Goal: Information Seeking & Learning: Learn about a topic

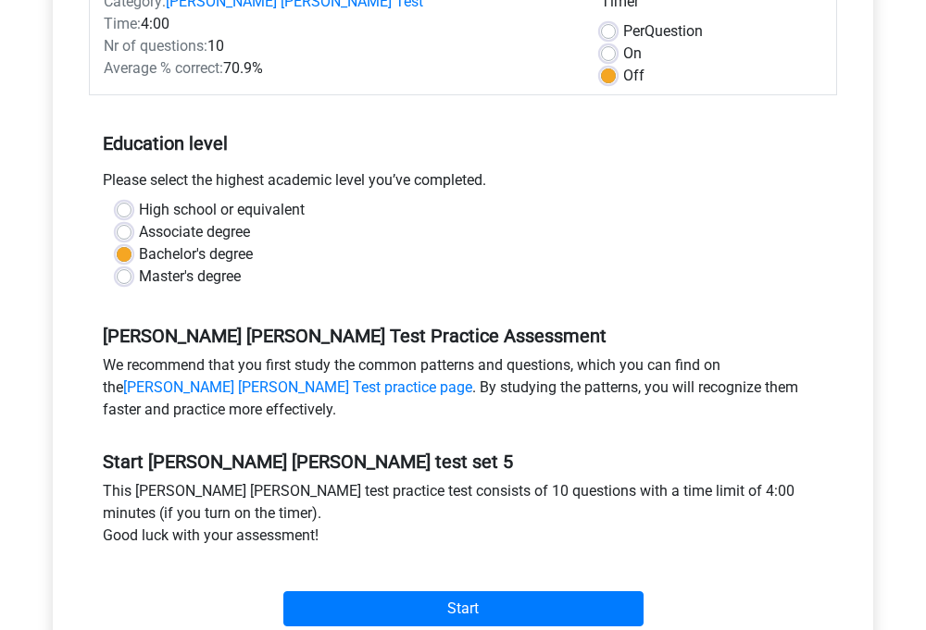
scroll to position [492, 0]
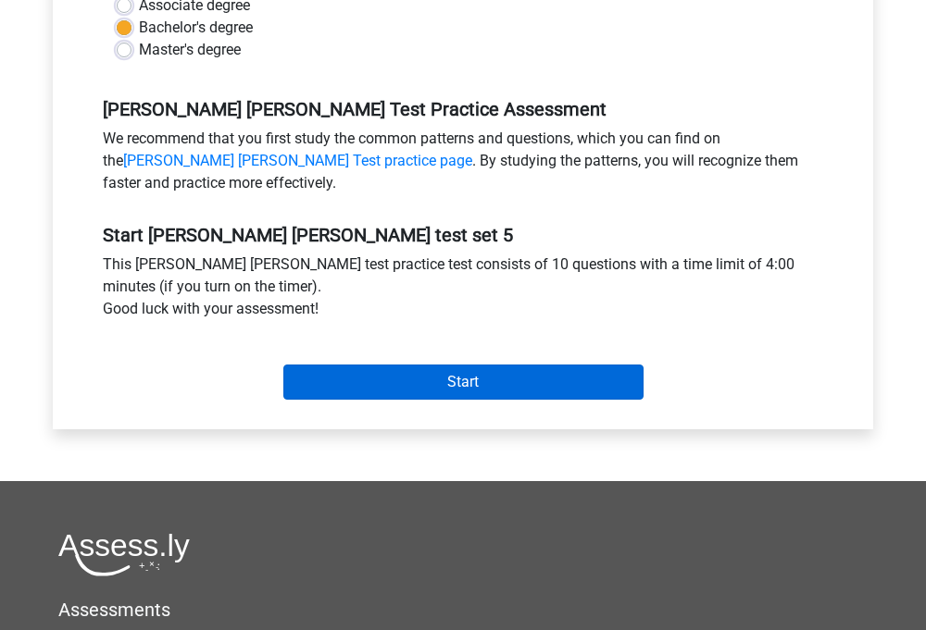
click at [391, 373] on input "Start" at bounding box center [463, 382] width 360 height 35
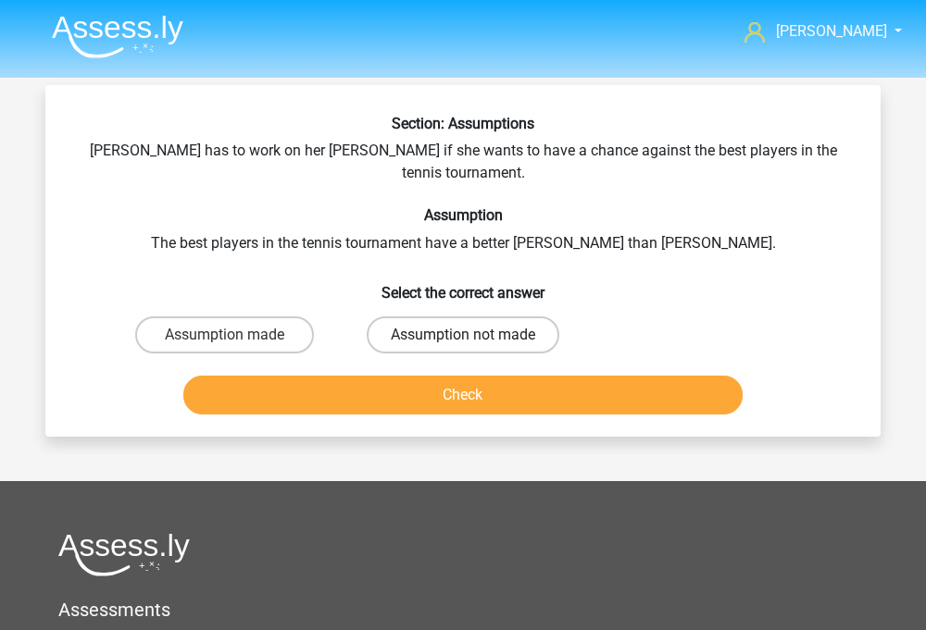
click at [408, 317] on label "Assumption not made" at bounding box center [463, 335] width 193 height 37
click at [463, 335] on input "Assumption not made" at bounding box center [469, 341] width 12 height 12
radio input "true"
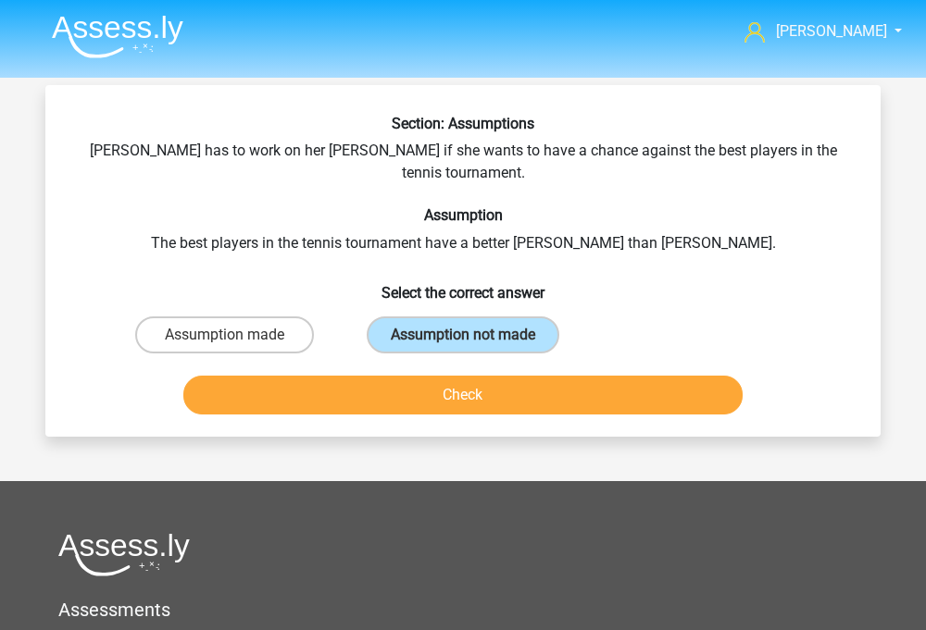
click at [440, 376] on button "Check" at bounding box center [463, 395] width 560 height 39
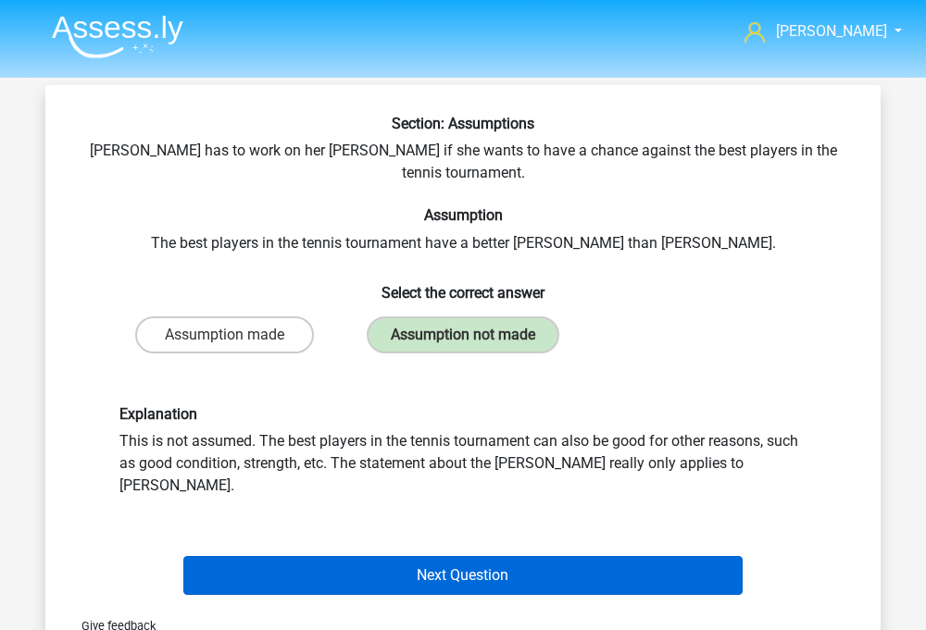
click at [392, 556] on button "Next Question" at bounding box center [463, 575] width 560 height 39
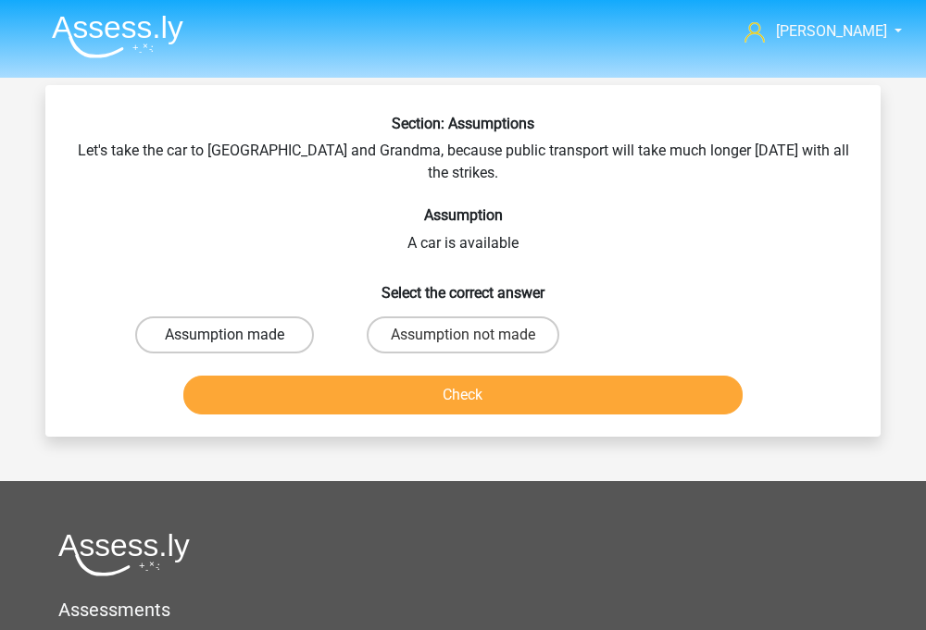
click at [278, 317] on label "Assumption made" at bounding box center [224, 335] width 179 height 37
click at [237, 335] on input "Assumption made" at bounding box center [231, 341] width 12 height 12
radio input "true"
click at [296, 376] on button "Check" at bounding box center [463, 395] width 560 height 39
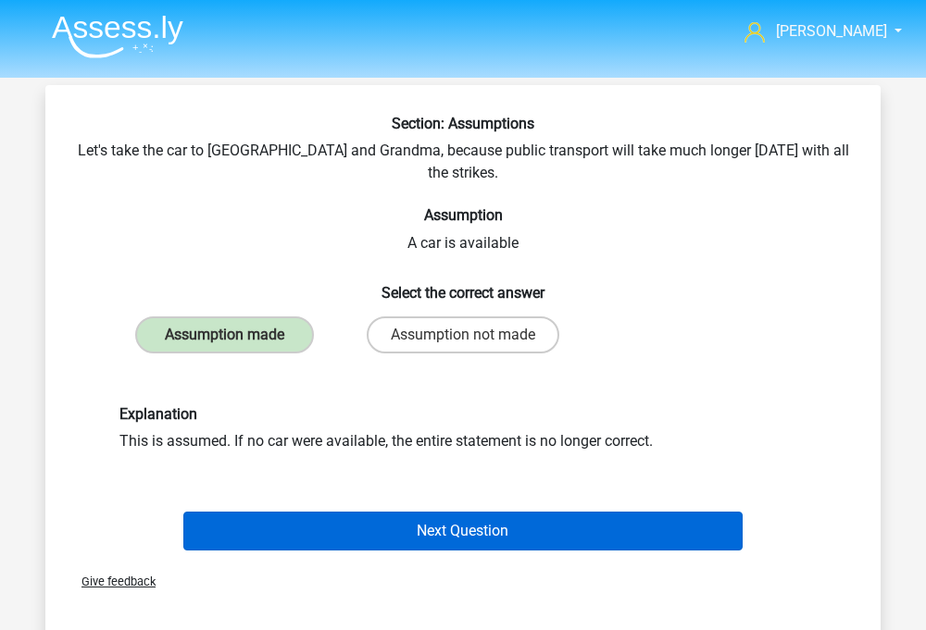
click at [346, 512] on button "Next Question" at bounding box center [463, 531] width 560 height 39
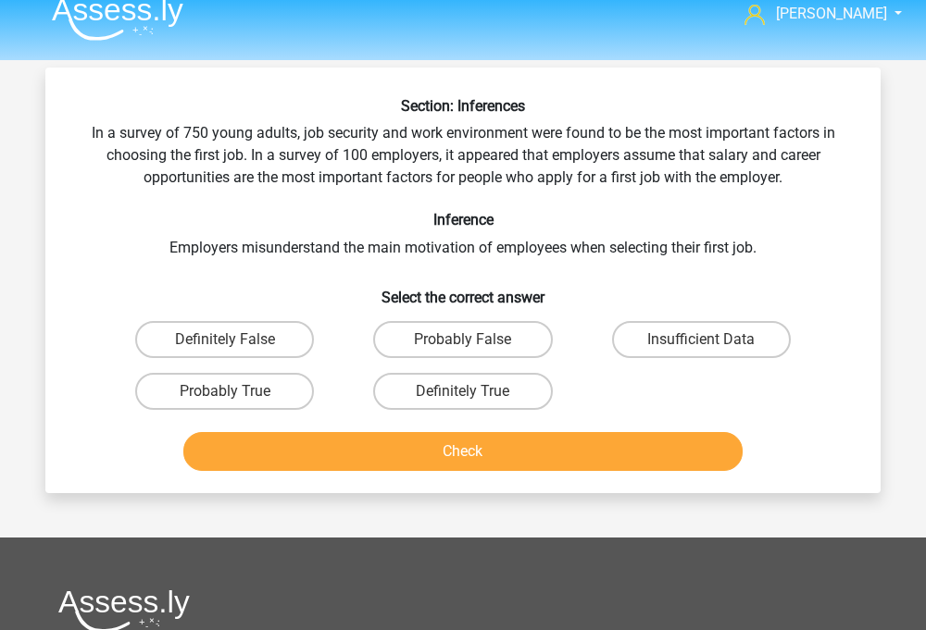
scroll to position [16, 0]
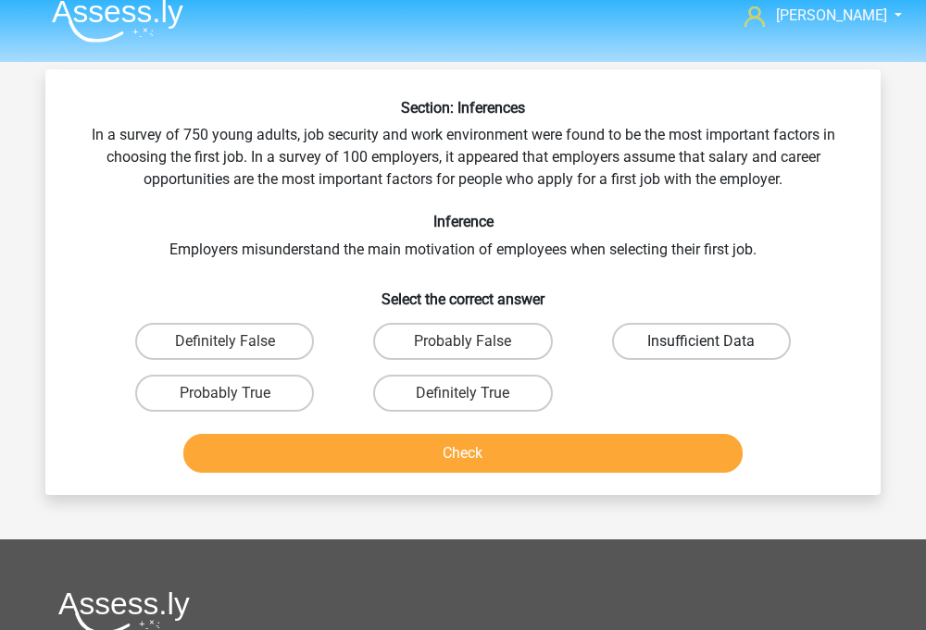
click at [694, 345] on label "Insufficient Data" at bounding box center [701, 341] width 179 height 37
click at [701, 345] on input "Insufficient Data" at bounding box center [707, 348] width 12 height 12
radio input "true"
click at [574, 493] on div "Section: Inferences In a survey of 750 young adults, job security and work envi…" at bounding box center [462, 282] width 835 height 426
click at [562, 449] on button "Check" at bounding box center [463, 453] width 560 height 39
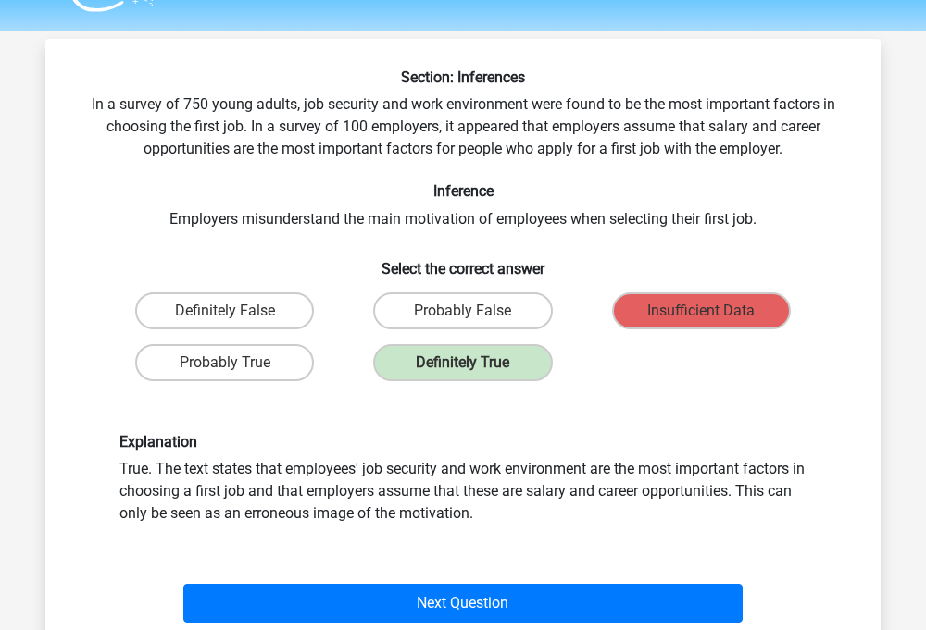
scroll to position [53, 0]
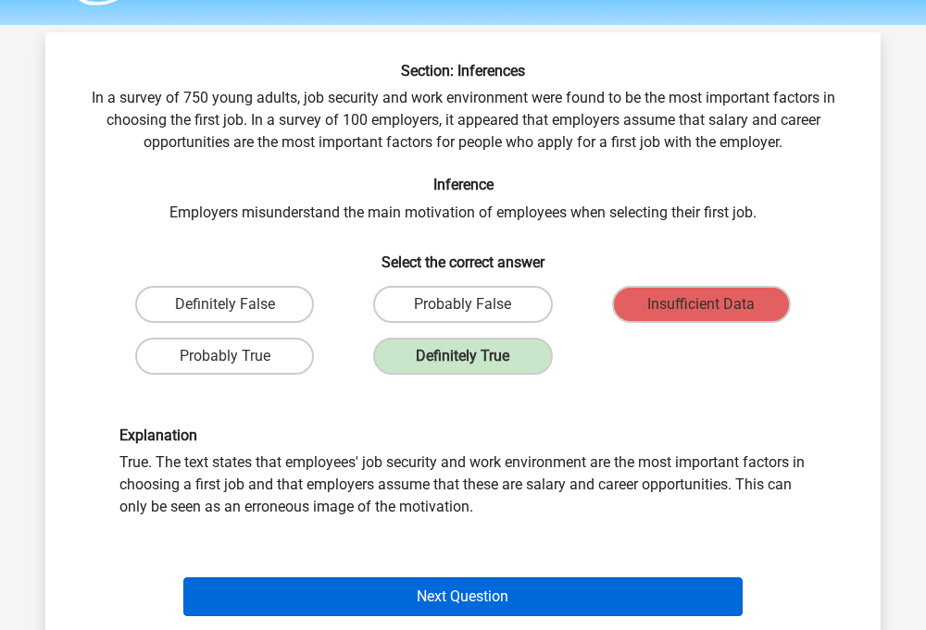
click at [517, 597] on button "Next Question" at bounding box center [463, 597] width 560 height 39
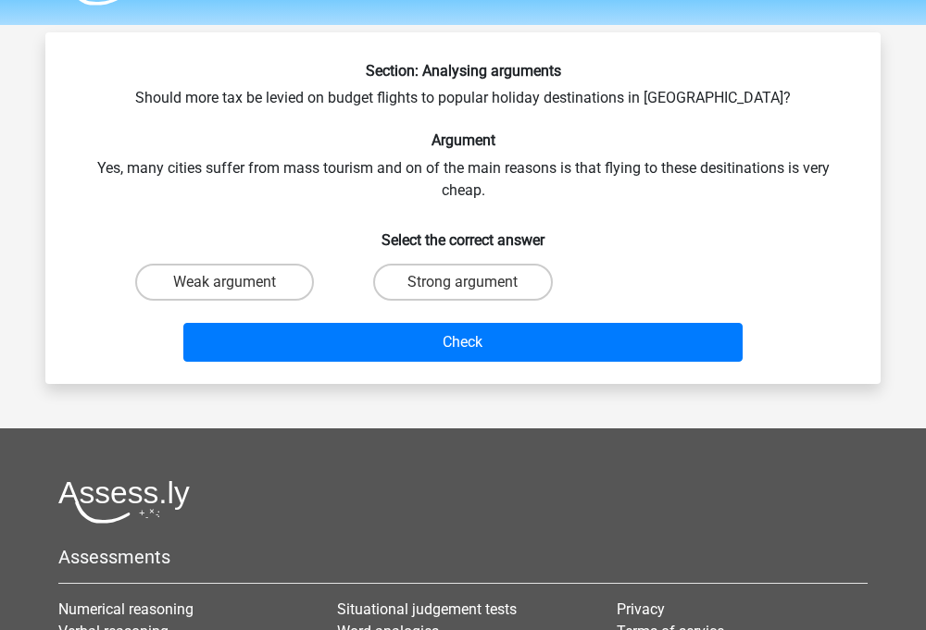
scroll to position [85, 0]
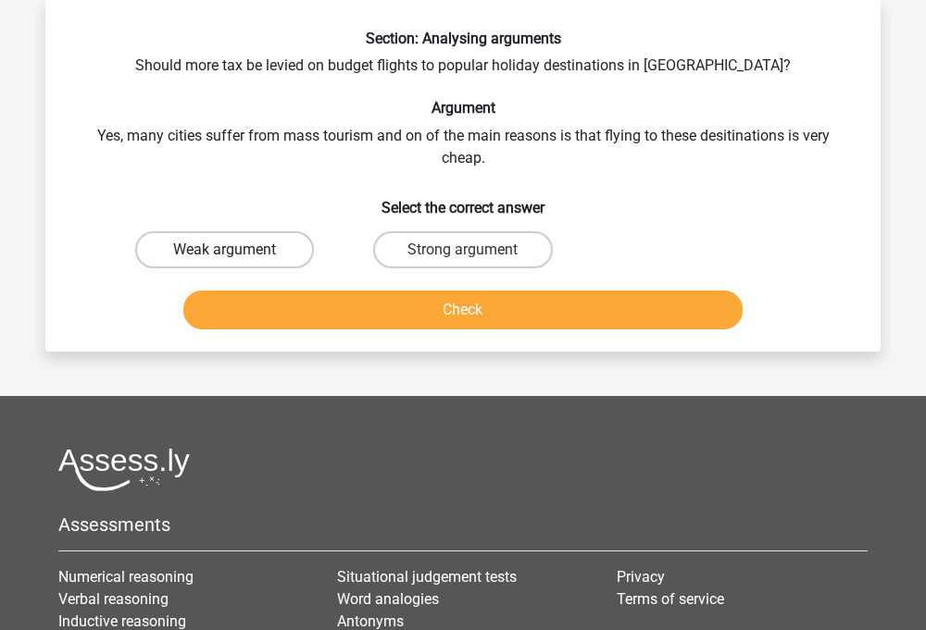
click at [282, 249] on label "Weak argument" at bounding box center [224, 249] width 179 height 37
click at [237, 250] on input "Weak argument" at bounding box center [231, 256] width 12 height 12
radio input "true"
click at [296, 289] on div "Check" at bounding box center [463, 306] width 776 height 61
click at [312, 309] on button "Check" at bounding box center [463, 310] width 560 height 39
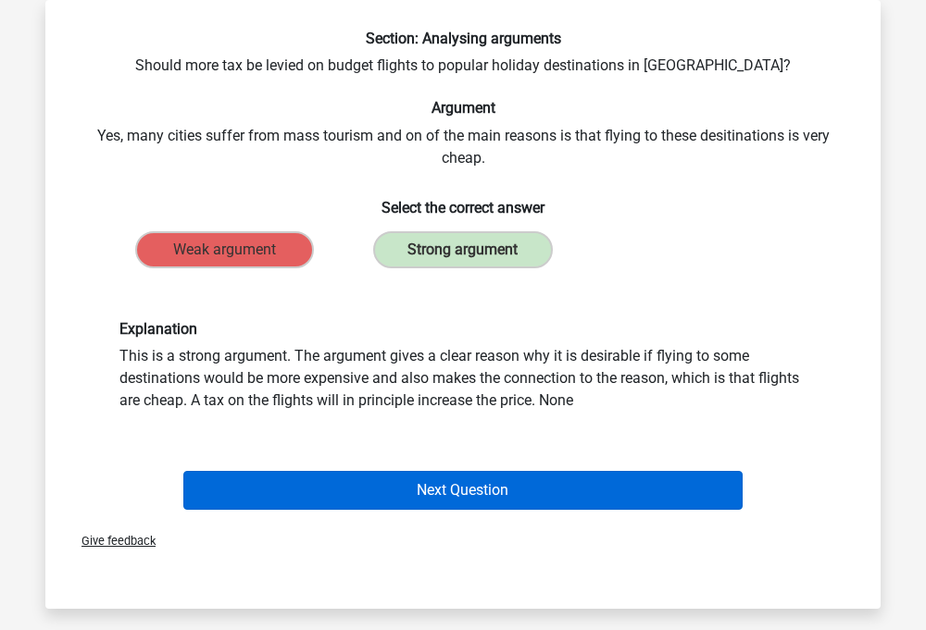
click at [542, 501] on button "Next Question" at bounding box center [463, 490] width 560 height 39
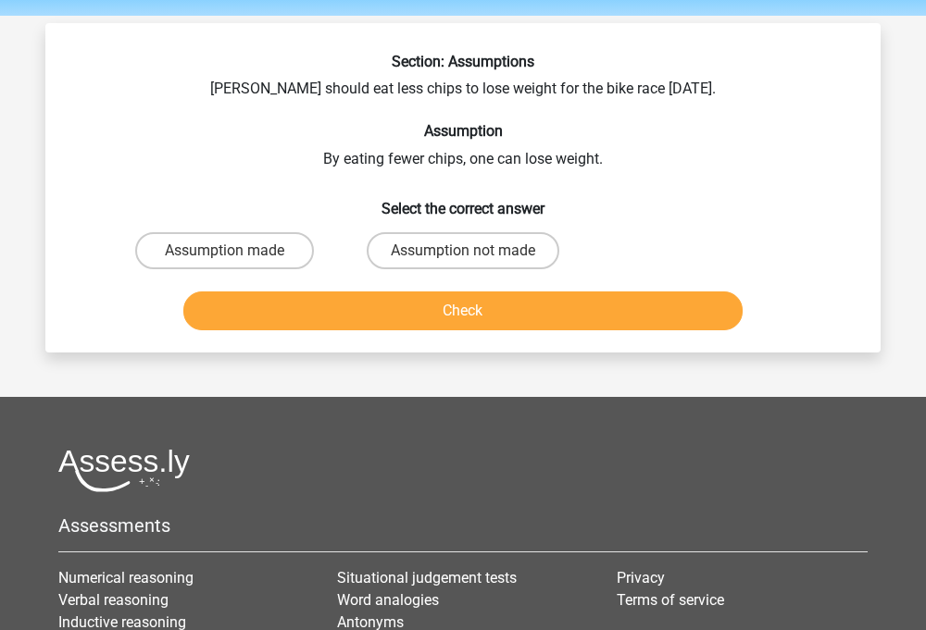
scroll to position [55, 0]
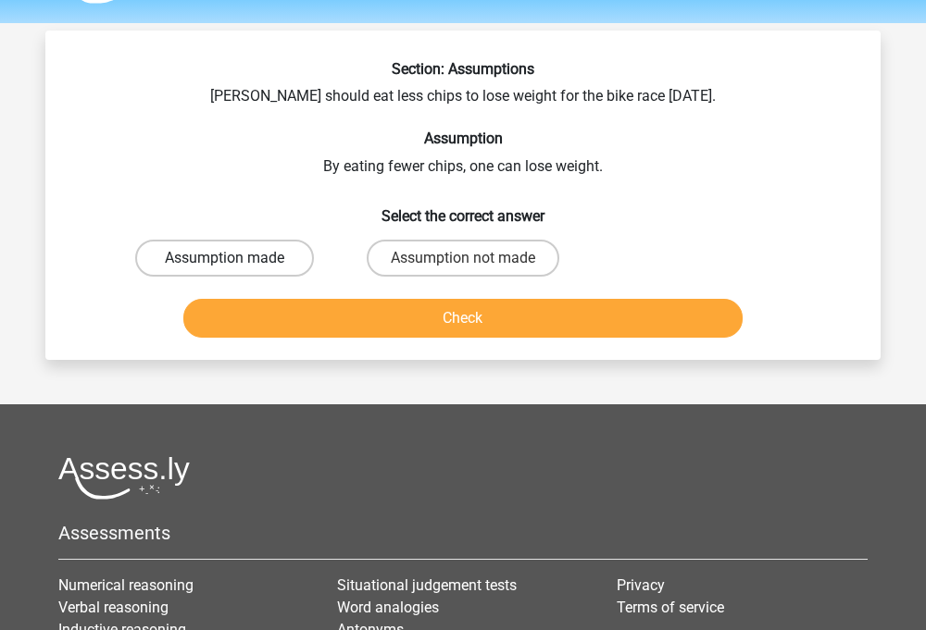
click at [222, 262] on label "Assumption made" at bounding box center [224, 258] width 179 height 37
click at [225, 262] on input "Assumption made" at bounding box center [231, 264] width 12 height 12
radio input "true"
click at [297, 331] on button "Check" at bounding box center [463, 318] width 560 height 39
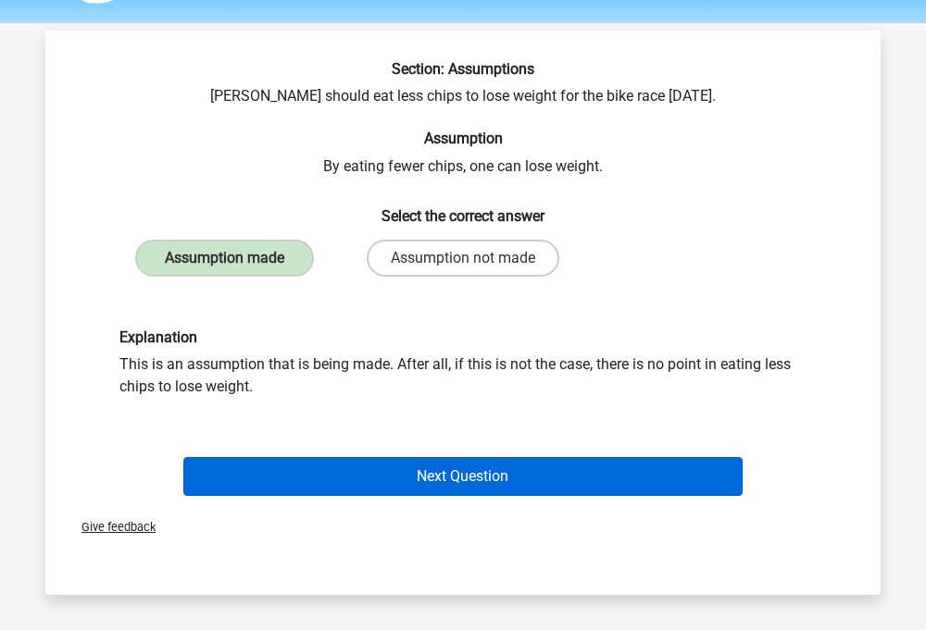
click at [274, 468] on button "Next Question" at bounding box center [463, 476] width 560 height 39
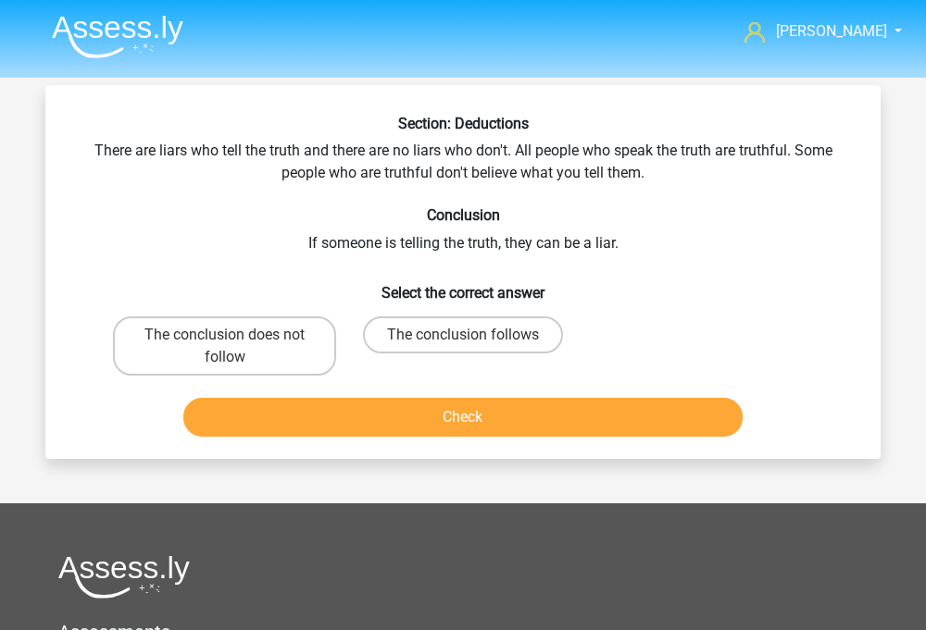
scroll to position [0, 0]
click at [430, 337] on label "The conclusion follows" at bounding box center [463, 335] width 200 height 37
click at [463, 337] on input "The conclusion follows" at bounding box center [469, 341] width 12 height 12
radio input "true"
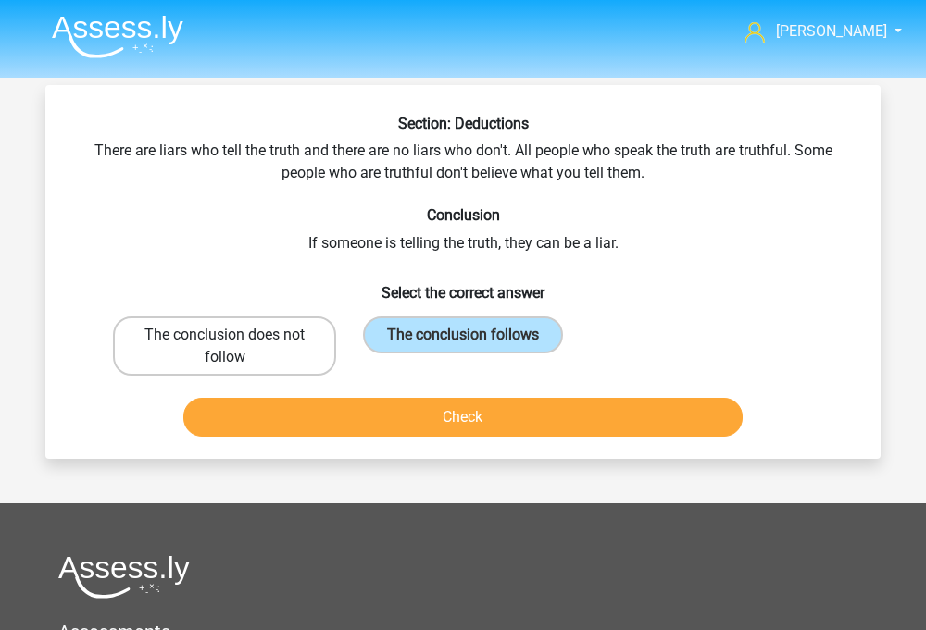
click at [291, 351] on label "The conclusion does not follow" at bounding box center [224, 346] width 223 height 59
click at [237, 347] on input "The conclusion does not follow" at bounding box center [231, 341] width 12 height 12
radio input "true"
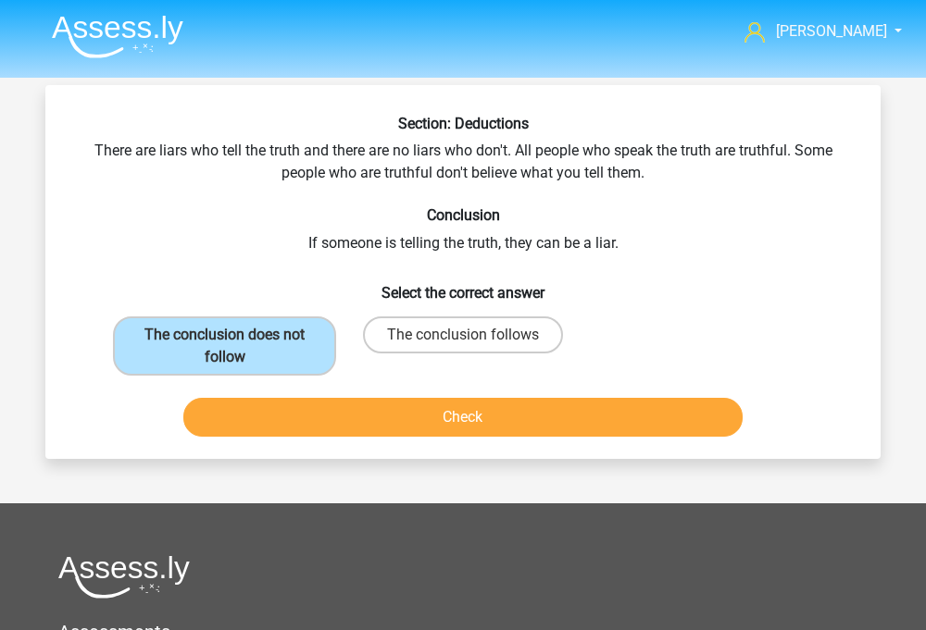
click at [334, 418] on button "Check" at bounding box center [463, 417] width 560 height 39
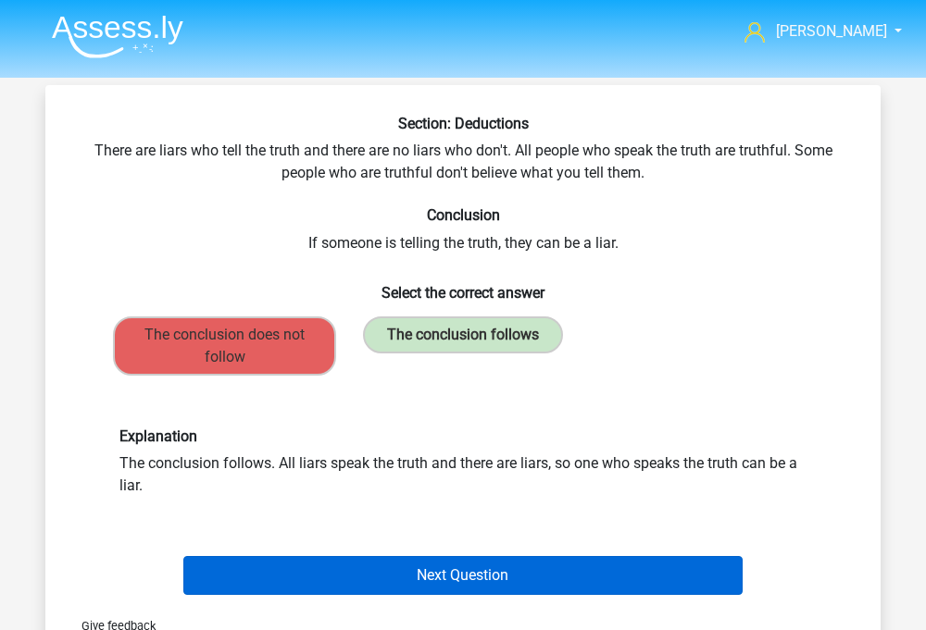
click at [441, 583] on button "Next Question" at bounding box center [463, 575] width 560 height 39
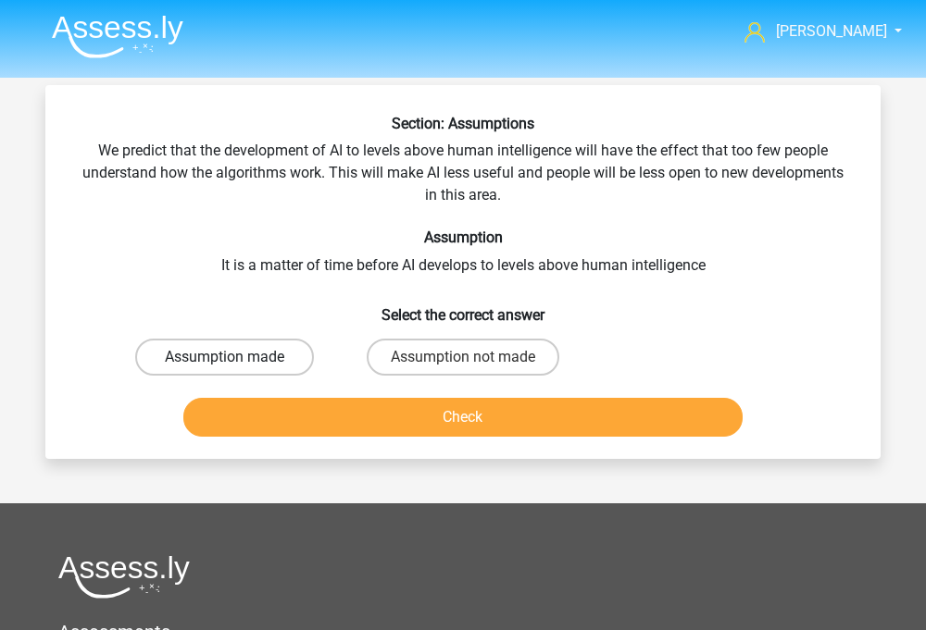
click at [249, 366] on label "Assumption made" at bounding box center [224, 357] width 179 height 37
click at [237, 366] on input "Assumption made" at bounding box center [231, 363] width 12 height 12
radio input "true"
click at [391, 430] on button "Check" at bounding box center [463, 417] width 560 height 39
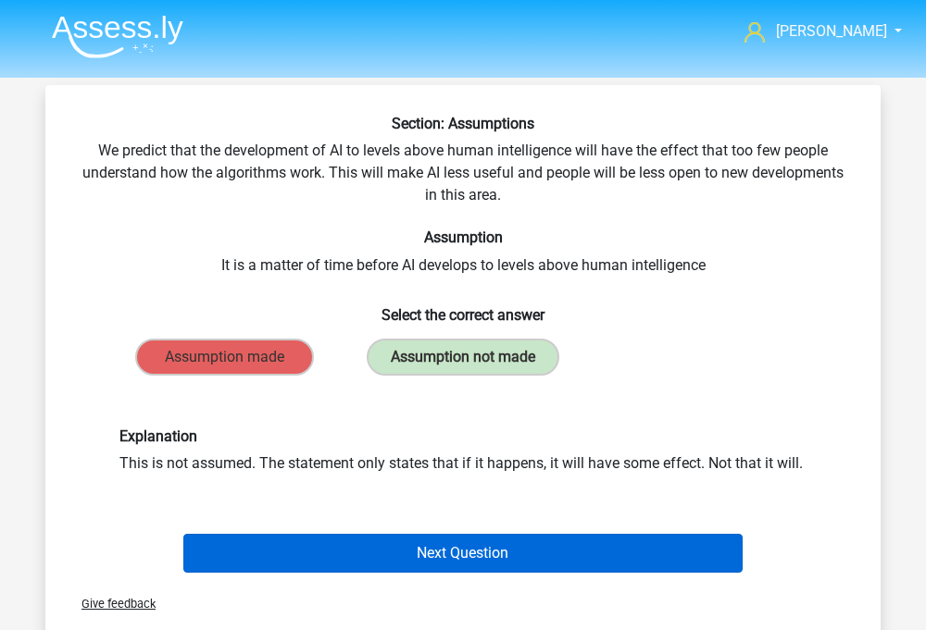
click at [451, 562] on button "Next Question" at bounding box center [463, 553] width 560 height 39
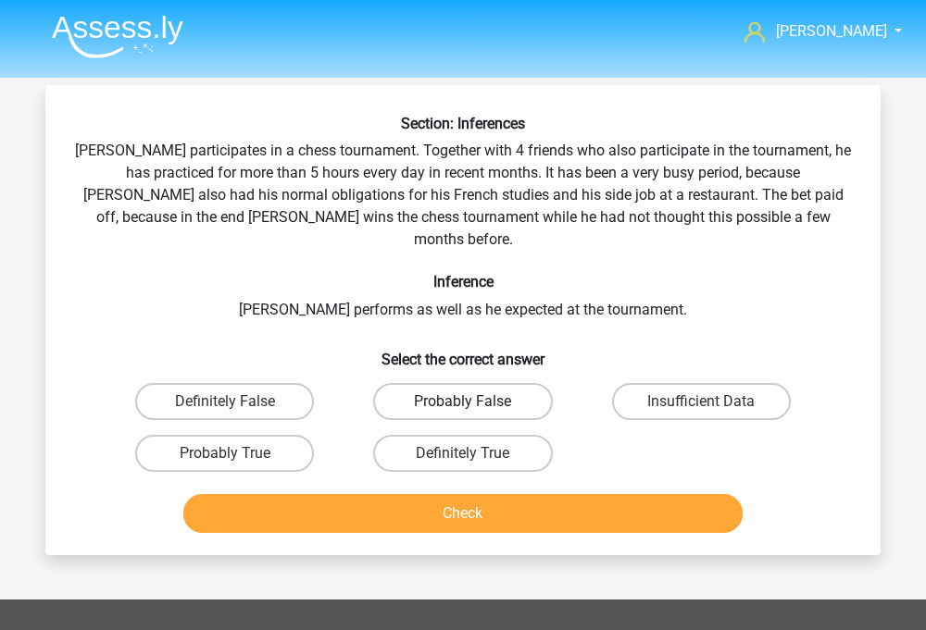
click at [495, 383] on label "Probably False" at bounding box center [462, 401] width 179 height 37
click at [475, 402] on input "Probably False" at bounding box center [469, 408] width 12 height 12
radio input "true"
click at [293, 383] on label "Definitely False" at bounding box center [224, 401] width 179 height 37
click at [237, 402] on input "Definitely False" at bounding box center [231, 408] width 12 height 12
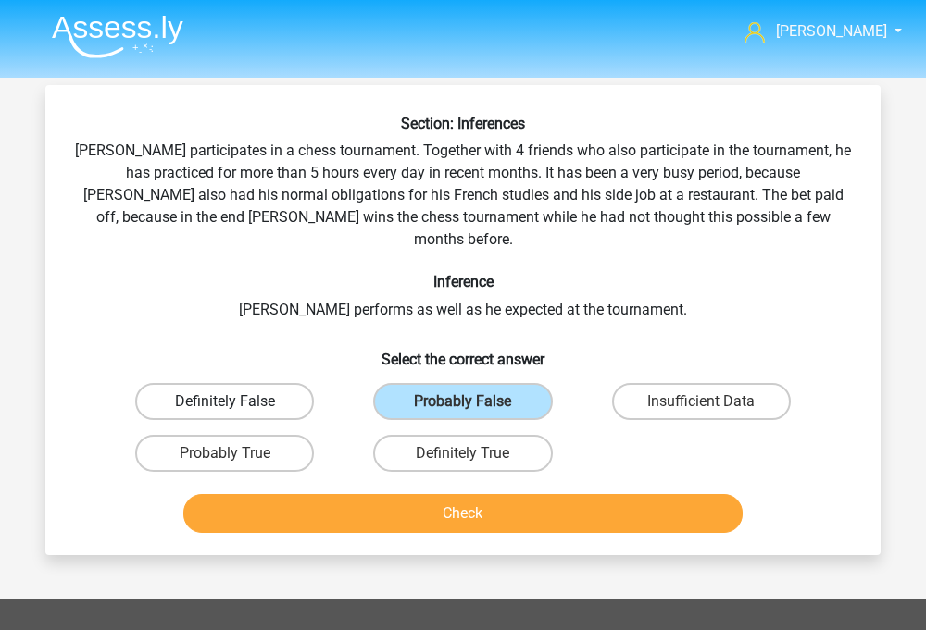
radio input "true"
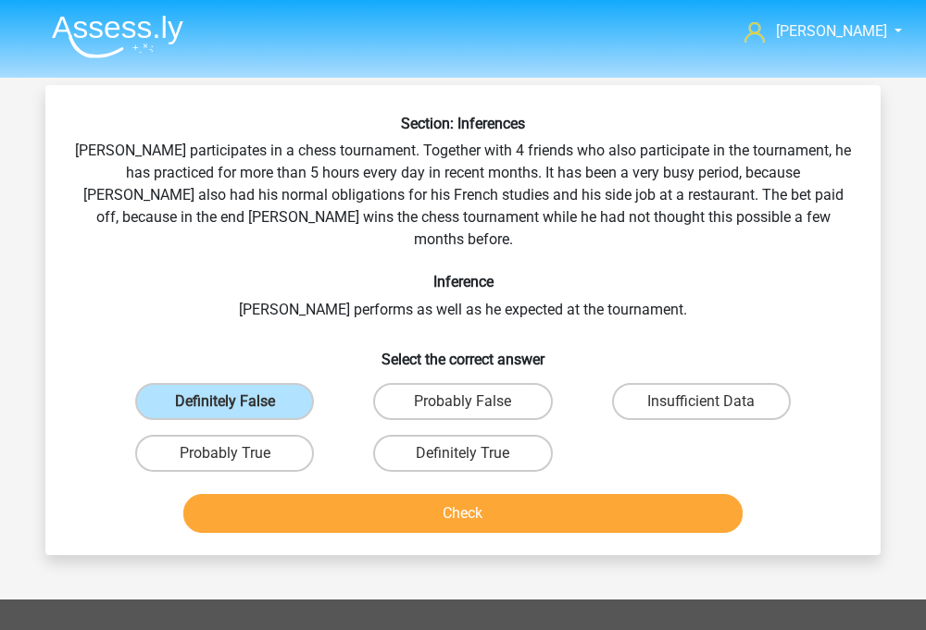
click at [304, 494] on button "Check" at bounding box center [463, 513] width 560 height 39
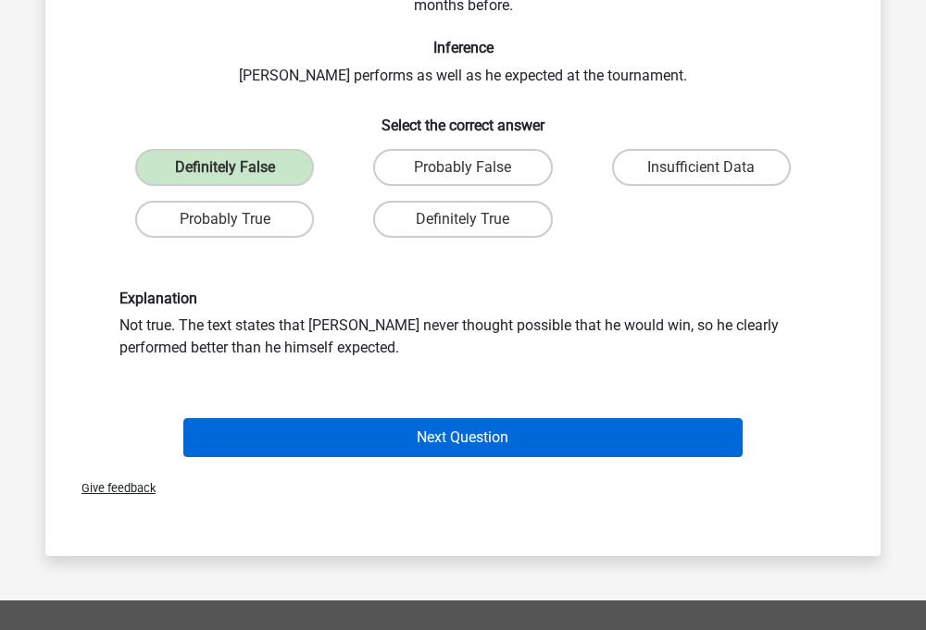
click at [341, 419] on button "Next Question" at bounding box center [463, 437] width 560 height 39
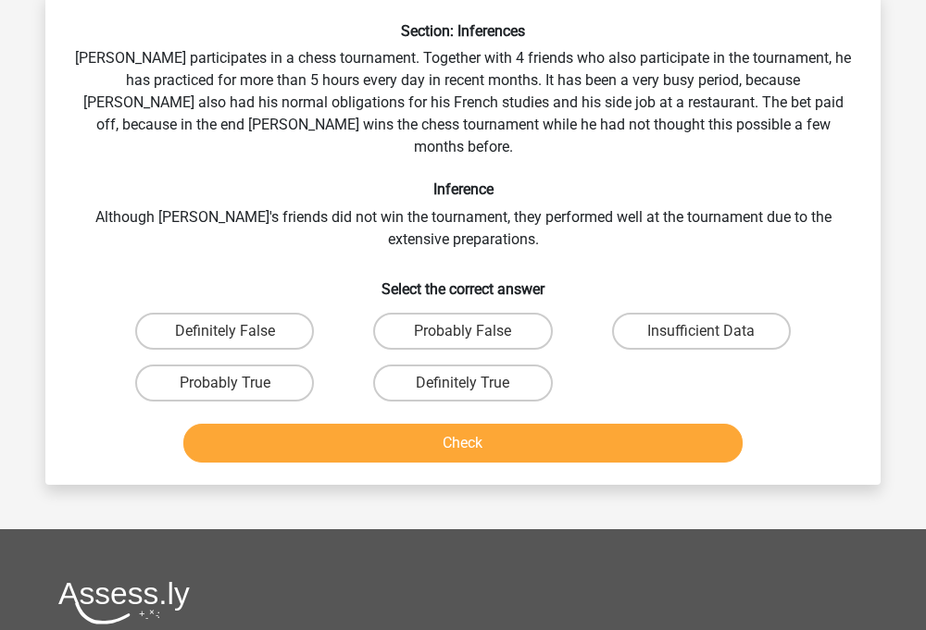
scroll to position [85, 0]
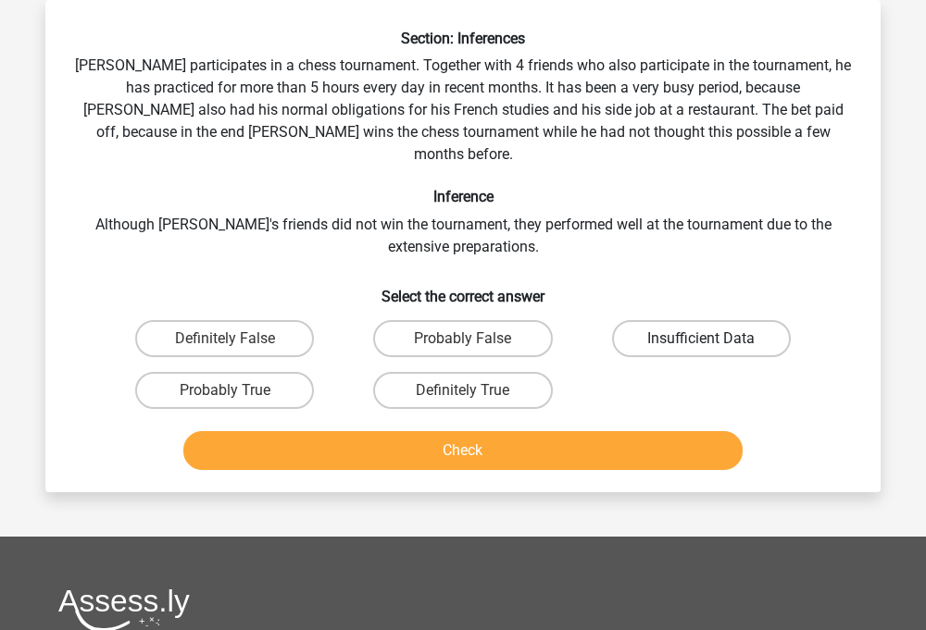
click at [655, 320] on label "Insufficient Data" at bounding box center [701, 338] width 179 height 37
click at [701, 339] on input "Insufficient Data" at bounding box center [707, 345] width 12 height 12
radio input "true"
click at [549, 443] on button "Check" at bounding box center [463, 450] width 560 height 39
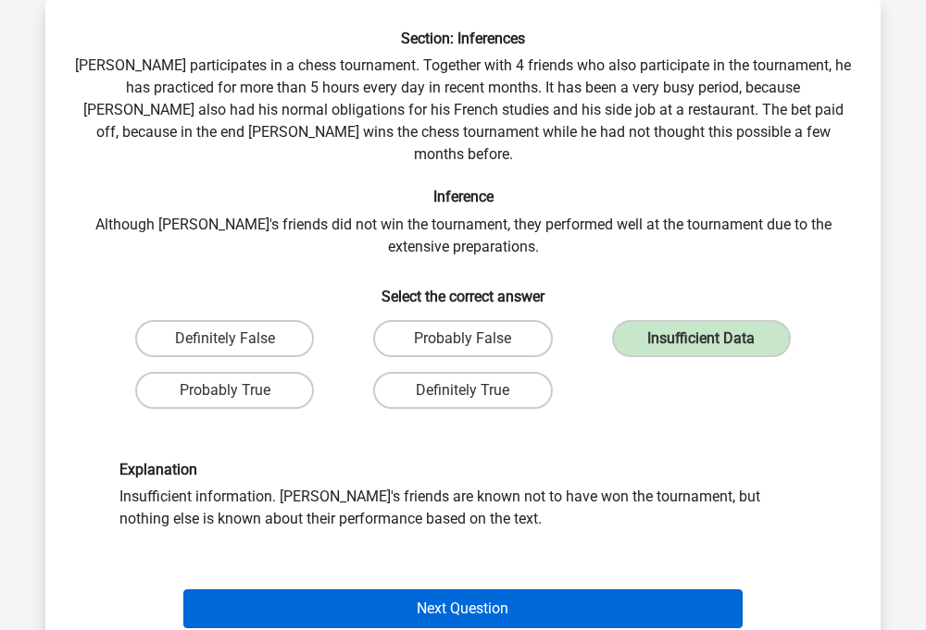
click at [491, 590] on button "Next Question" at bounding box center [463, 609] width 560 height 39
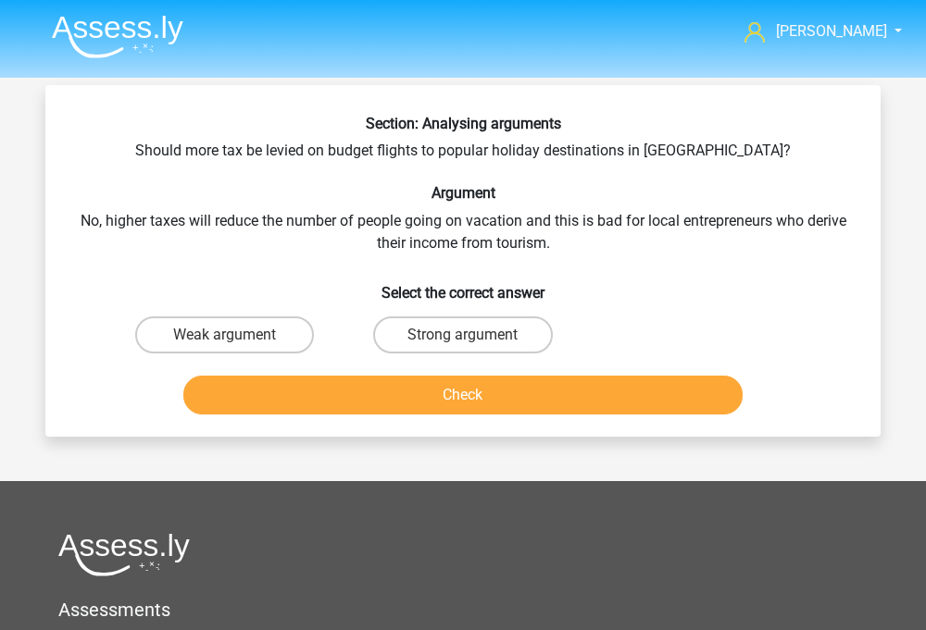
scroll to position [0, 0]
click at [253, 346] on label "Weak argument" at bounding box center [224, 335] width 179 height 37
click at [237, 346] on input "Weak argument" at bounding box center [231, 341] width 12 height 12
radio input "true"
click at [377, 336] on label "Strong argument" at bounding box center [462, 335] width 179 height 37
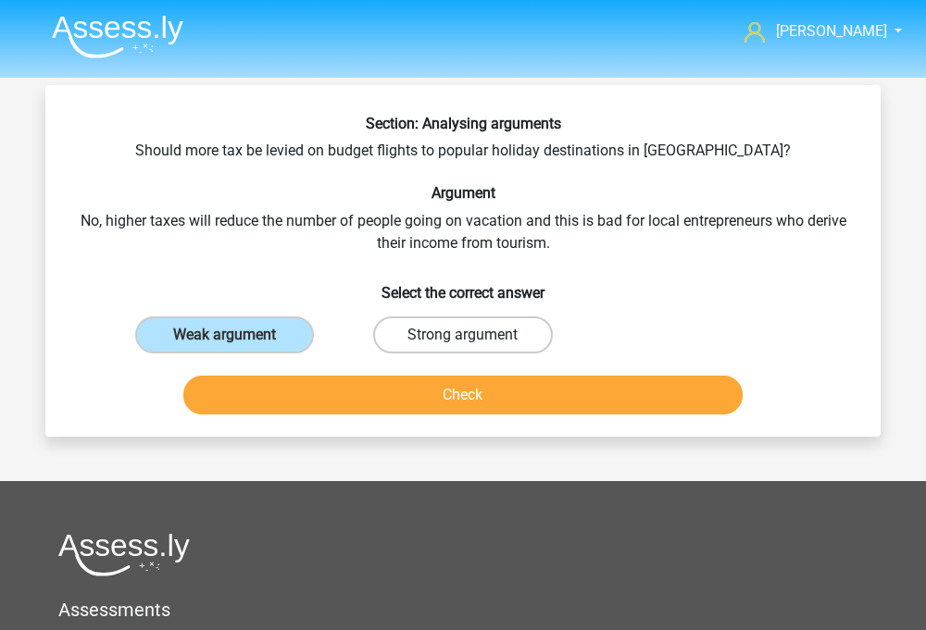
click at [463, 336] on input "Strong argument" at bounding box center [469, 341] width 12 height 12
radio input "true"
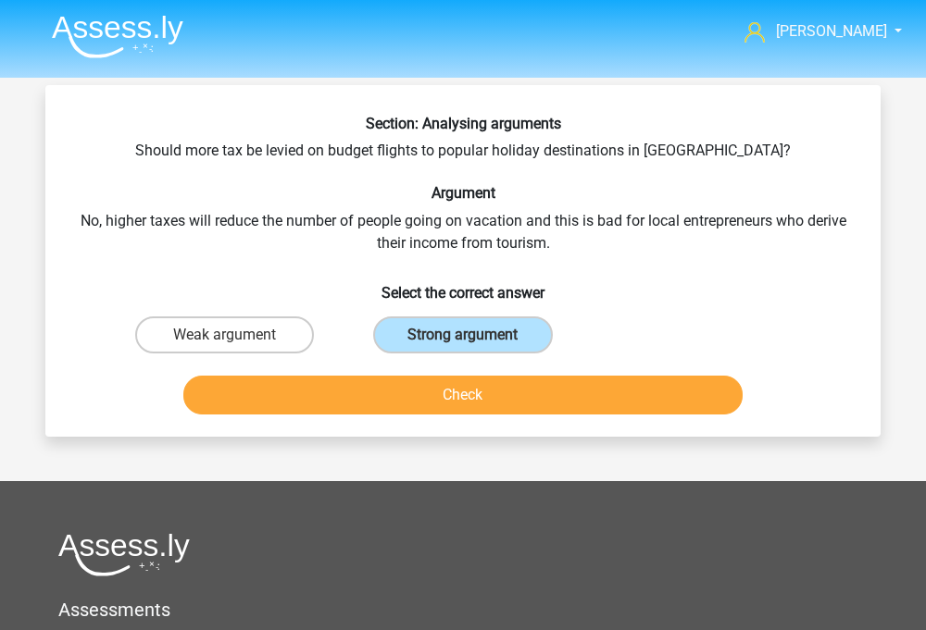
click at [404, 400] on button "Check" at bounding box center [463, 395] width 560 height 39
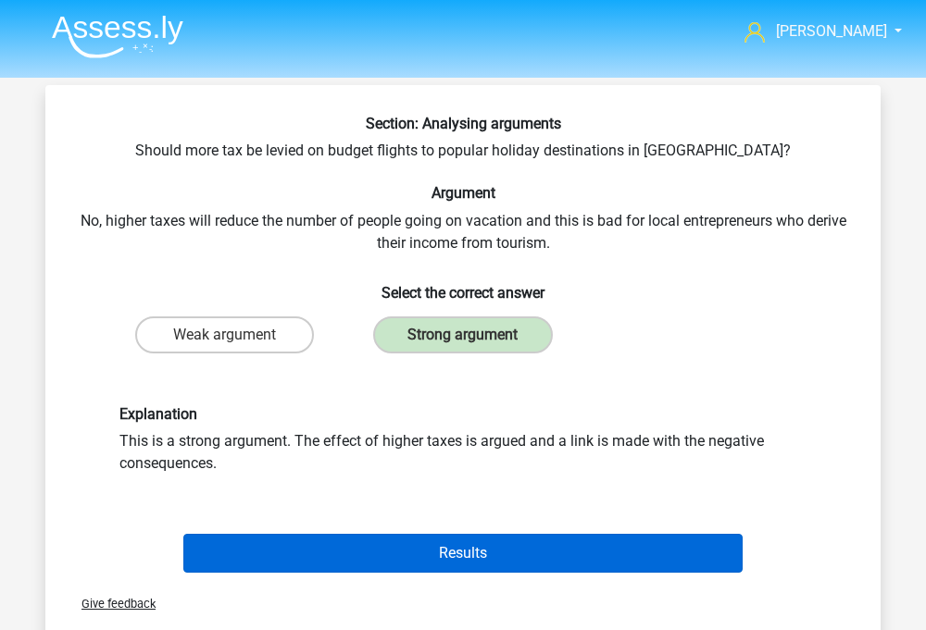
click at [420, 542] on button "Results" at bounding box center [463, 553] width 560 height 39
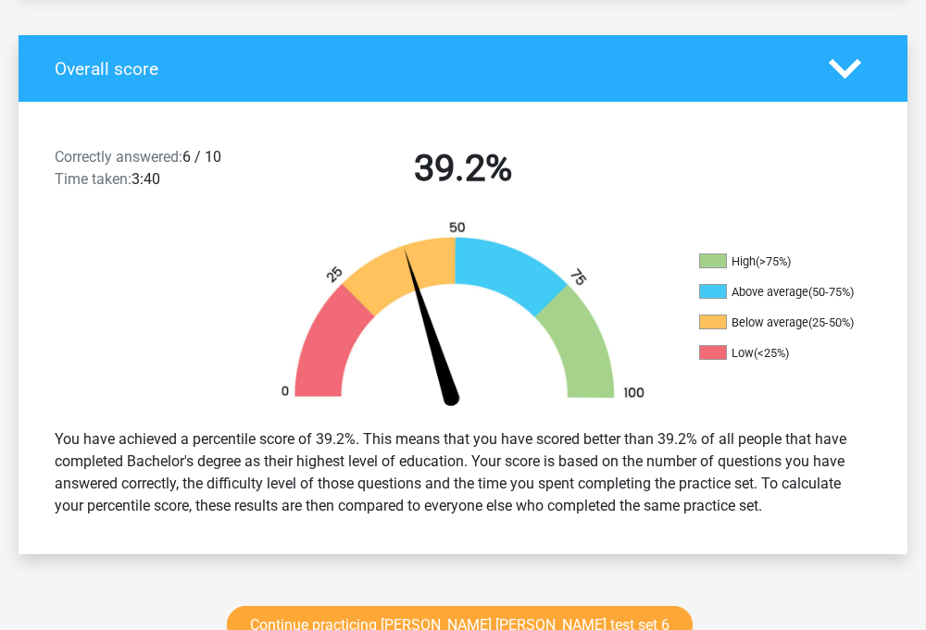
scroll to position [409, 0]
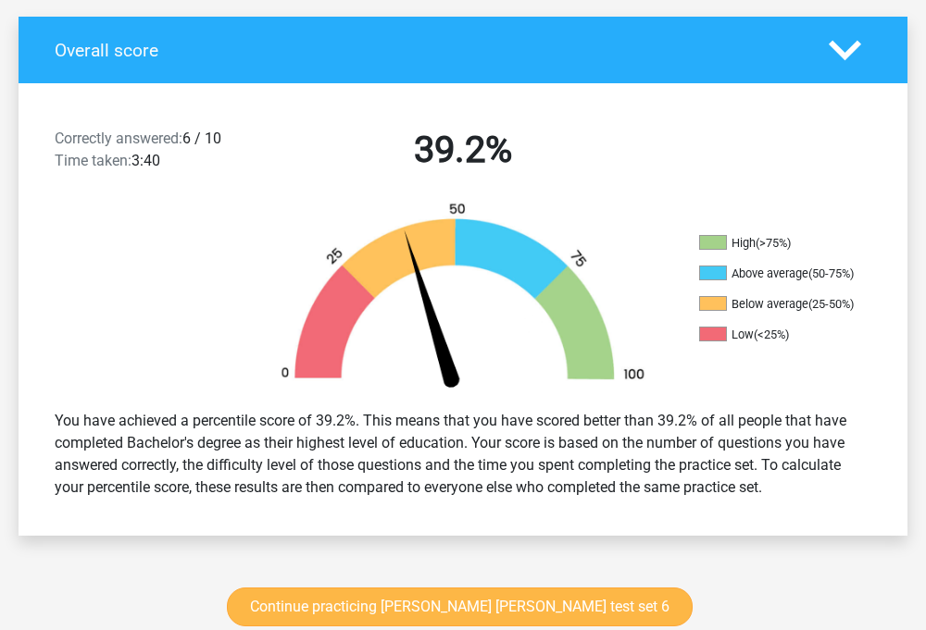
click at [426, 588] on link "Continue practicing watson glaser test set 6" at bounding box center [460, 607] width 466 height 39
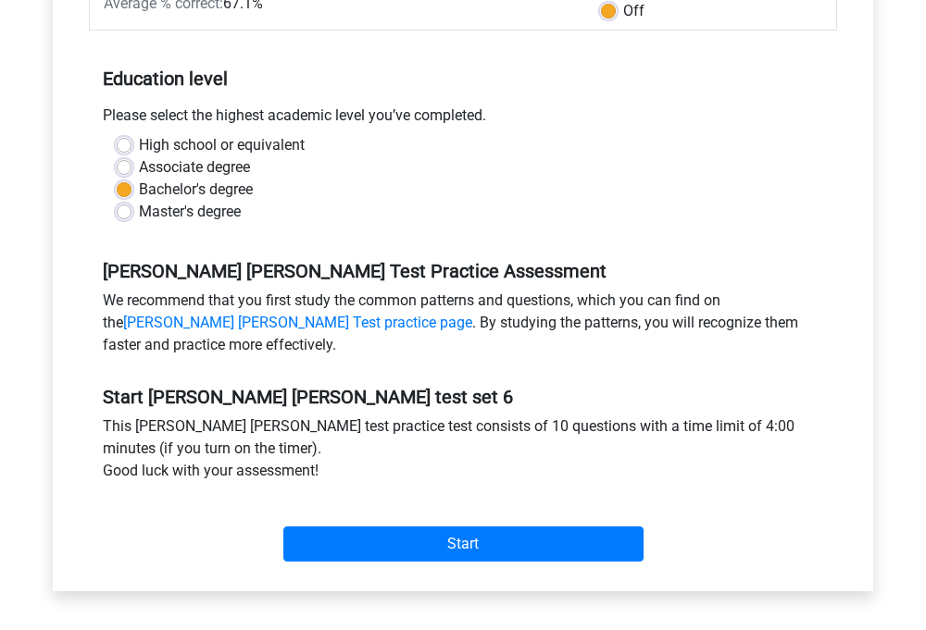
scroll to position [331, 0]
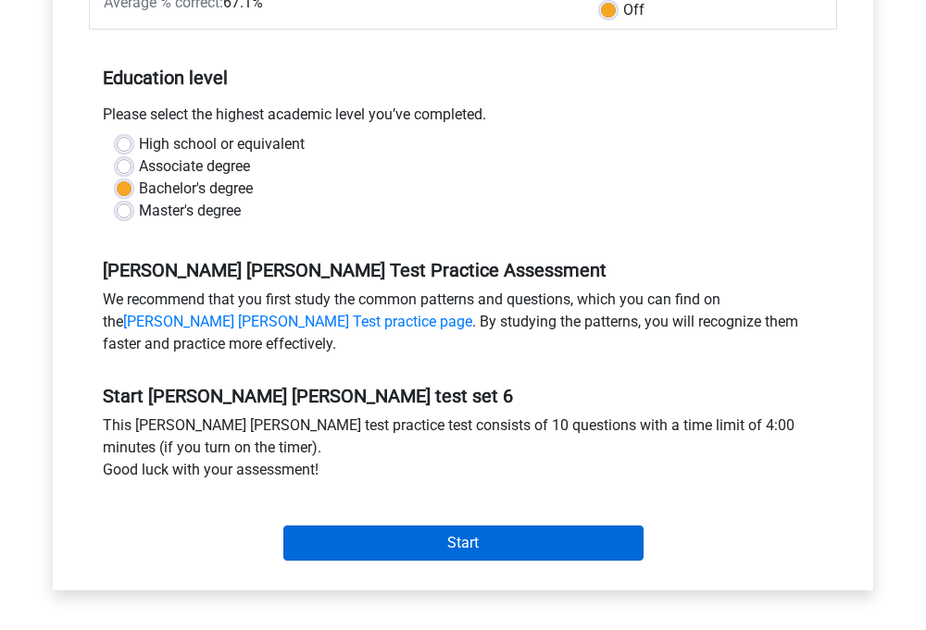
click at [394, 541] on input "Start" at bounding box center [463, 543] width 360 height 35
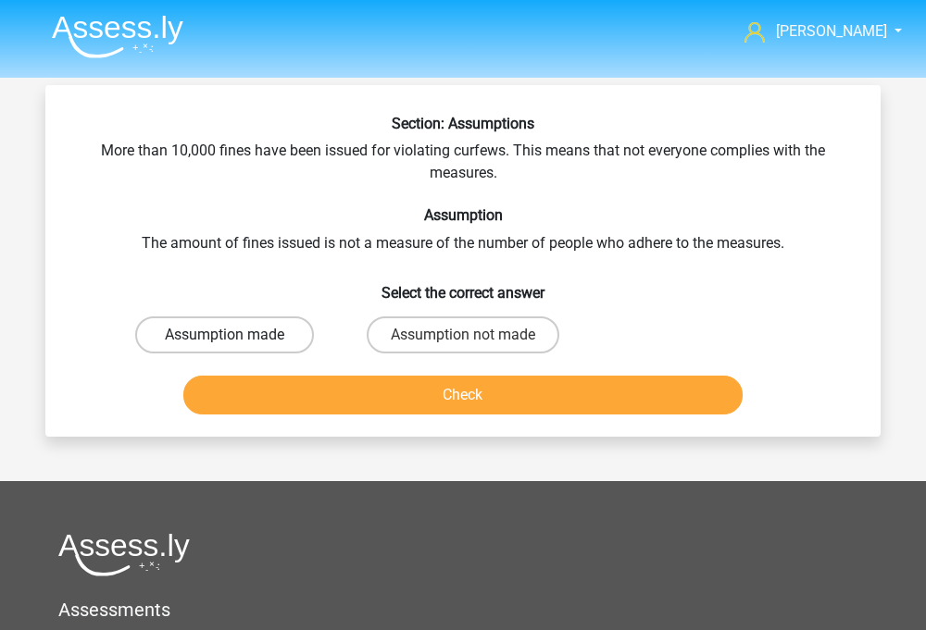
click at [288, 328] on label "Assumption made" at bounding box center [224, 335] width 179 height 37
click at [237, 335] on input "Assumption made" at bounding box center [231, 341] width 12 height 12
radio input "true"
click at [405, 334] on label "Assumption not made" at bounding box center [463, 335] width 193 height 37
click at [463, 335] on input "Assumption not made" at bounding box center [469, 341] width 12 height 12
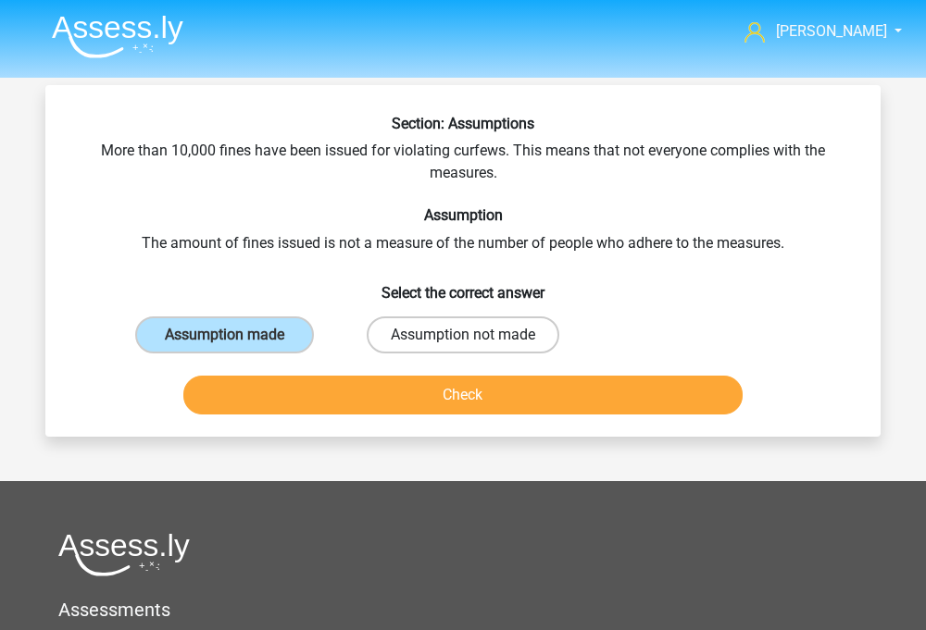
radio input "true"
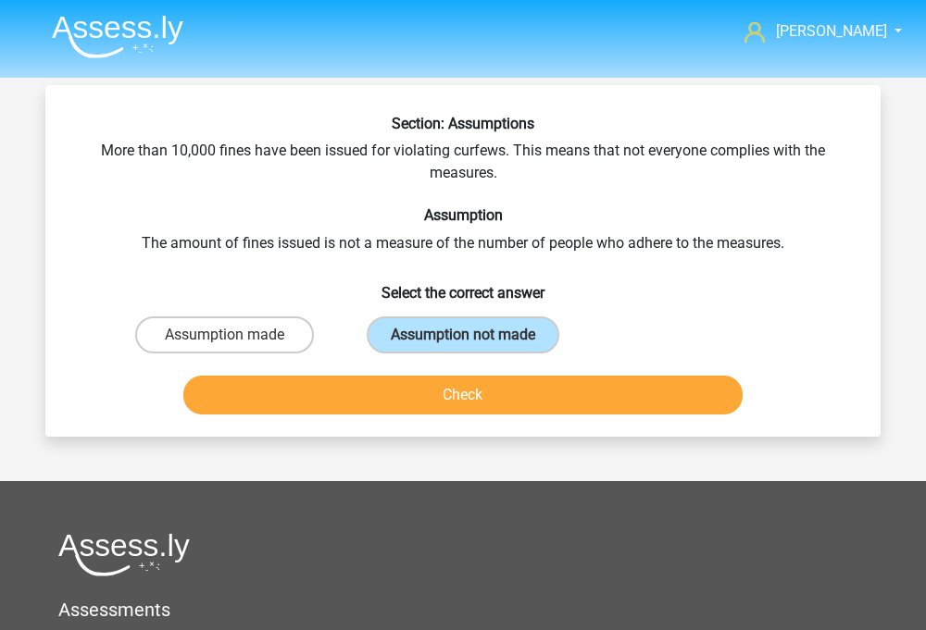
click at [402, 397] on button "Check" at bounding box center [463, 395] width 560 height 39
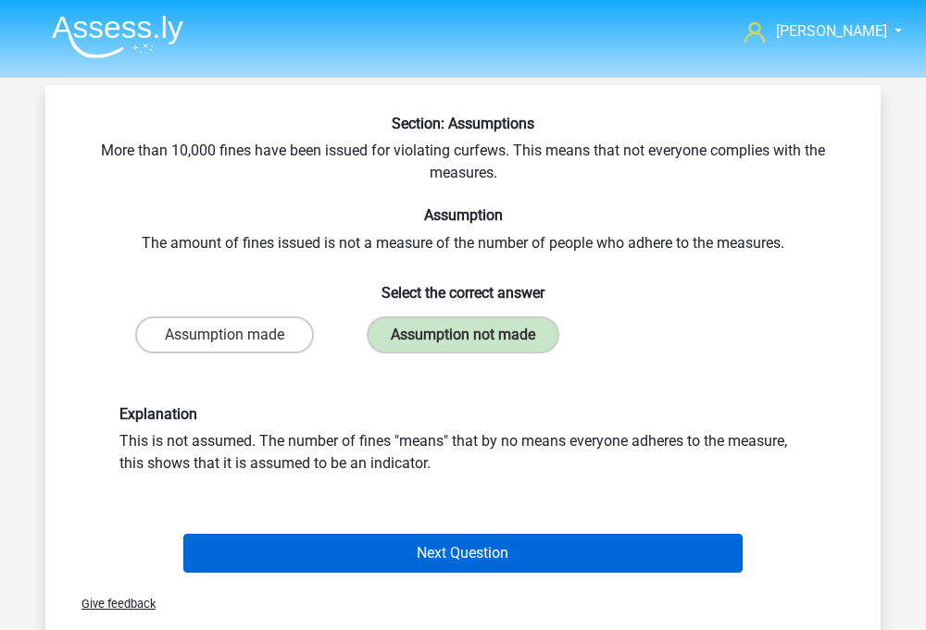
click at [395, 558] on button "Next Question" at bounding box center [463, 553] width 560 height 39
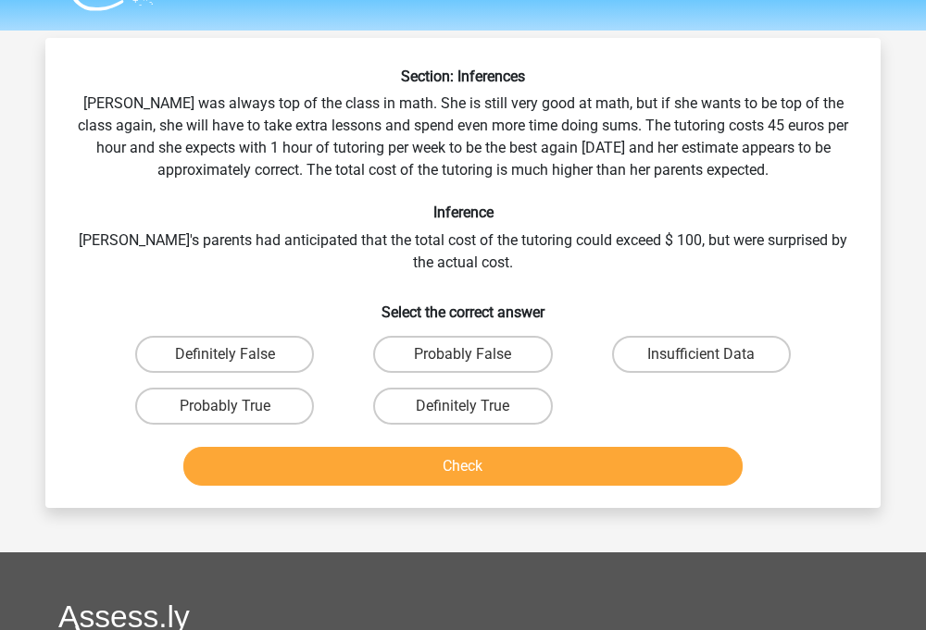
scroll to position [48, 0]
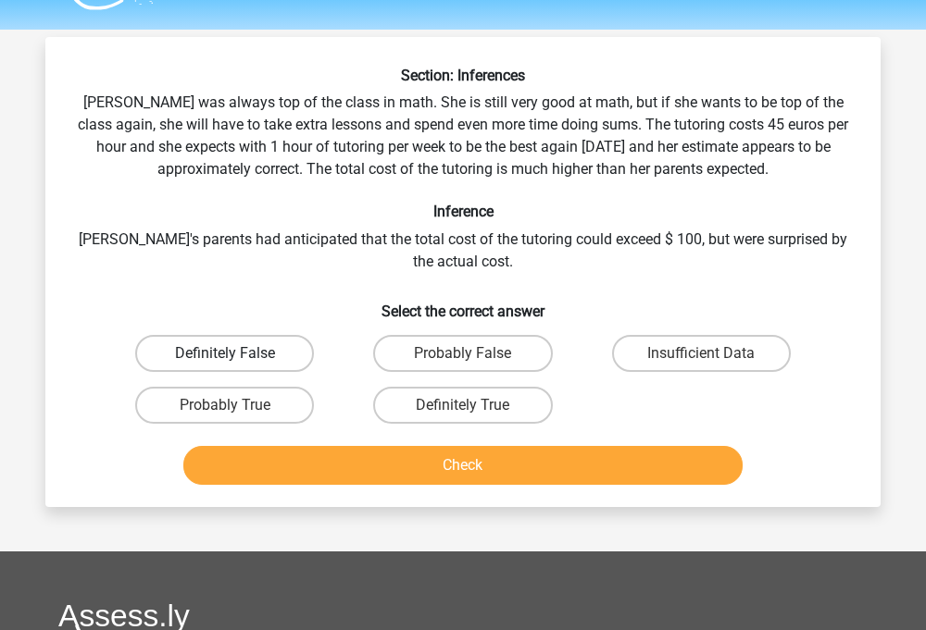
click at [305, 359] on label "Definitely False" at bounding box center [224, 353] width 179 height 37
click at [237, 359] on input "Definitely False" at bounding box center [231, 360] width 12 height 12
radio input "true"
click at [360, 457] on button "Check" at bounding box center [463, 465] width 560 height 39
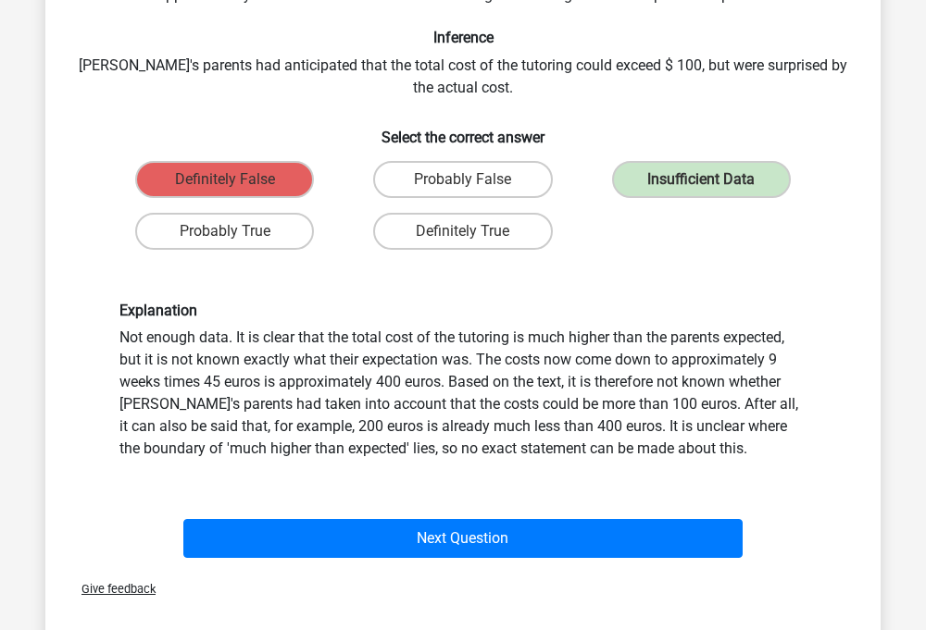
scroll to position [224, 0]
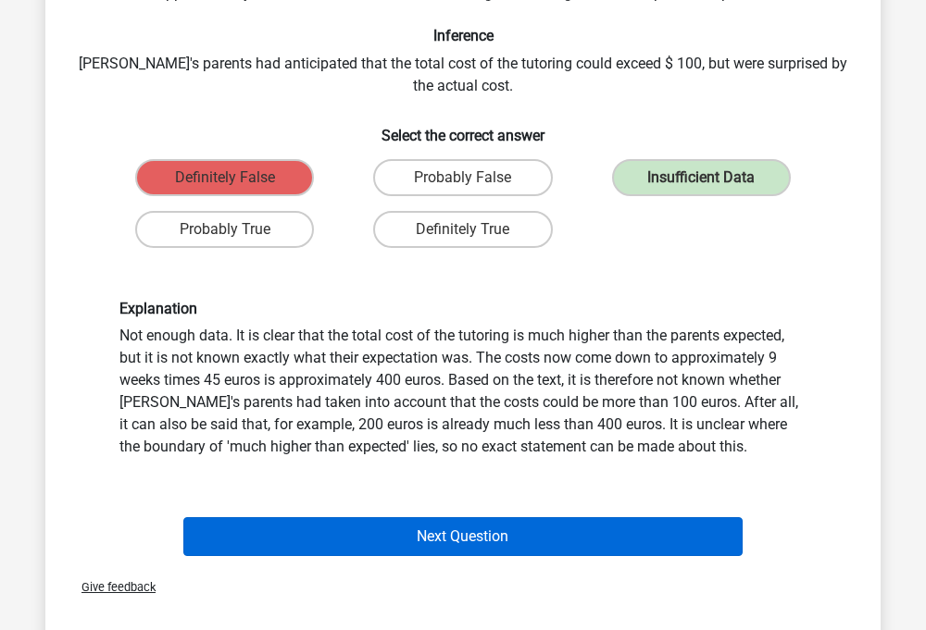
click at [385, 547] on button "Next Question" at bounding box center [463, 536] width 560 height 39
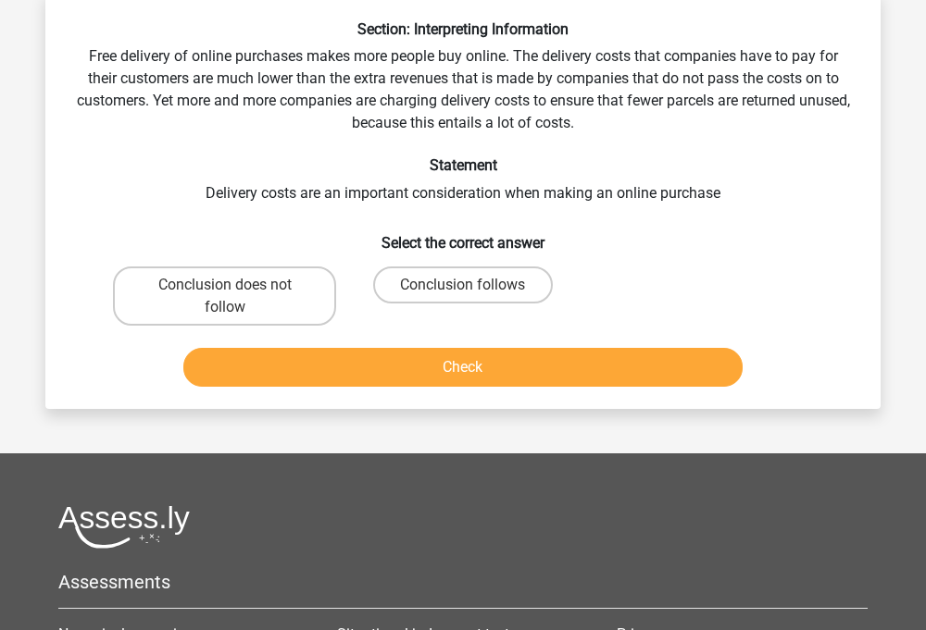
scroll to position [85, 0]
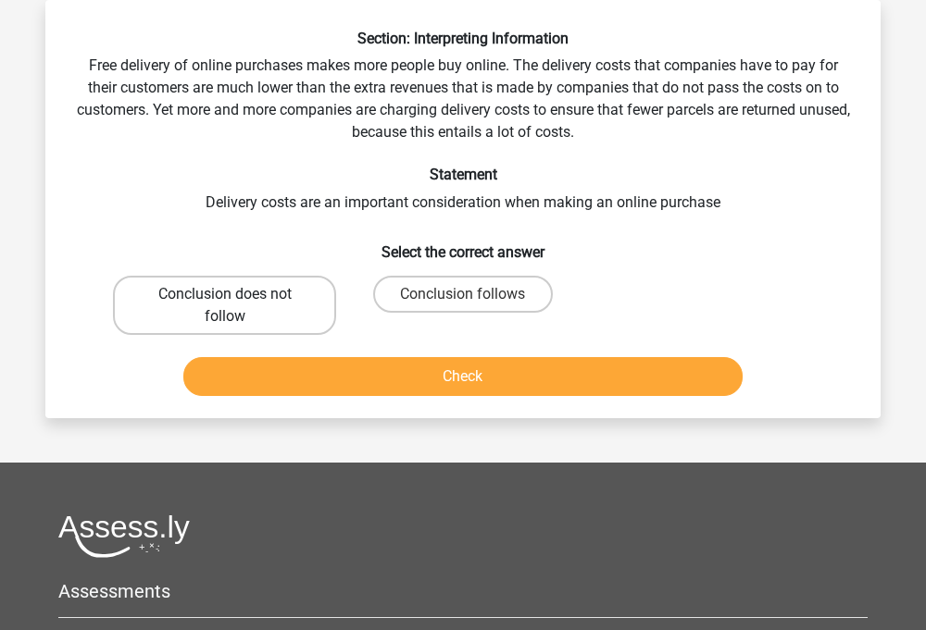
click at [260, 288] on label "Conclusion does not follow" at bounding box center [224, 305] width 223 height 59
click at [237, 294] on input "Conclusion does not follow" at bounding box center [231, 300] width 12 height 12
radio input "true"
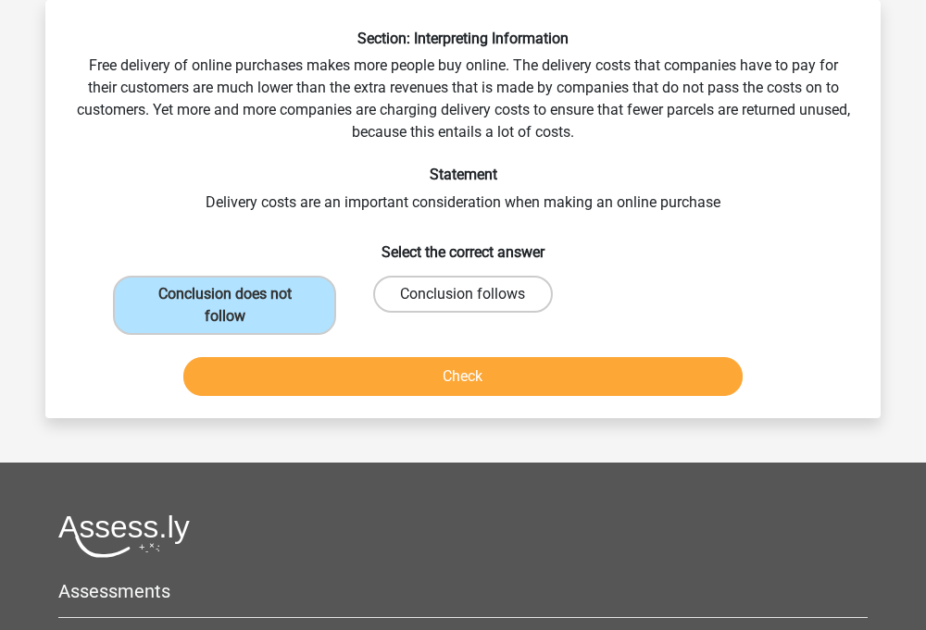
click at [405, 312] on label "Conclusion follows" at bounding box center [462, 294] width 179 height 37
click at [463, 306] on input "Conclusion follows" at bounding box center [469, 300] width 12 height 12
radio input "true"
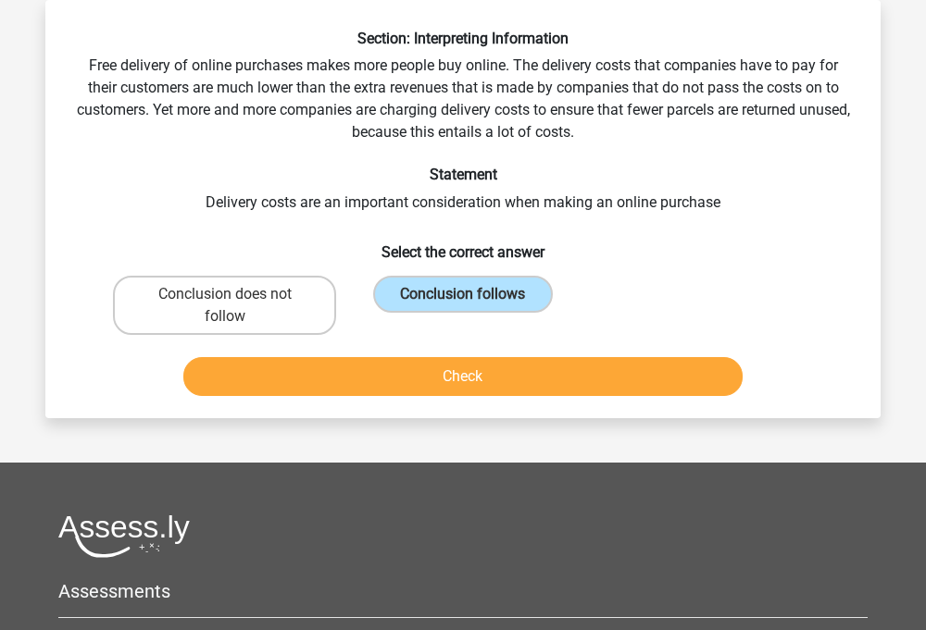
click at [433, 362] on button "Check" at bounding box center [463, 376] width 560 height 39
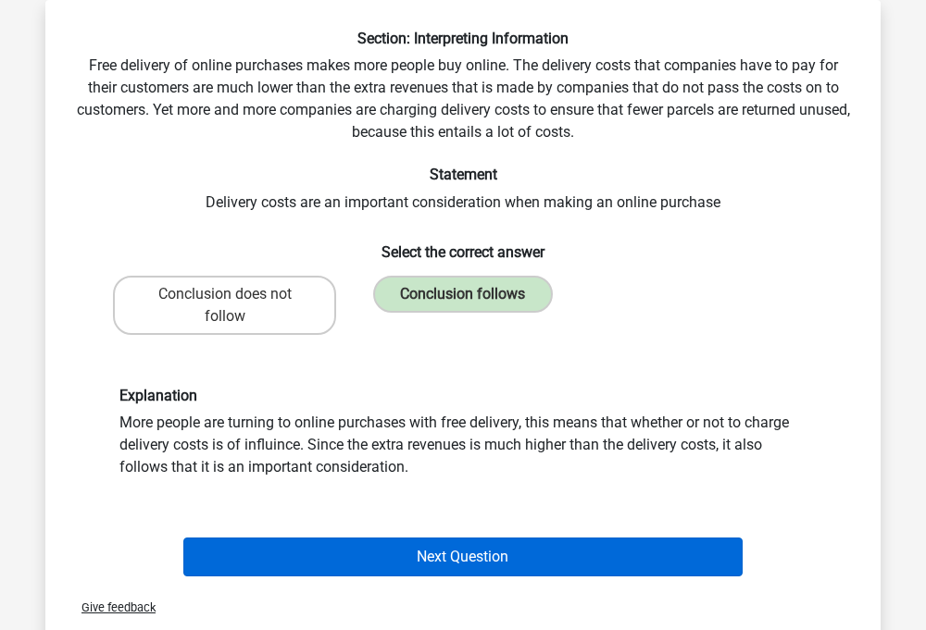
click at [413, 543] on button "Next Question" at bounding box center [463, 557] width 560 height 39
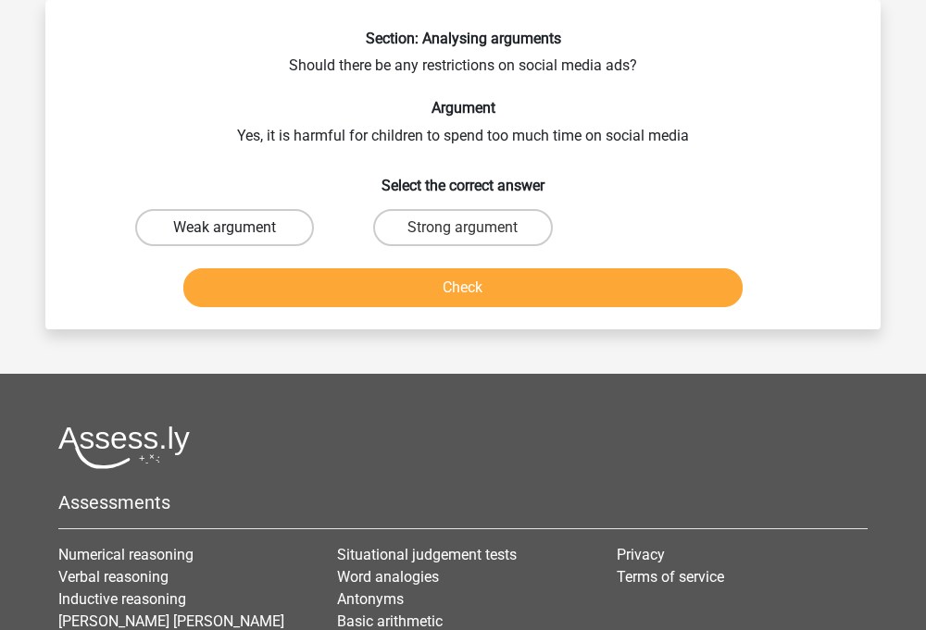
click at [281, 227] on label "Weak argument" at bounding box center [224, 227] width 179 height 37
click at [237, 228] on input "Weak argument" at bounding box center [231, 234] width 12 height 12
radio input "true"
click at [356, 304] on button "Check" at bounding box center [463, 287] width 560 height 39
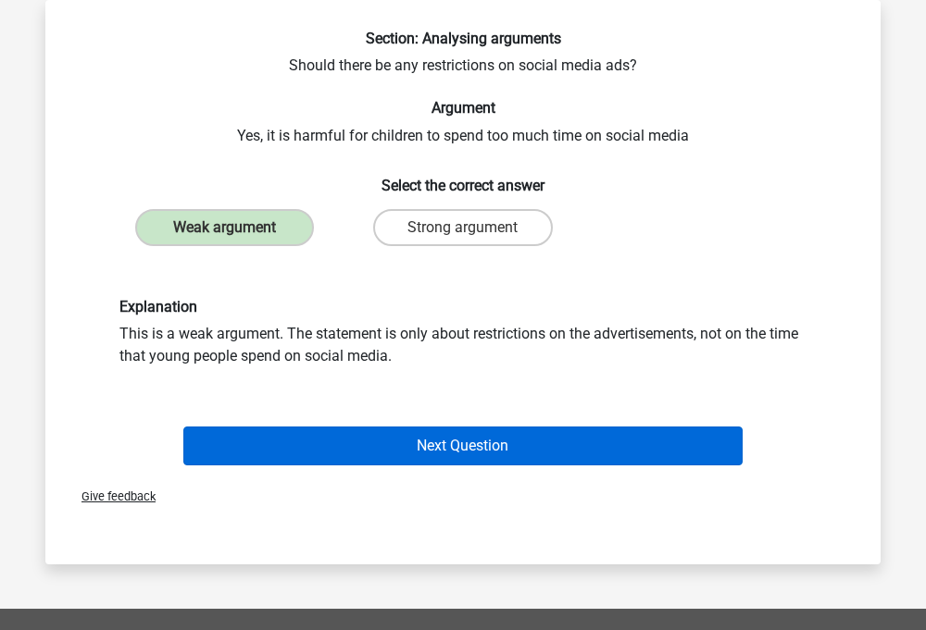
click at [365, 443] on button "Next Question" at bounding box center [463, 446] width 560 height 39
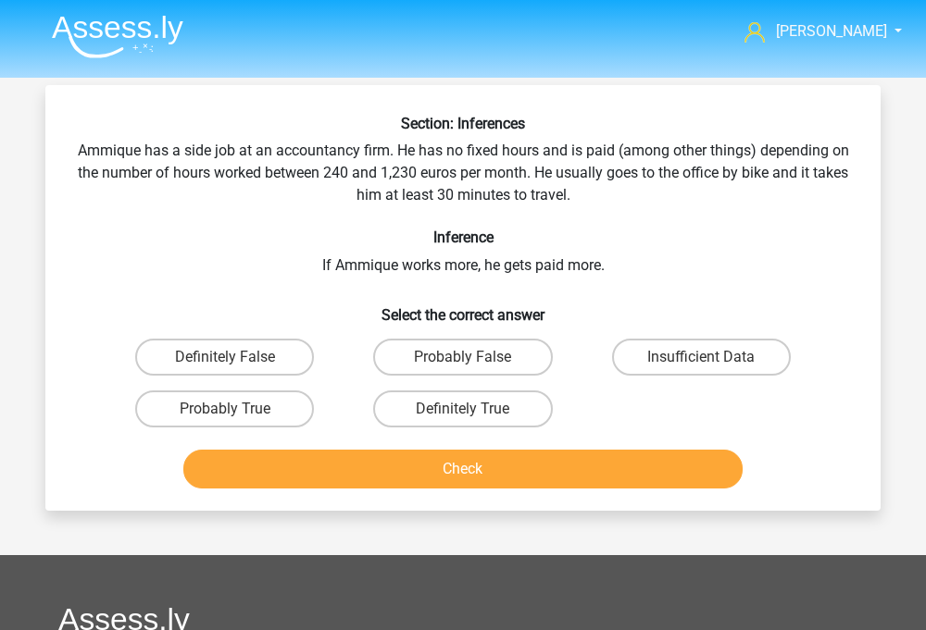
scroll to position [0, 0]
click at [645, 348] on label "Insufficient Data" at bounding box center [701, 357] width 179 height 37
click at [701, 357] on input "Insufficient Data" at bounding box center [707, 363] width 12 height 12
radio input "true"
click at [573, 455] on button "Check" at bounding box center [463, 469] width 560 height 39
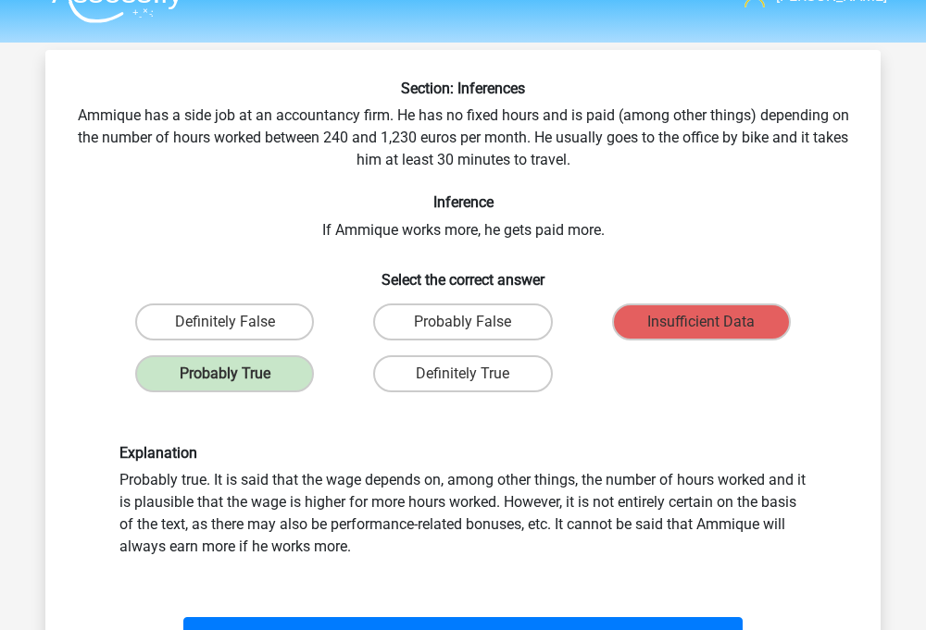
scroll to position [50, 0]
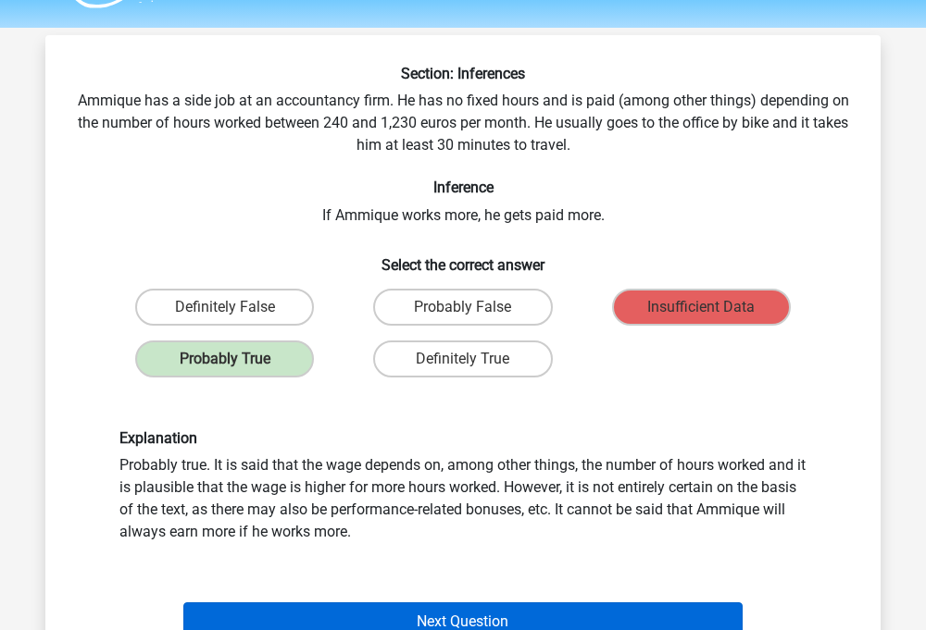
click at [509, 606] on button "Next Question" at bounding box center [463, 622] width 560 height 39
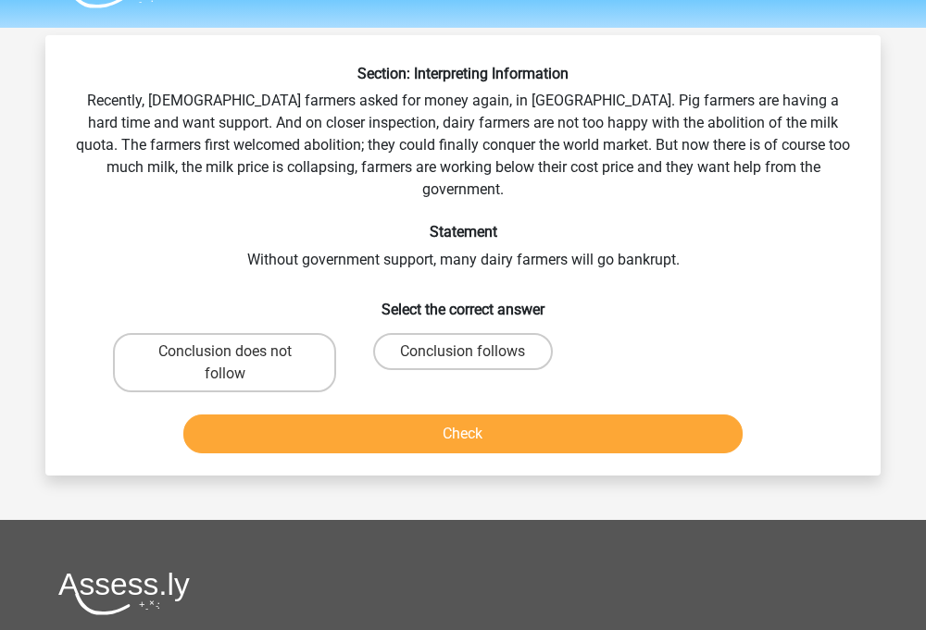
scroll to position [85, 0]
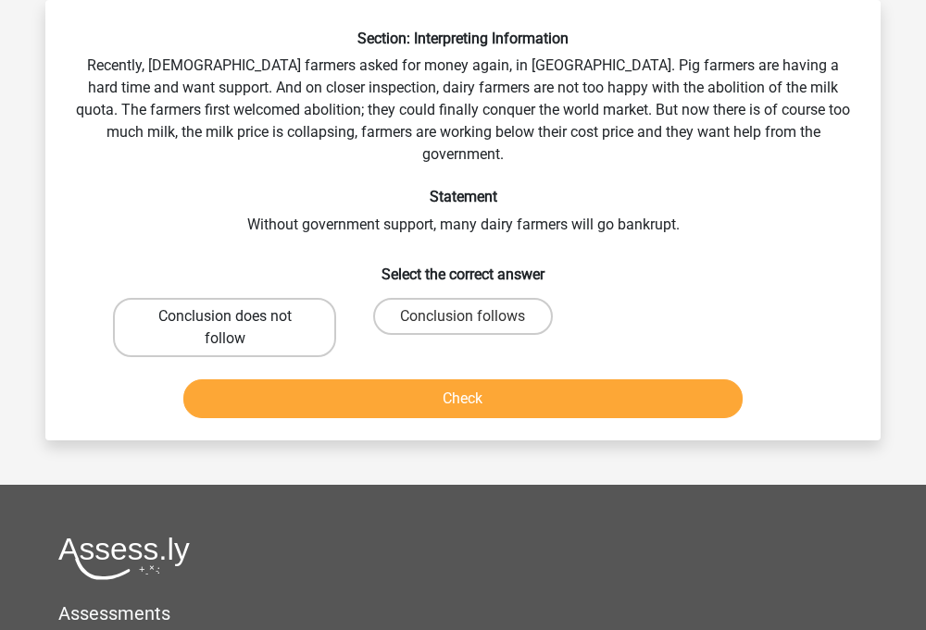
click at [299, 331] on label "Conclusion does not follow" at bounding box center [224, 327] width 223 height 59
click at [237, 329] on input "Conclusion does not follow" at bounding box center [231, 323] width 12 height 12
radio input "true"
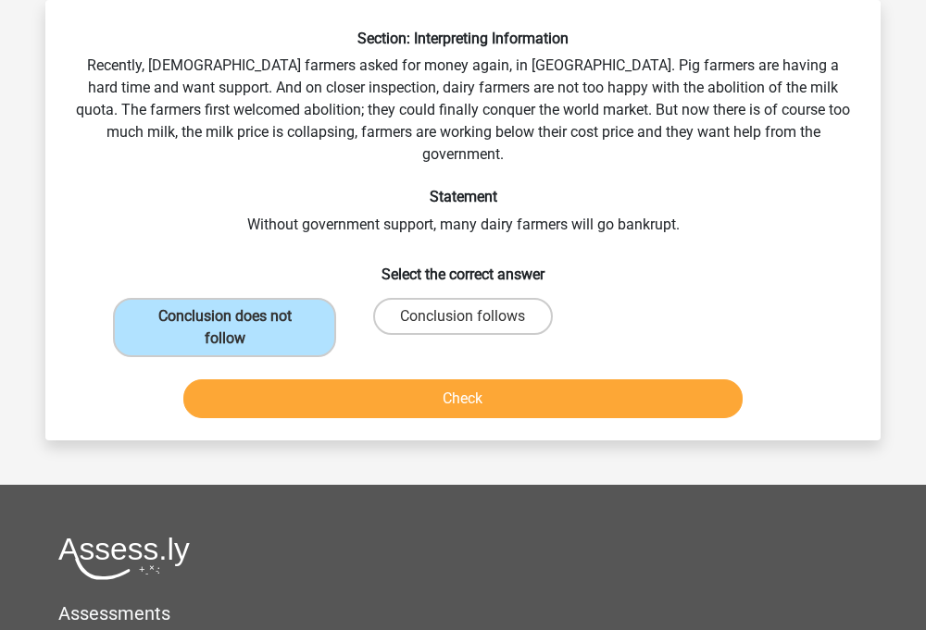
click at [347, 380] on button "Check" at bounding box center [463, 399] width 560 height 39
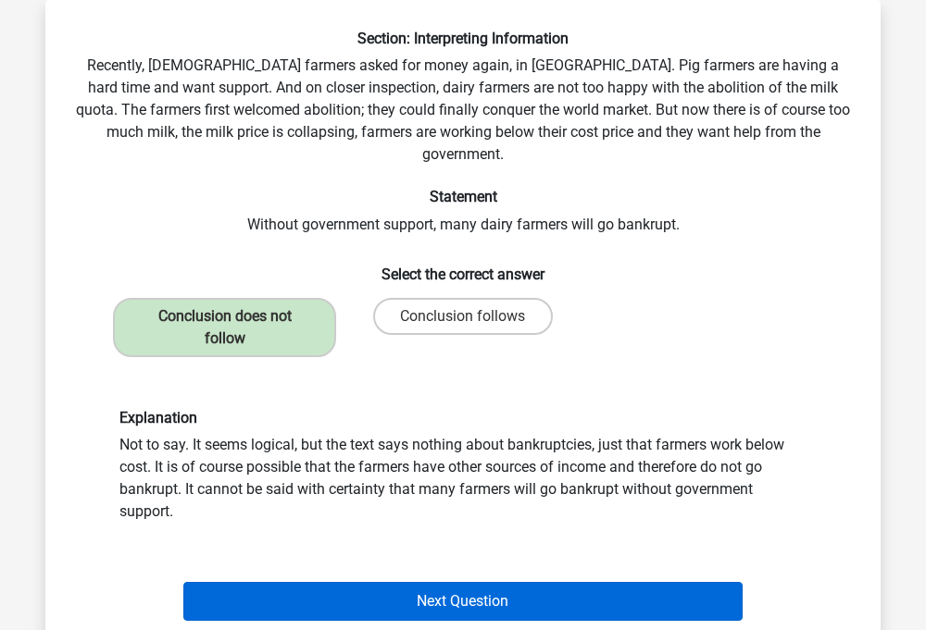
click at [401, 582] on button "Next Question" at bounding box center [463, 601] width 560 height 39
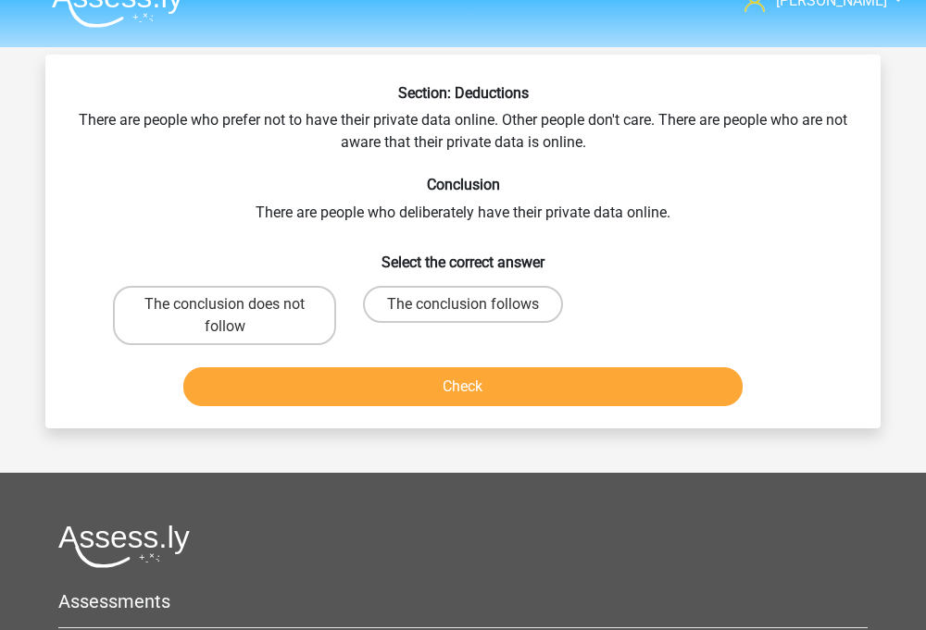
scroll to position [31, 0]
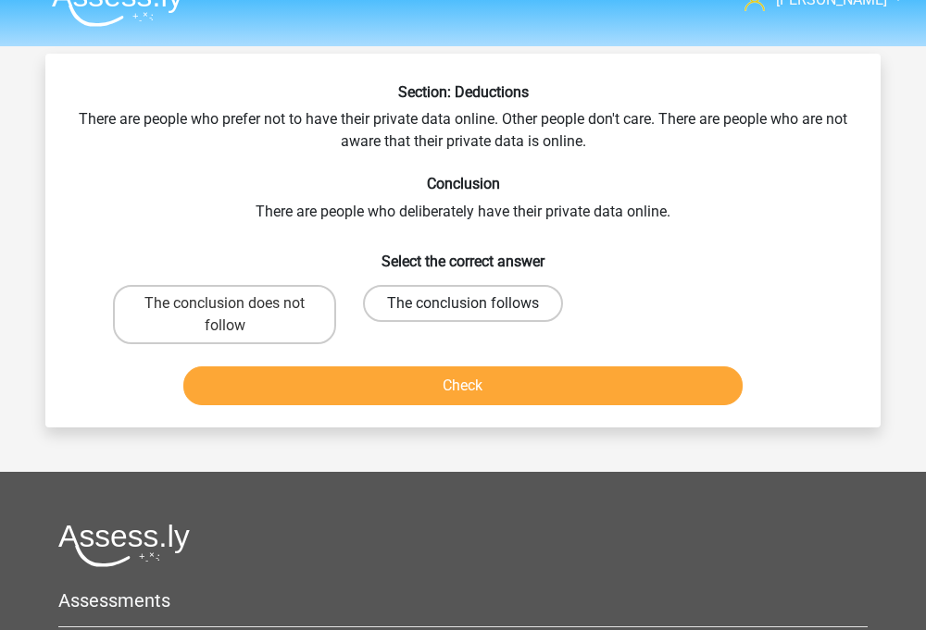
click at [492, 289] on label "The conclusion follows" at bounding box center [463, 303] width 200 height 37
click at [475, 304] on input "The conclusion follows" at bounding box center [469, 310] width 12 height 12
radio input "true"
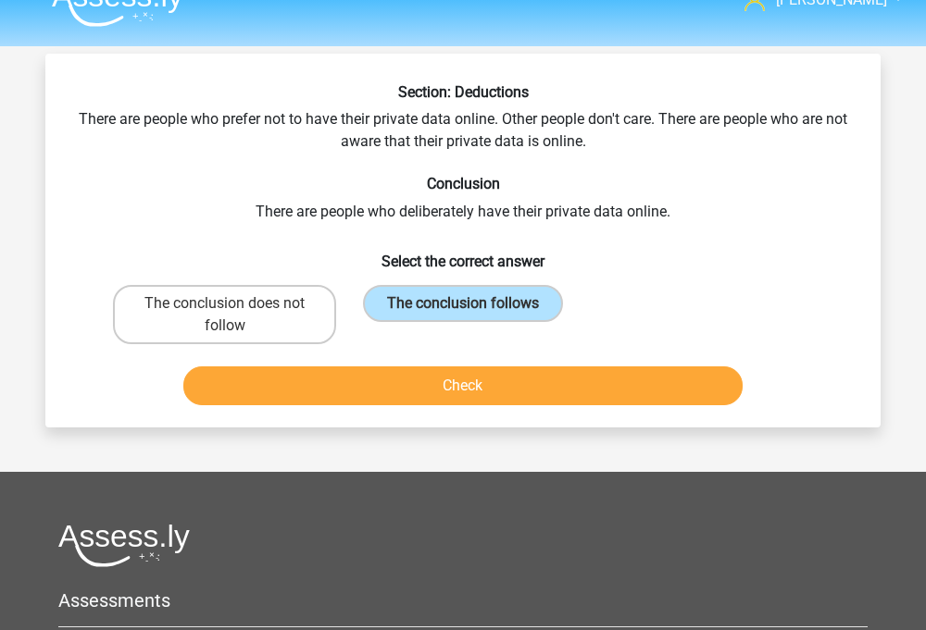
click at [519, 377] on button "Check" at bounding box center [463, 386] width 560 height 39
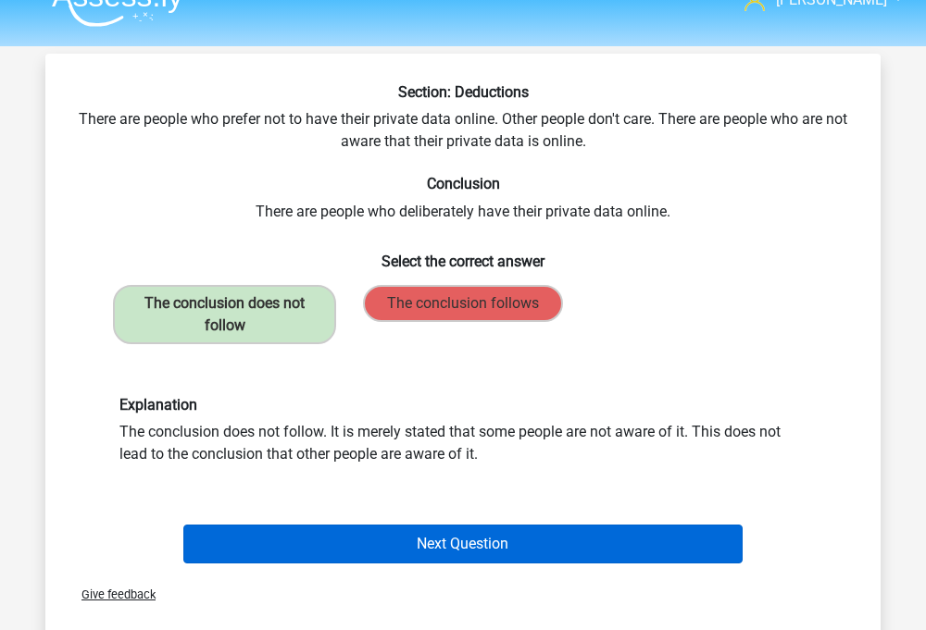
click at [439, 542] on button "Next Question" at bounding box center [463, 544] width 560 height 39
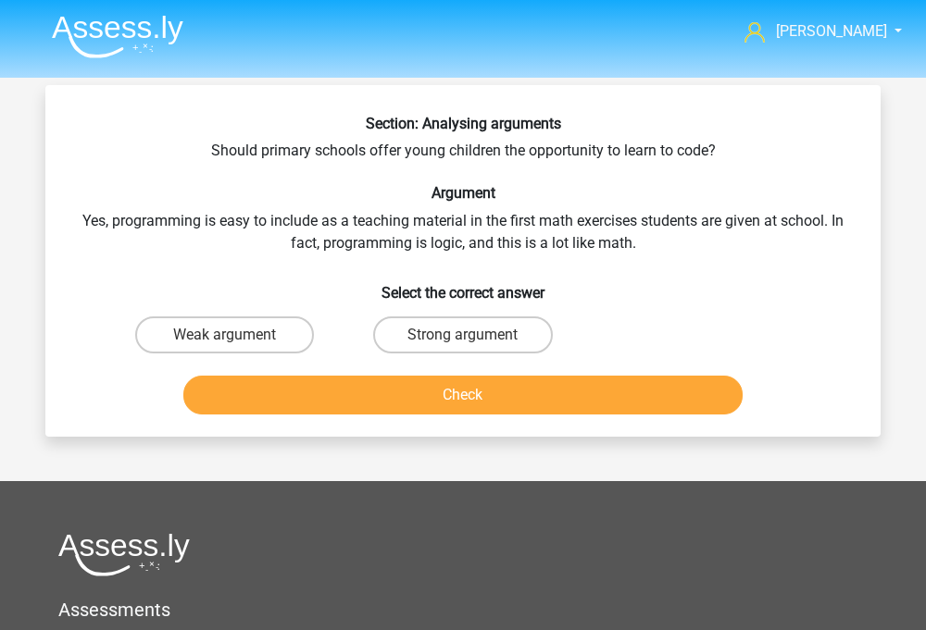
scroll to position [0, 0]
click at [244, 346] on label "Weak argument" at bounding box center [224, 335] width 179 height 37
click at [237, 346] on input "Weak argument" at bounding box center [231, 341] width 12 height 12
radio input "true"
click at [284, 415] on div "Check" at bounding box center [463, 399] width 715 height 46
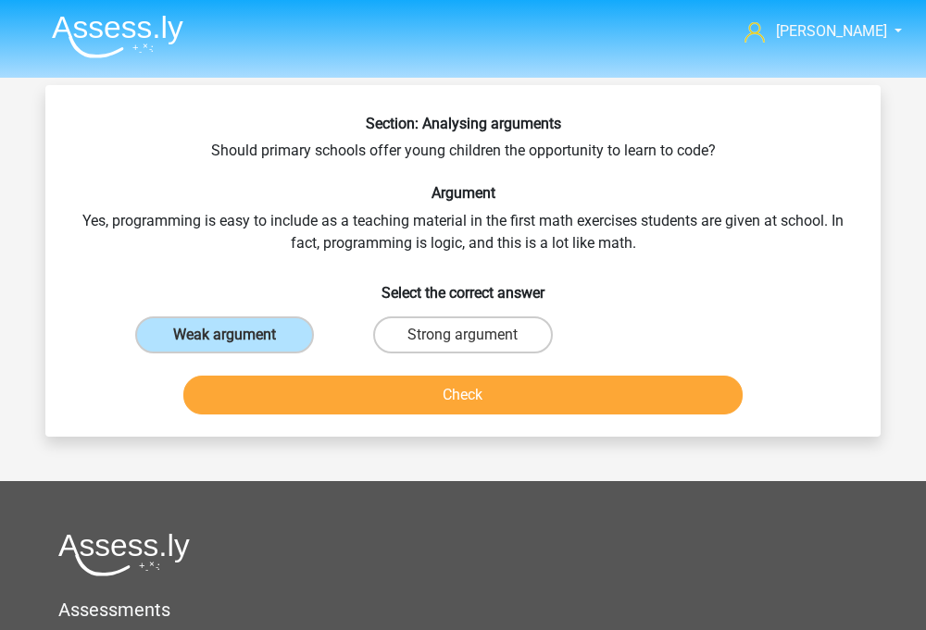
click at [278, 403] on button "Check" at bounding box center [463, 395] width 560 height 39
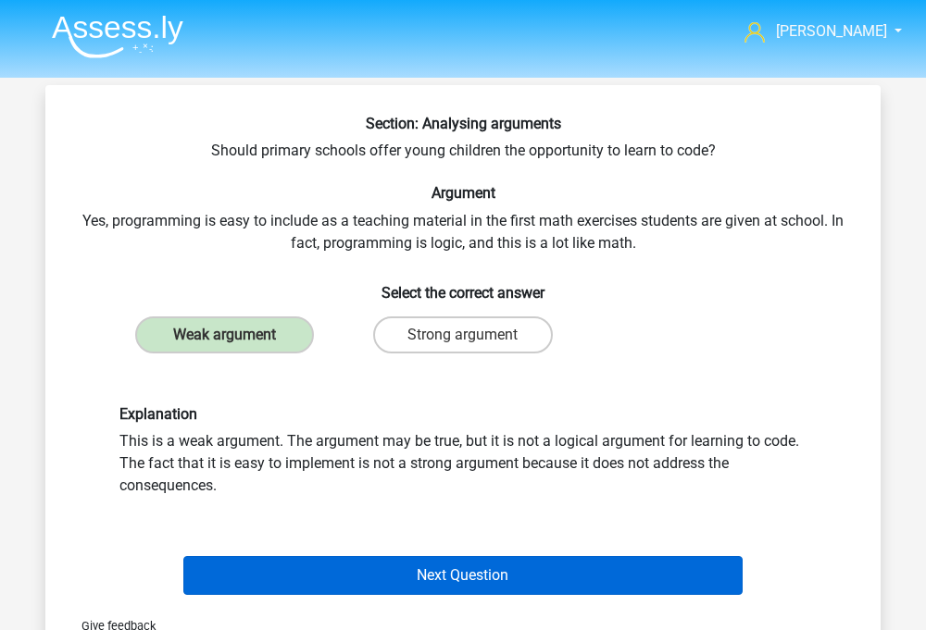
click at [335, 570] on button "Next Question" at bounding box center [463, 575] width 560 height 39
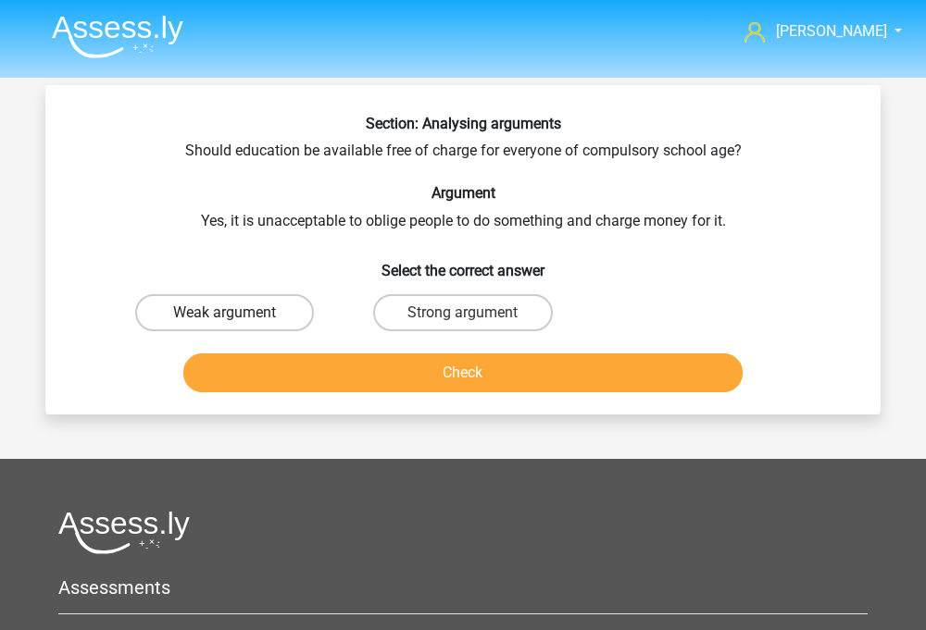
click at [304, 296] on label "Weak argument" at bounding box center [224, 312] width 179 height 37
click at [237, 313] on input "Weak argument" at bounding box center [231, 319] width 12 height 12
radio input "true"
click at [392, 330] on label "Strong argument" at bounding box center [462, 312] width 179 height 37
click at [463, 325] on input "Strong argument" at bounding box center [469, 319] width 12 height 12
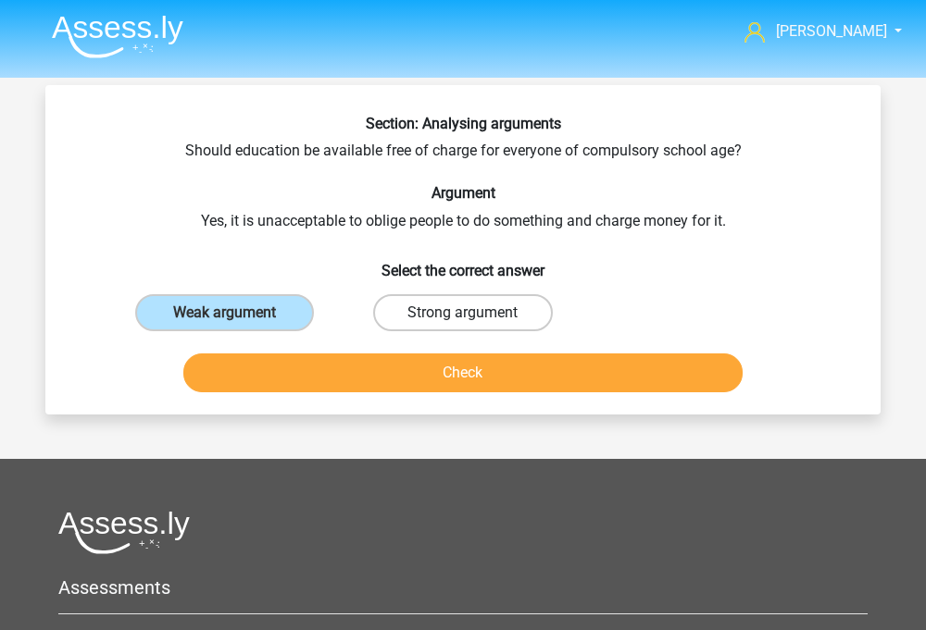
radio input "true"
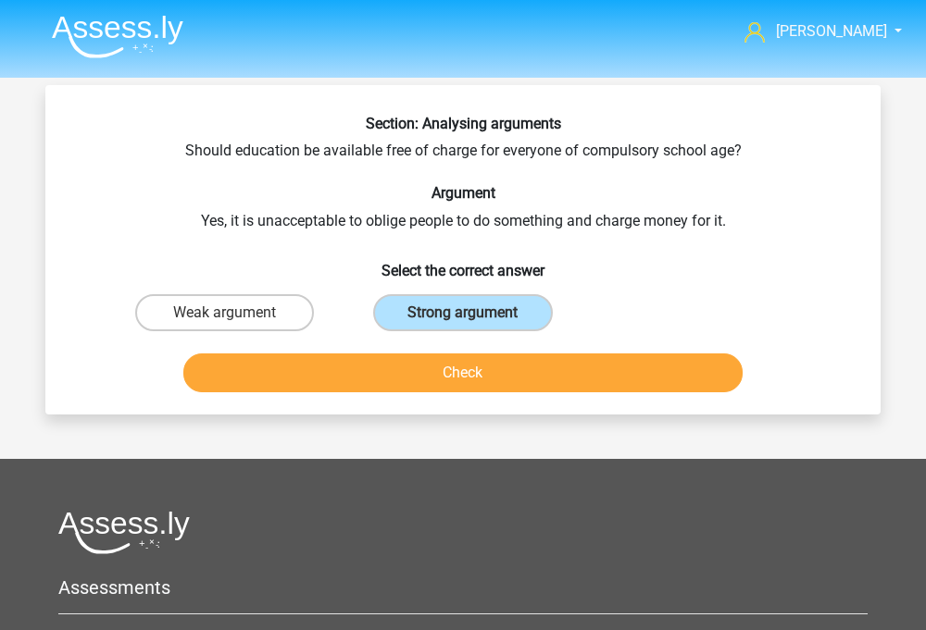
click at [399, 389] on button "Check" at bounding box center [463, 373] width 560 height 39
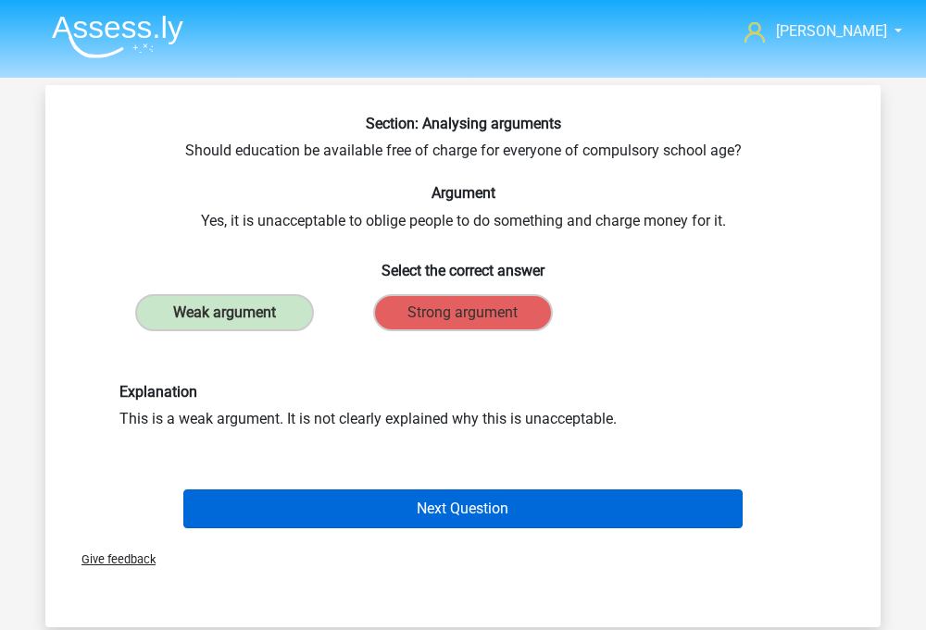
click at [500, 519] on button "Next Question" at bounding box center [463, 509] width 560 height 39
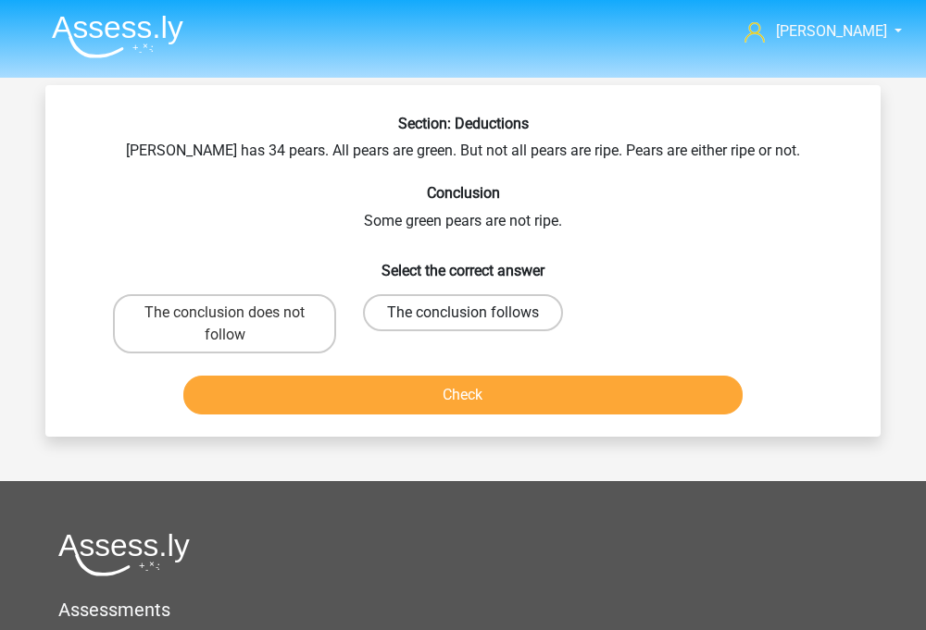
click at [412, 309] on label "The conclusion follows" at bounding box center [463, 312] width 200 height 37
click at [463, 313] on input "The conclusion follows" at bounding box center [469, 319] width 12 height 12
radio input "true"
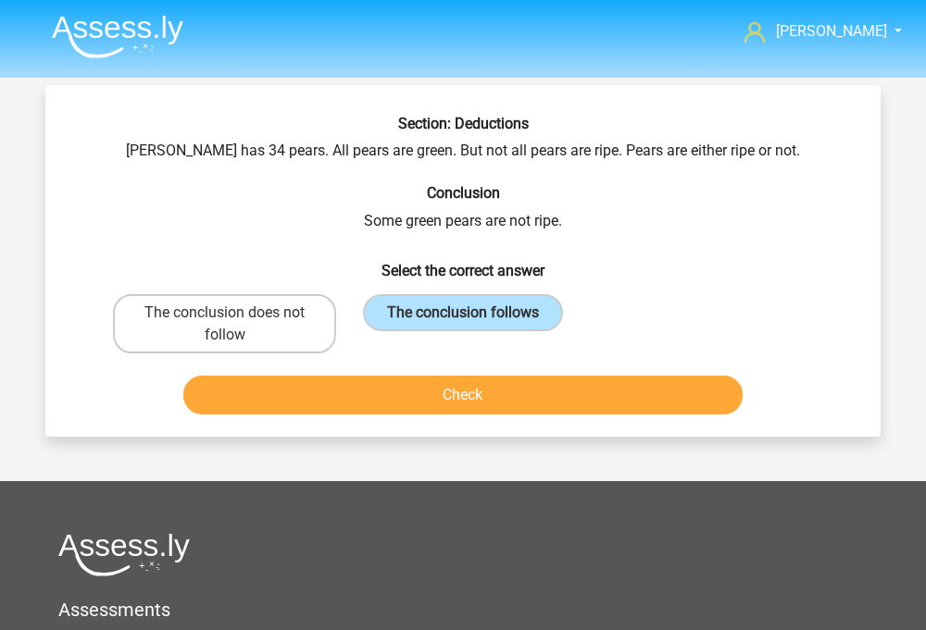
click at [418, 392] on button "Check" at bounding box center [463, 395] width 560 height 39
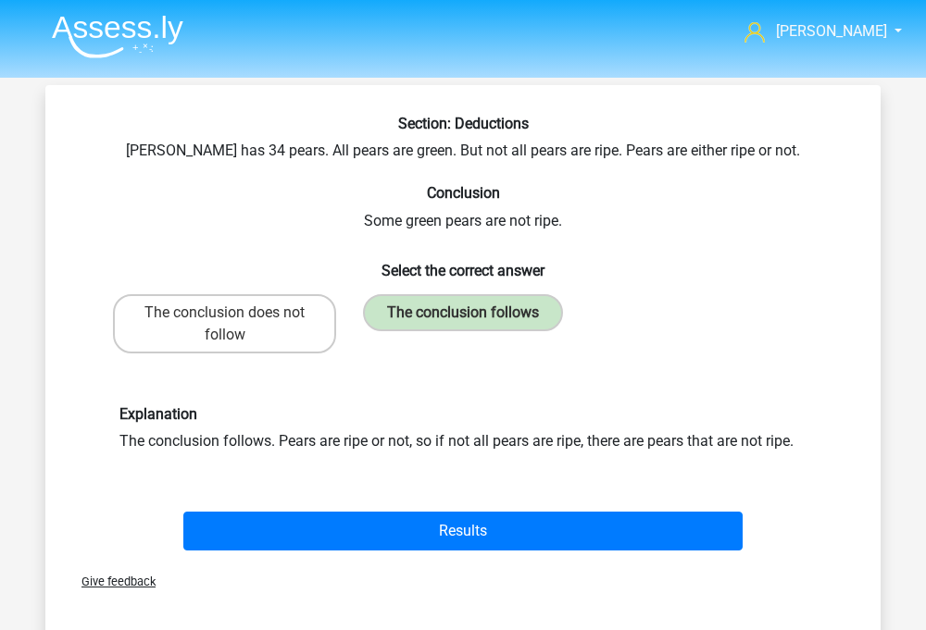
click at [409, 507] on div "Results" at bounding box center [463, 527] width 776 height 61
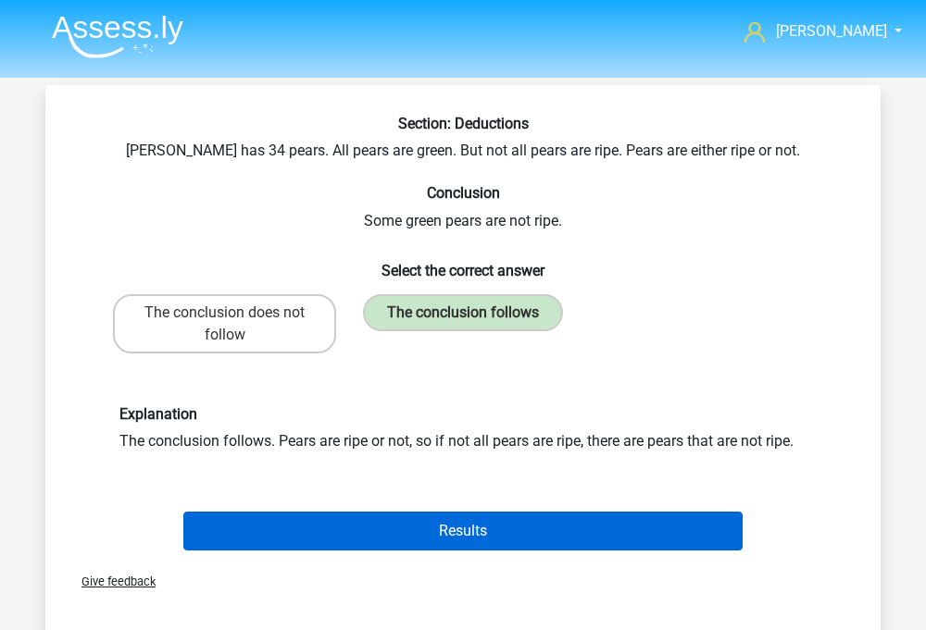
click at [413, 520] on button "Results" at bounding box center [463, 531] width 560 height 39
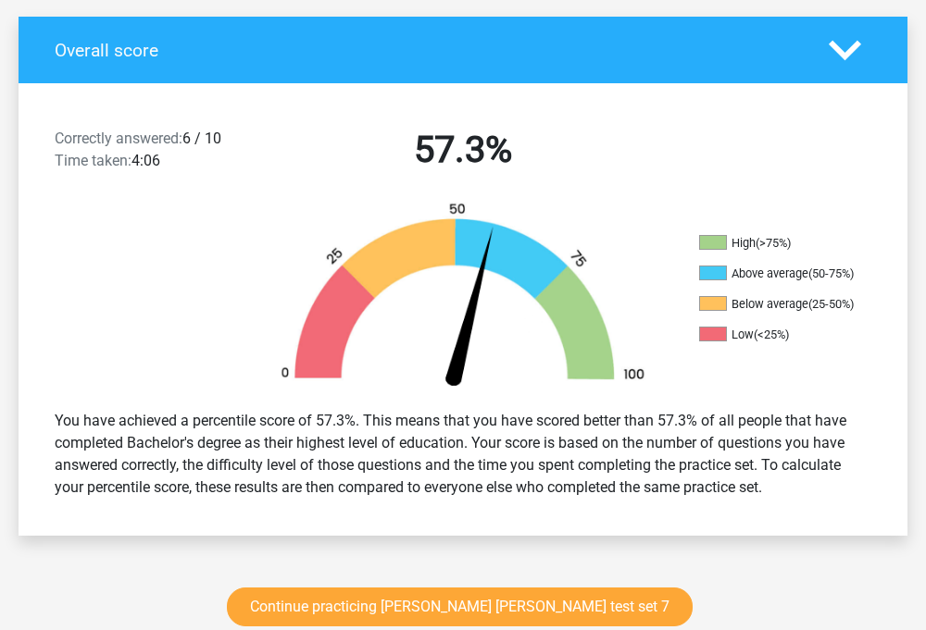
scroll to position [412, 0]
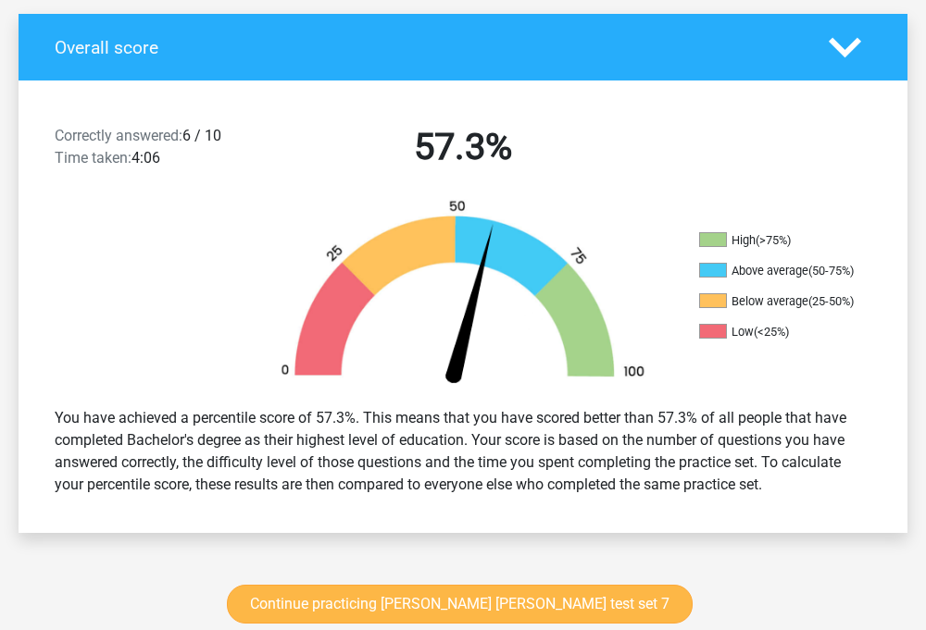
click at [389, 585] on link "Continue practicing [PERSON_NAME] [PERSON_NAME] test set 7" at bounding box center [460, 604] width 466 height 39
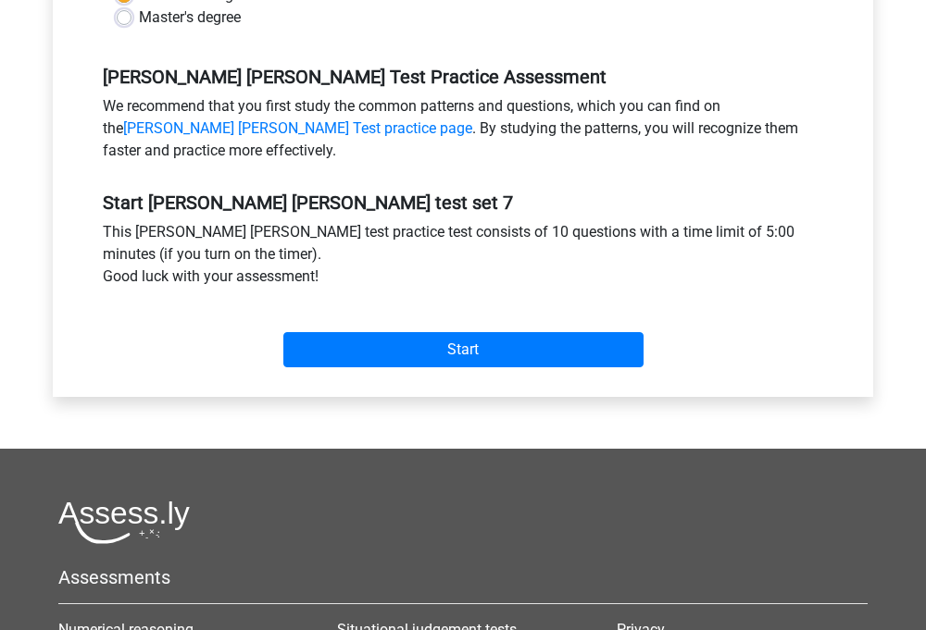
scroll to position [566, 0]
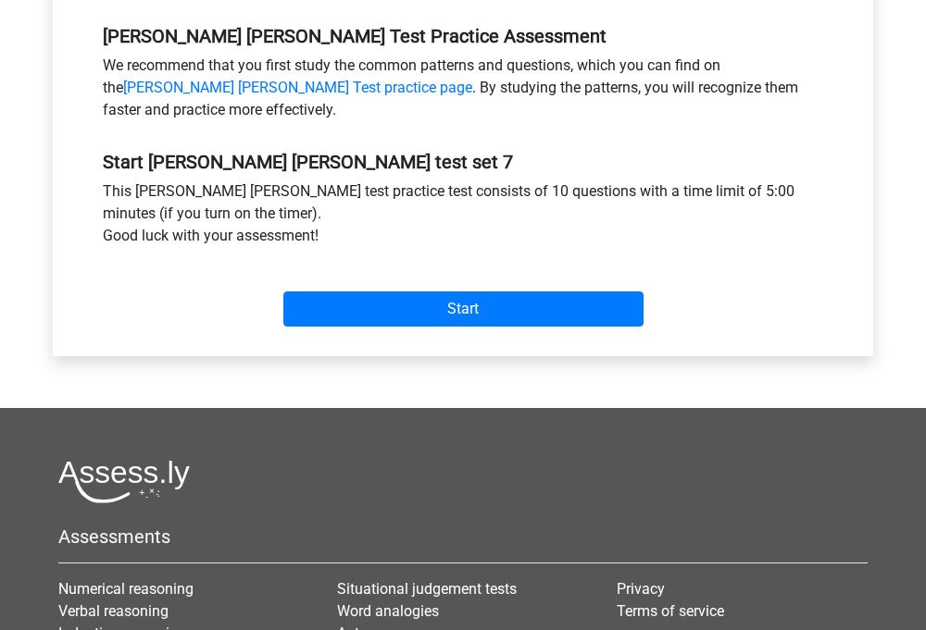
click at [444, 329] on div "Start" at bounding box center [463, 295] width 748 height 80
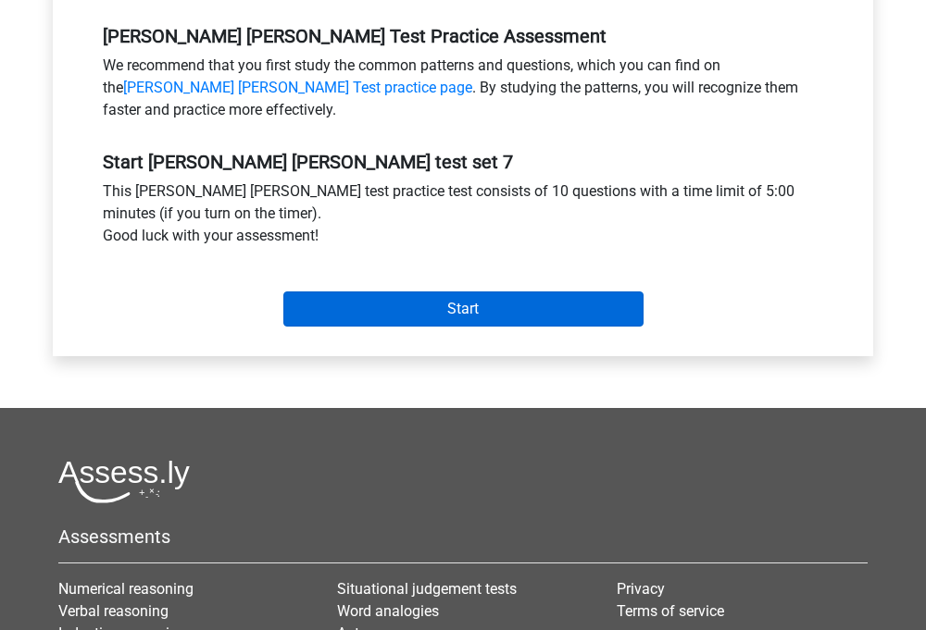
click at [440, 318] on input "Start" at bounding box center [463, 309] width 360 height 35
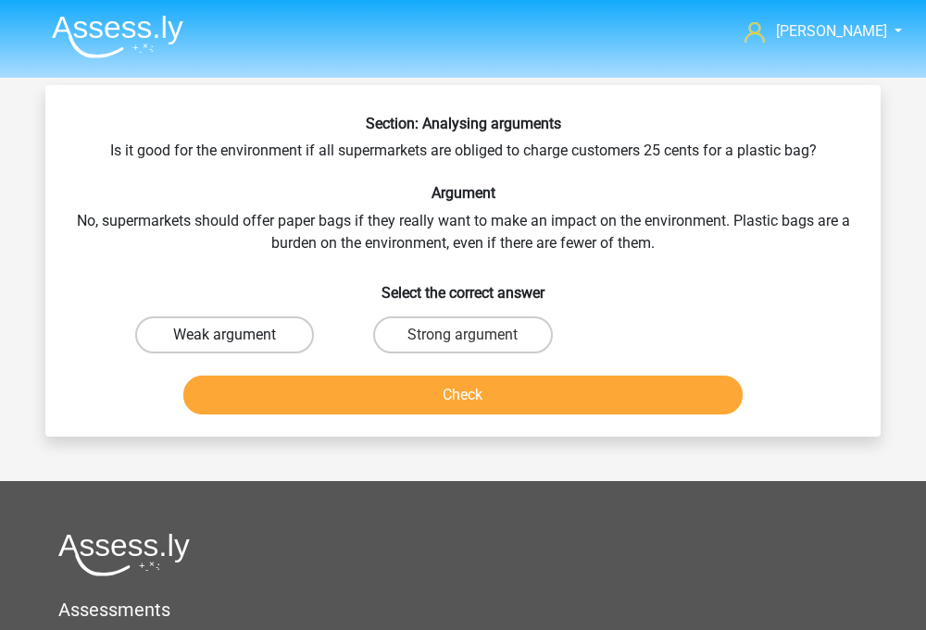
click at [307, 330] on label "Weak argument" at bounding box center [224, 335] width 179 height 37
click at [237, 335] on input "Weak argument" at bounding box center [231, 341] width 12 height 12
radio input "true"
click at [316, 392] on button "Check" at bounding box center [463, 395] width 560 height 39
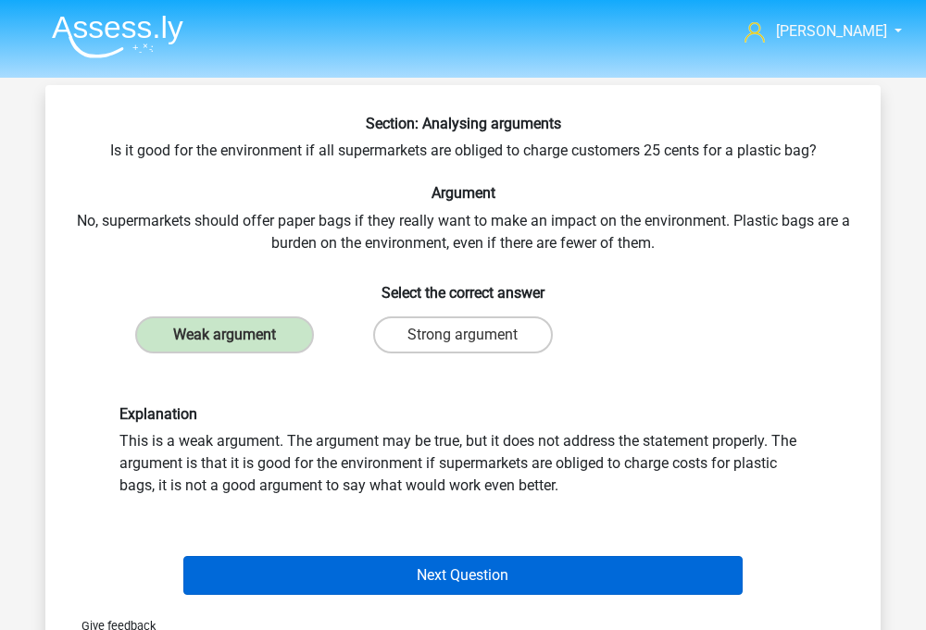
click at [456, 563] on button "Next Question" at bounding box center [463, 575] width 560 height 39
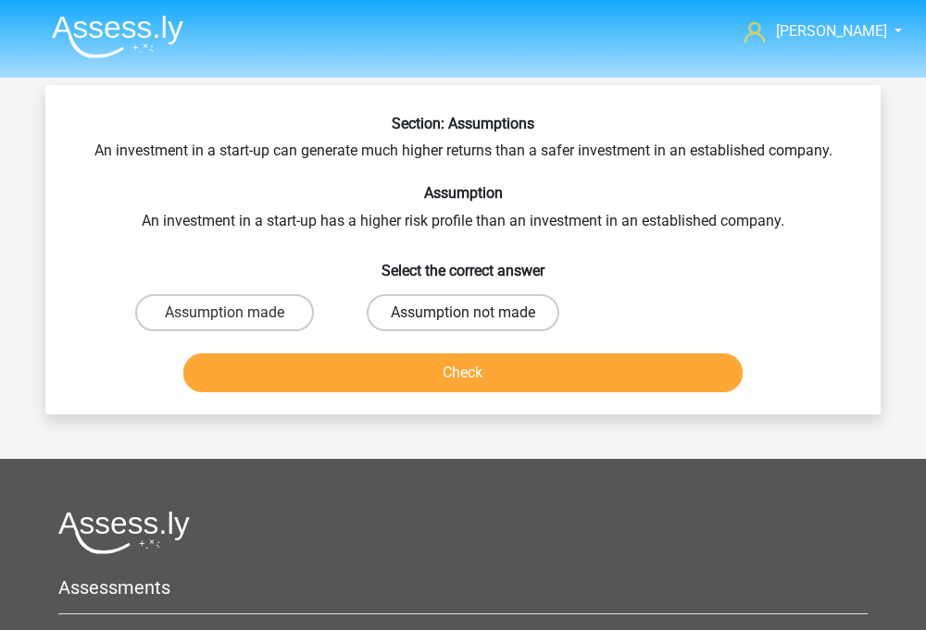
click at [418, 325] on label "Assumption not made" at bounding box center [463, 312] width 193 height 37
click at [463, 325] on input "Assumption not made" at bounding box center [469, 319] width 12 height 12
radio input "true"
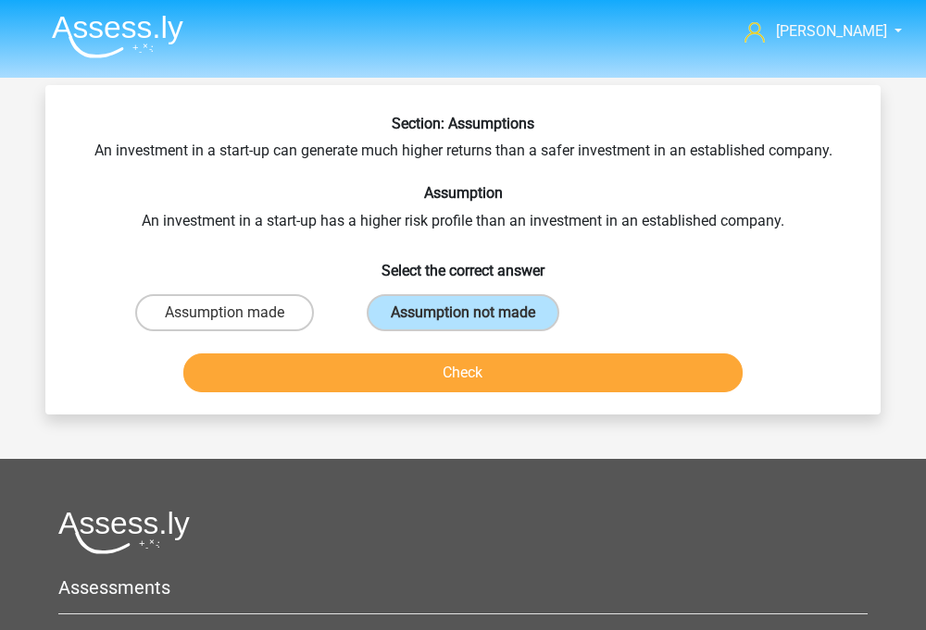
click at [421, 372] on button "Check" at bounding box center [463, 373] width 560 height 39
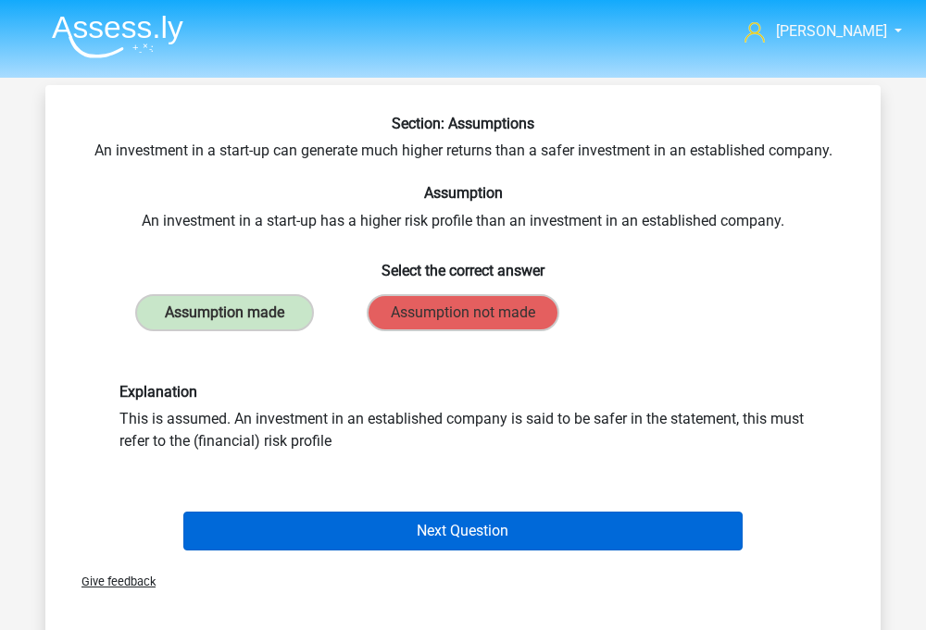
click at [389, 542] on button "Next Question" at bounding box center [463, 531] width 560 height 39
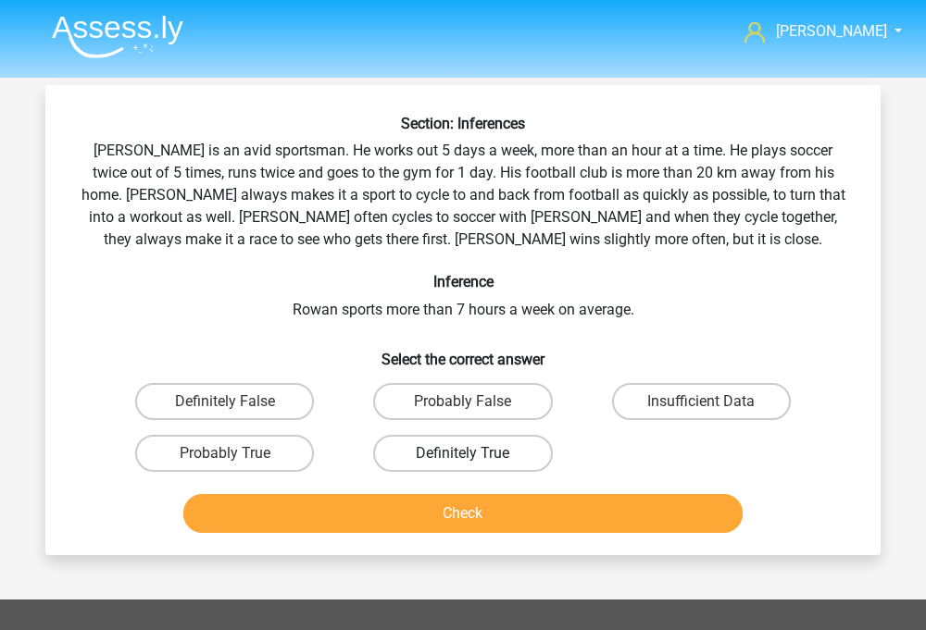
click at [418, 455] on label "Definitely True" at bounding box center [462, 453] width 179 height 37
click at [463, 455] on input "Definitely True" at bounding box center [469, 460] width 12 height 12
radio input "true"
click at [427, 501] on button "Check" at bounding box center [463, 513] width 560 height 39
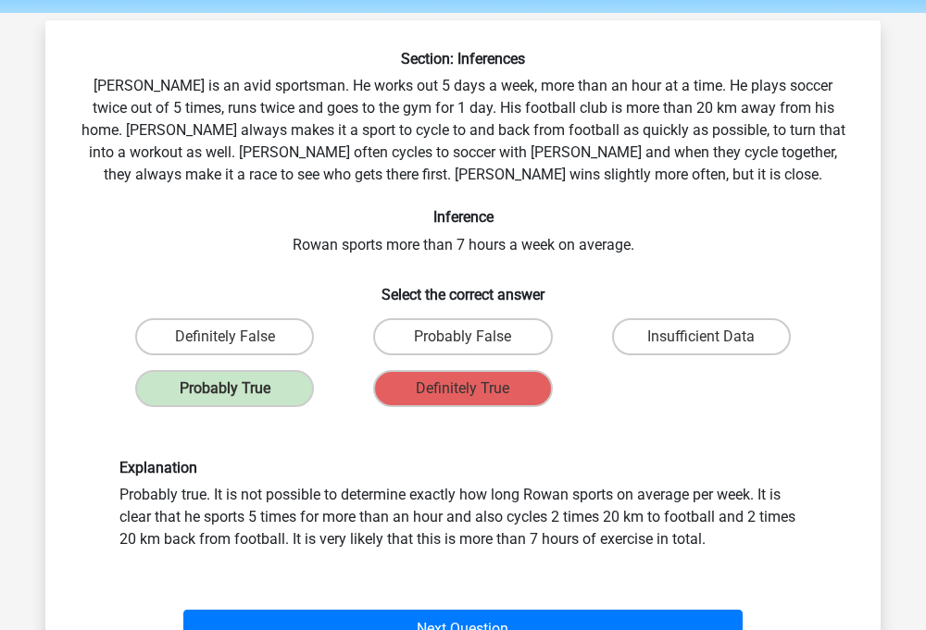
scroll to position [67, 0]
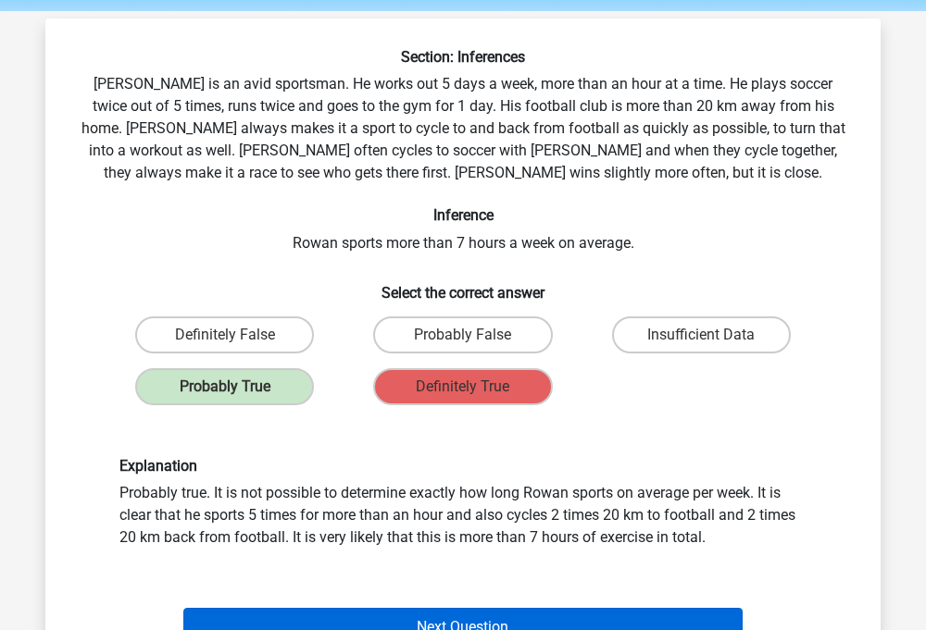
click at [430, 617] on button "Next Question" at bounding box center [463, 627] width 560 height 39
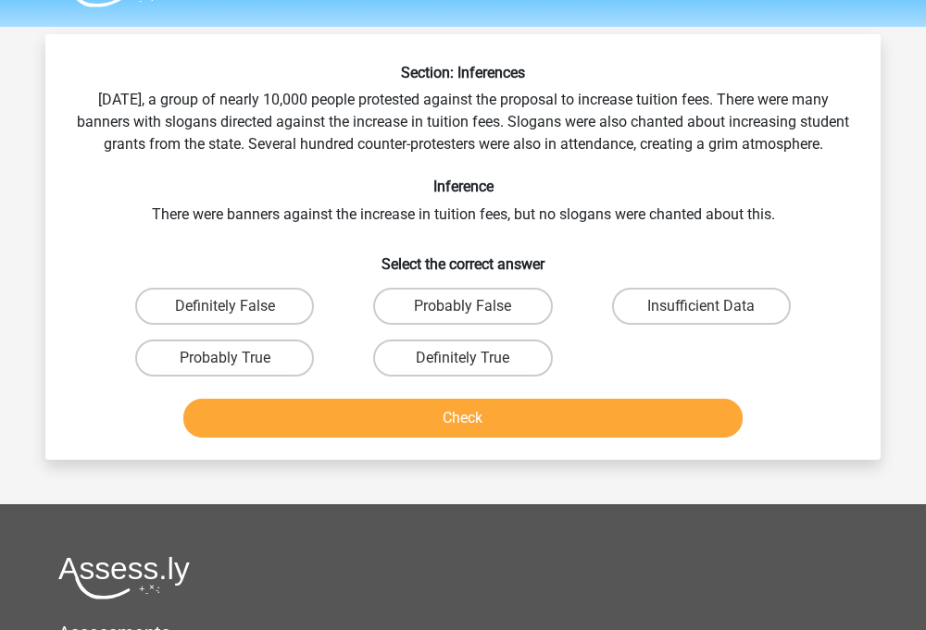
scroll to position [38, 0]
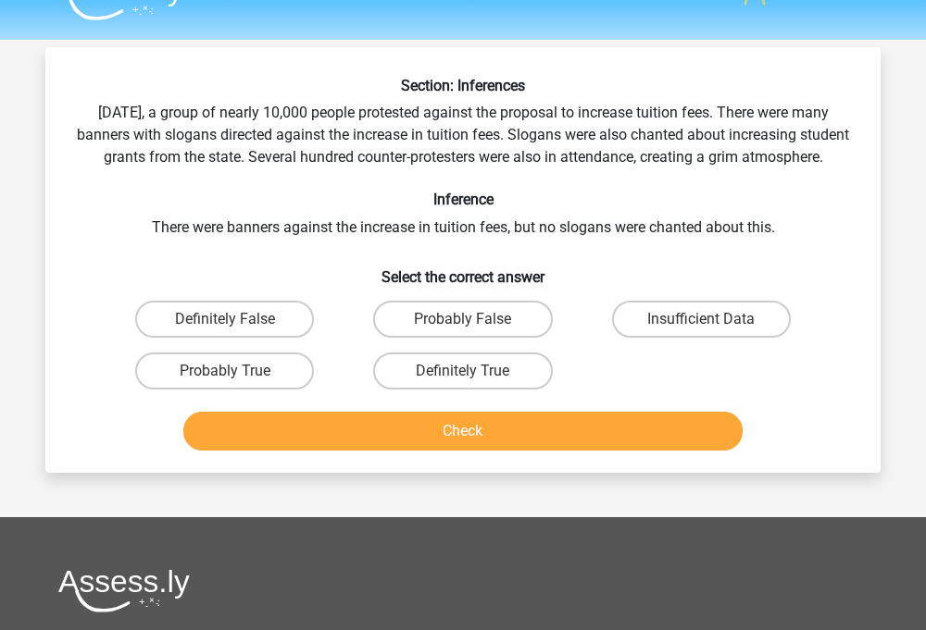
click at [318, 388] on div "Probably True" at bounding box center [224, 371] width 223 height 37
click at [312, 388] on label "Probably True" at bounding box center [224, 371] width 179 height 37
click at [237, 383] on input "Probably True" at bounding box center [231, 377] width 12 height 12
radio input "true"
click at [364, 446] on button "Check" at bounding box center [463, 431] width 560 height 39
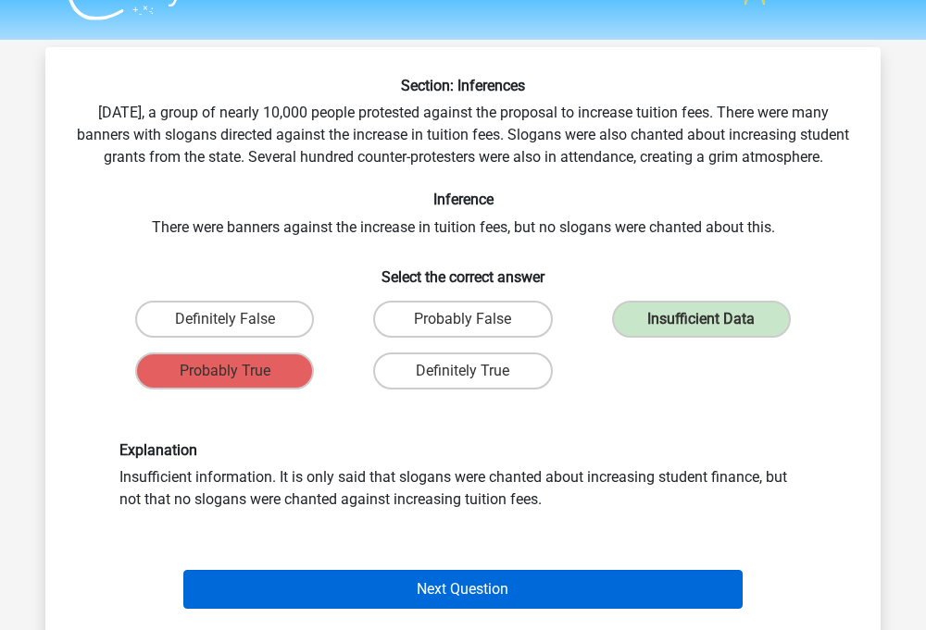
click at [384, 599] on button "Next Question" at bounding box center [463, 589] width 560 height 39
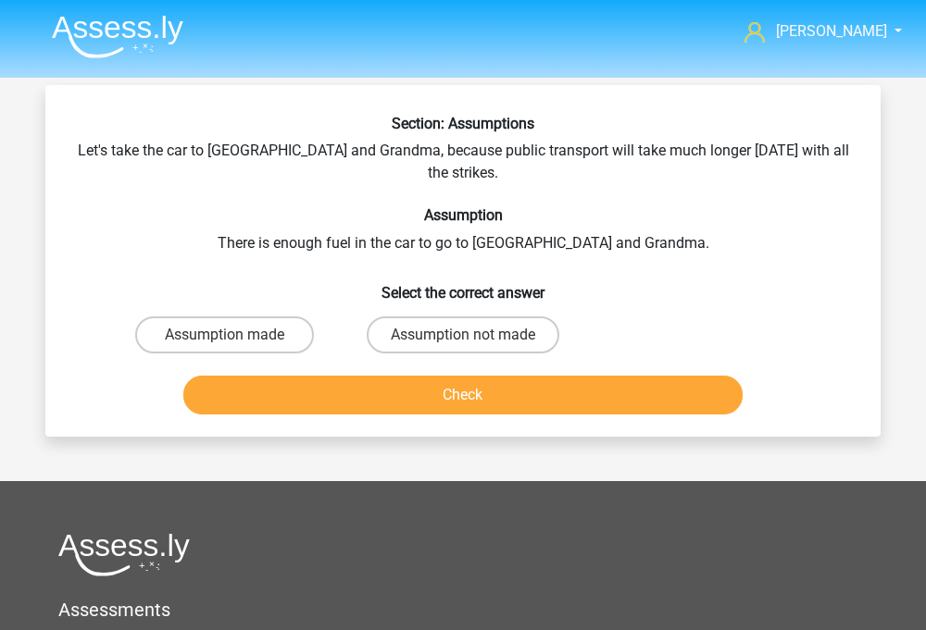
scroll to position [0, 0]
click at [297, 322] on label "Assumption made" at bounding box center [224, 335] width 179 height 37
click at [237, 335] on input "Assumption made" at bounding box center [231, 341] width 12 height 12
radio input "true"
click at [333, 376] on button "Check" at bounding box center [463, 395] width 560 height 39
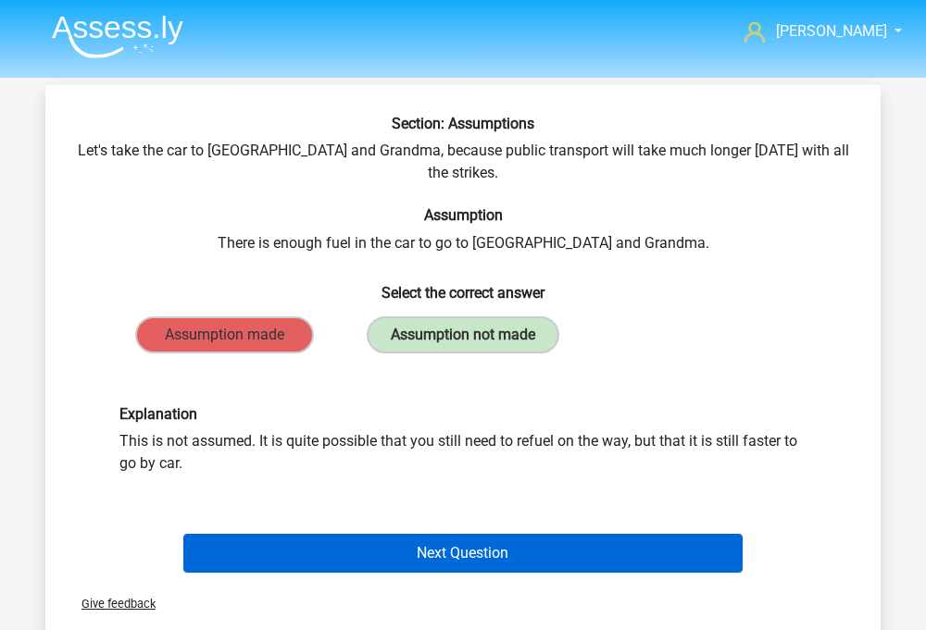
click at [408, 534] on button "Next Question" at bounding box center [463, 553] width 560 height 39
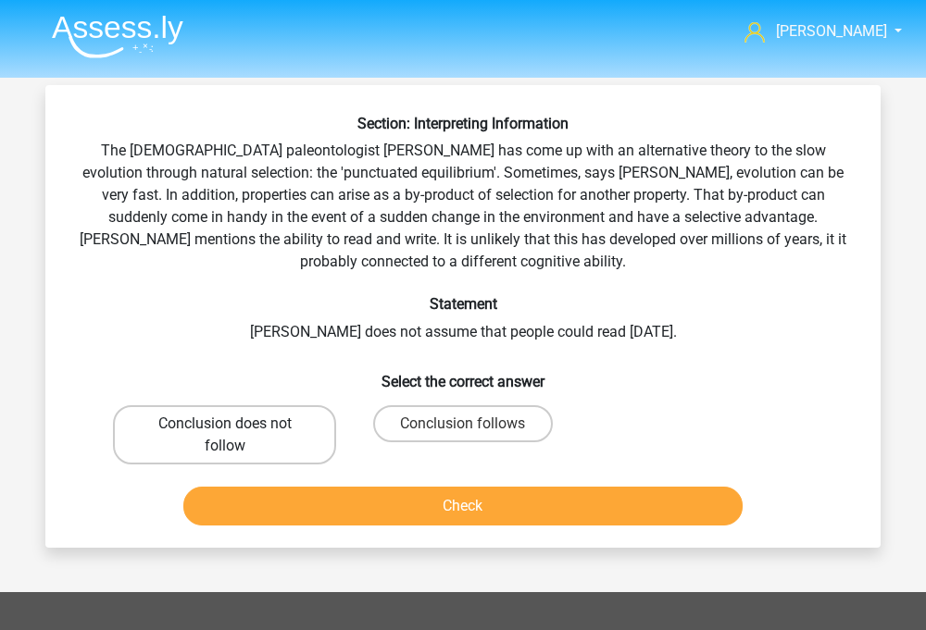
click at [314, 426] on label "Conclusion does not follow" at bounding box center [224, 434] width 223 height 59
click at [237, 426] on input "Conclusion does not follow" at bounding box center [231, 430] width 12 height 12
radio input "true"
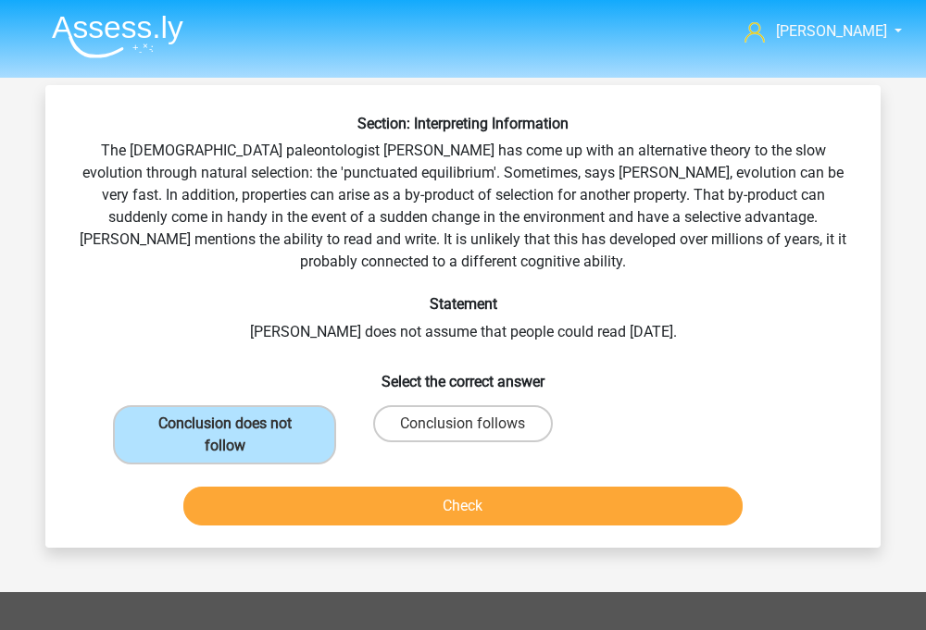
click at [343, 492] on button "Check" at bounding box center [463, 506] width 560 height 39
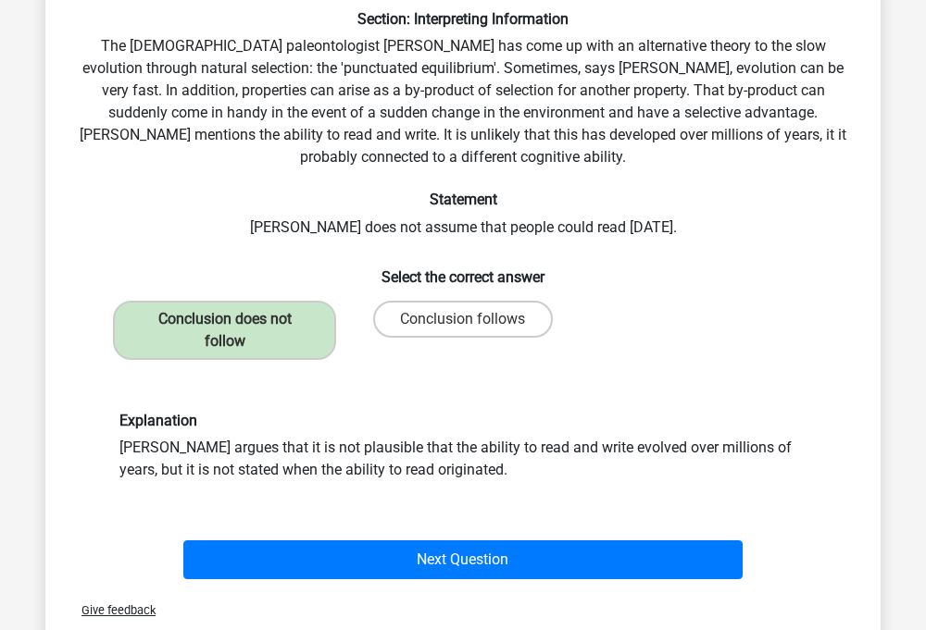
scroll to position [118, 0]
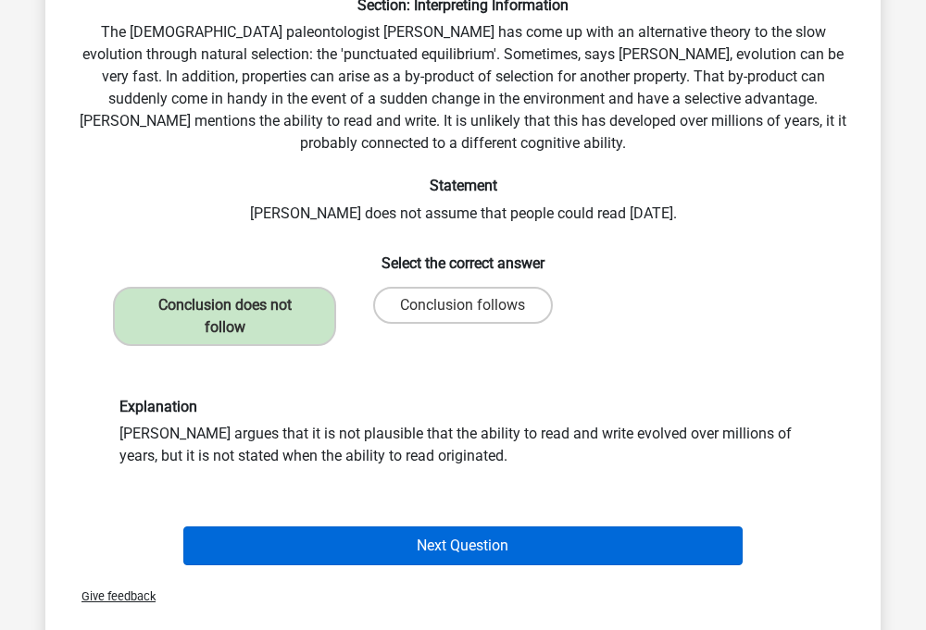
click at [320, 547] on button "Next Question" at bounding box center [463, 546] width 560 height 39
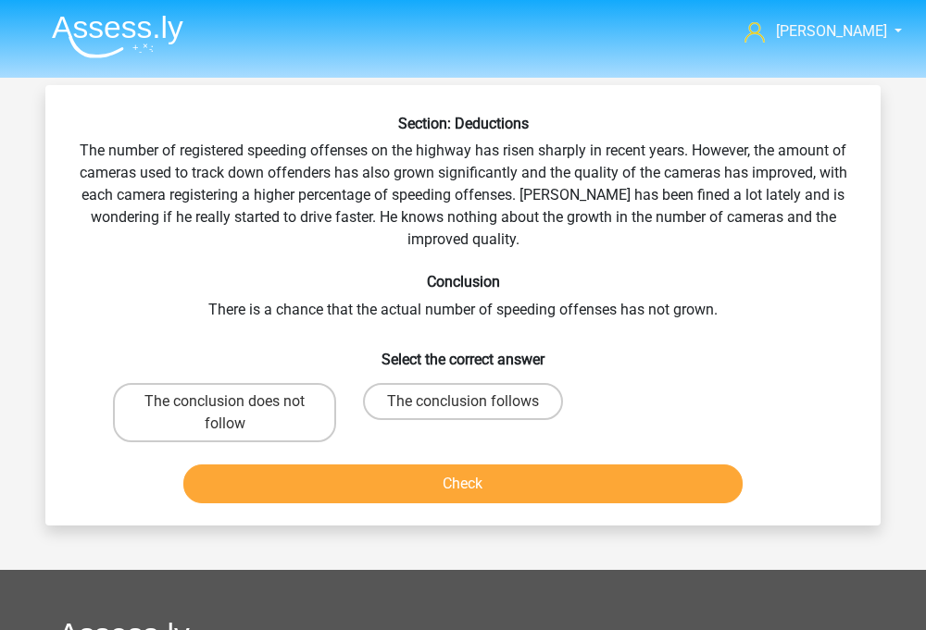
scroll to position [0, 0]
click at [439, 402] on label "The conclusion follows" at bounding box center [463, 401] width 200 height 37
click at [463, 402] on input "The conclusion follows" at bounding box center [469, 408] width 12 height 12
radio input "true"
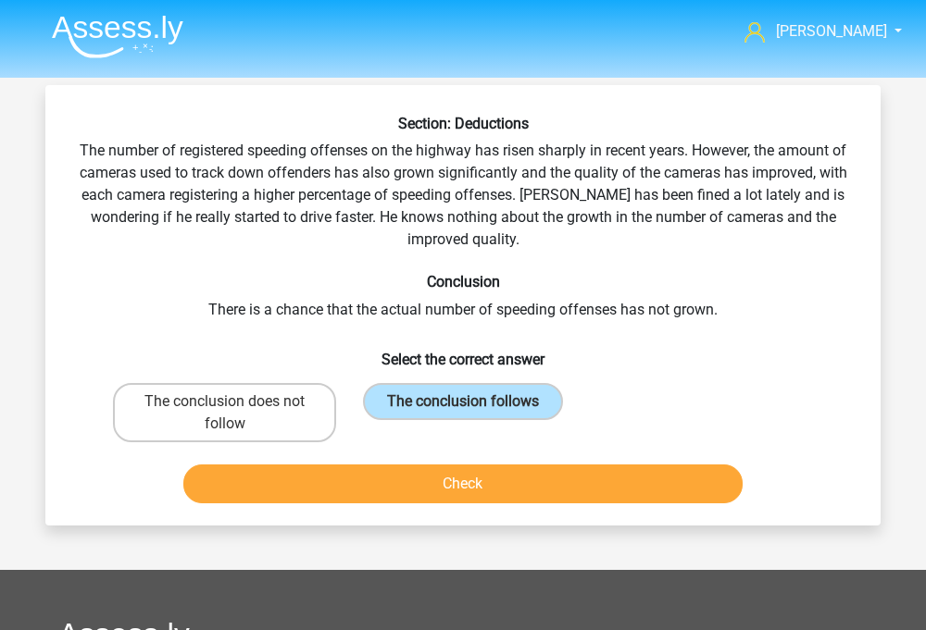
click at [430, 484] on button "Check" at bounding box center [463, 484] width 560 height 39
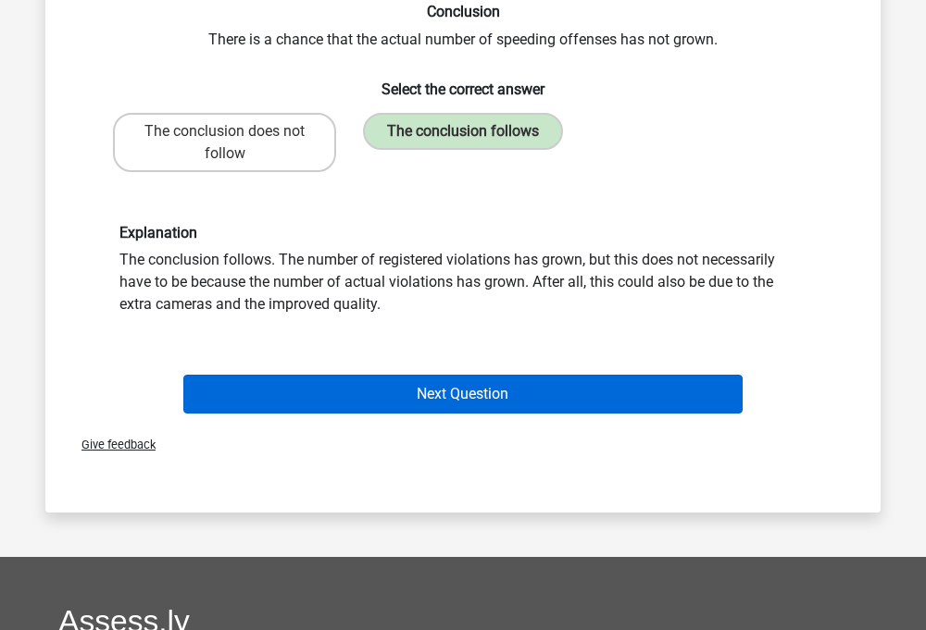
click at [395, 398] on button "Next Question" at bounding box center [463, 394] width 560 height 39
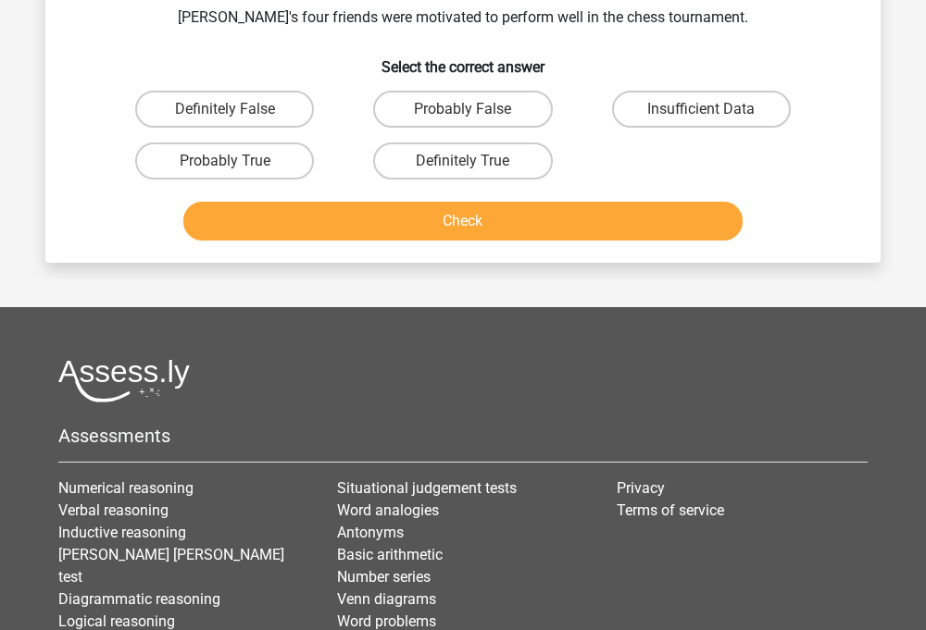
scroll to position [85, 0]
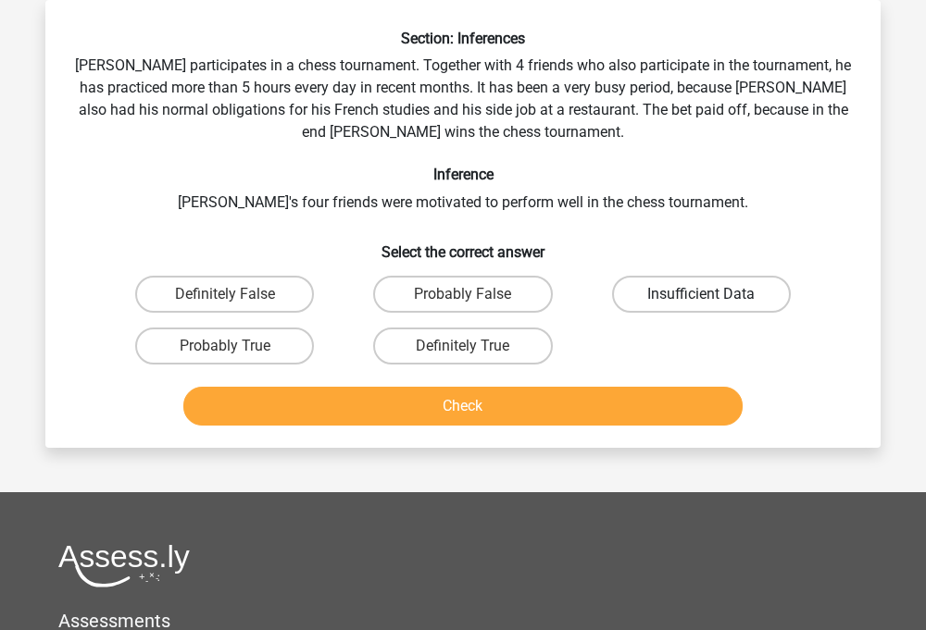
click at [649, 298] on label "Insufficient Data" at bounding box center [701, 294] width 179 height 37
click at [701, 298] on input "Insufficient Data" at bounding box center [707, 300] width 12 height 12
radio input "true"
click at [612, 396] on button "Check" at bounding box center [463, 406] width 560 height 39
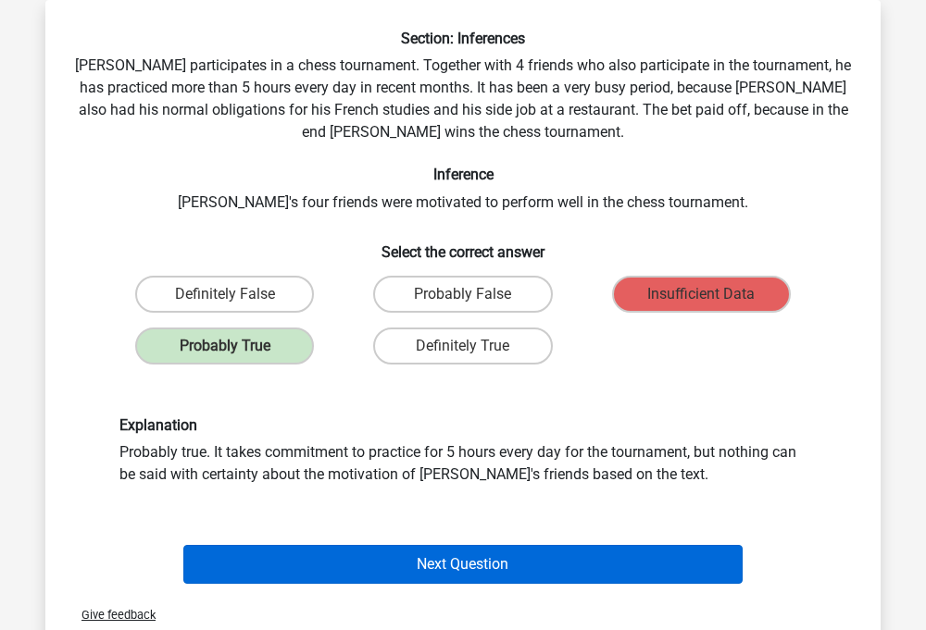
click at [492, 572] on button "Next Question" at bounding box center [463, 564] width 560 height 39
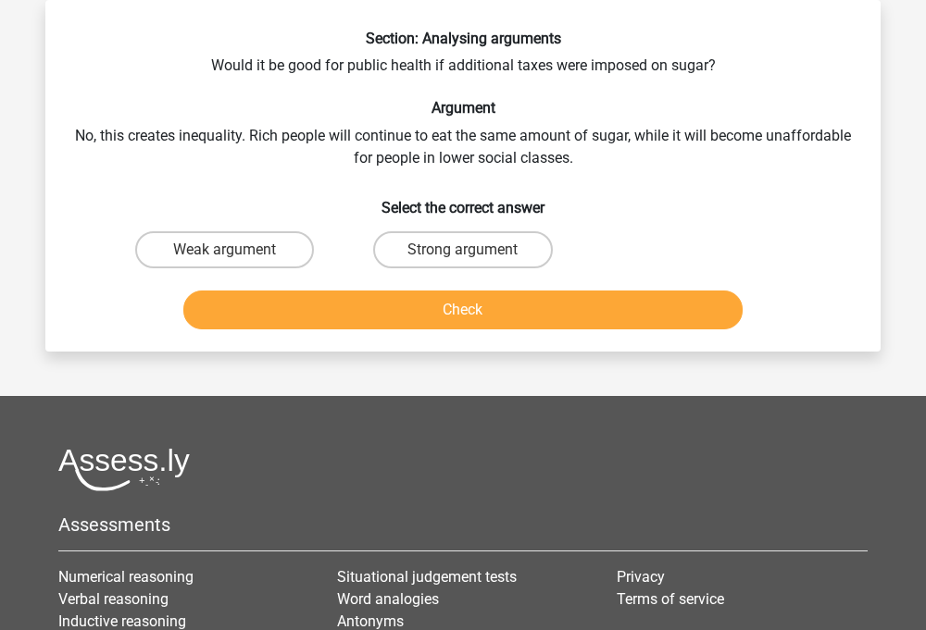
click at [343, 254] on div "Strong argument" at bounding box center [462, 250] width 238 height 52
click at [317, 254] on div "Weak argument" at bounding box center [224, 249] width 223 height 37
click at [301, 254] on label "Weak argument" at bounding box center [224, 249] width 179 height 37
click at [237, 254] on input "Weak argument" at bounding box center [231, 256] width 12 height 12
radio input "true"
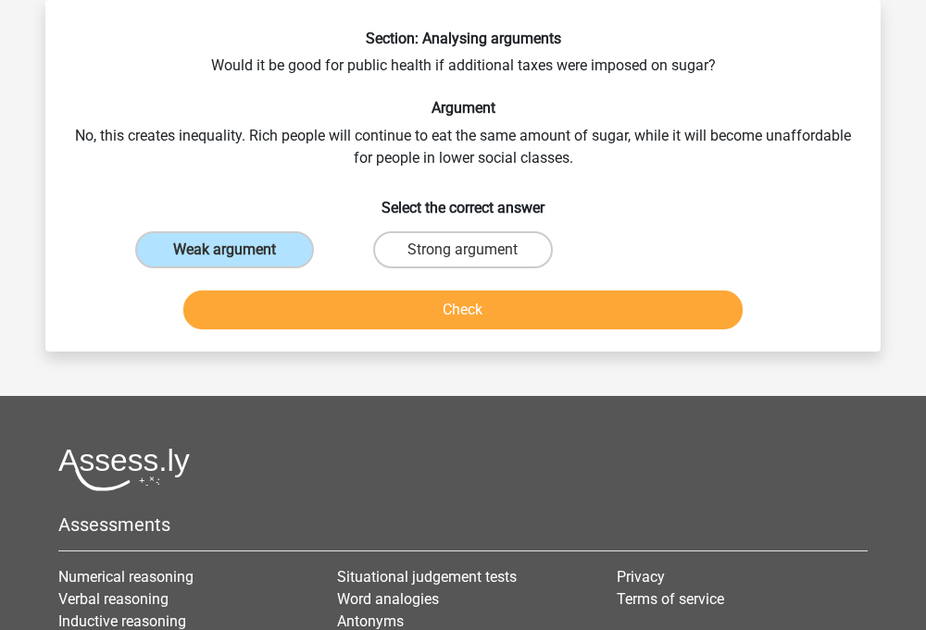
click at [340, 304] on button "Check" at bounding box center [463, 310] width 560 height 39
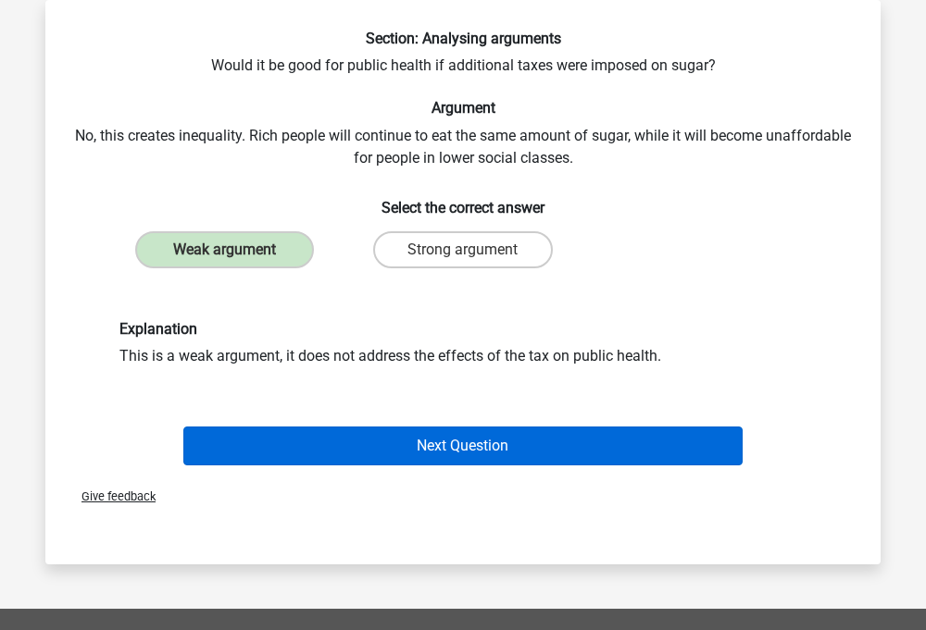
click at [348, 431] on button "Next Question" at bounding box center [463, 446] width 560 height 39
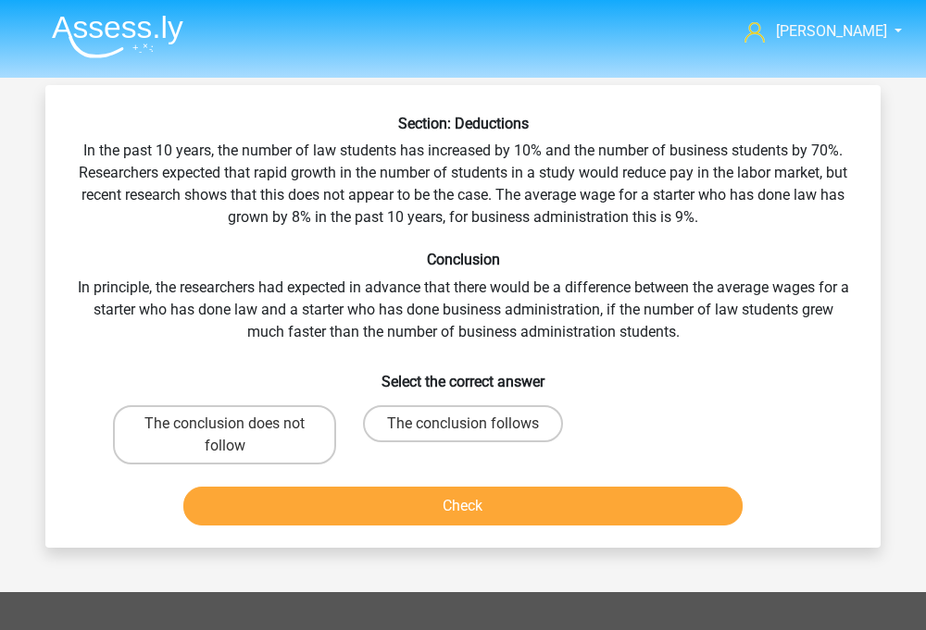
scroll to position [0, 0]
click at [288, 409] on label "The conclusion does not follow" at bounding box center [224, 434] width 223 height 59
click at [237, 424] on input "The conclusion does not follow" at bounding box center [231, 430] width 12 height 12
radio input "true"
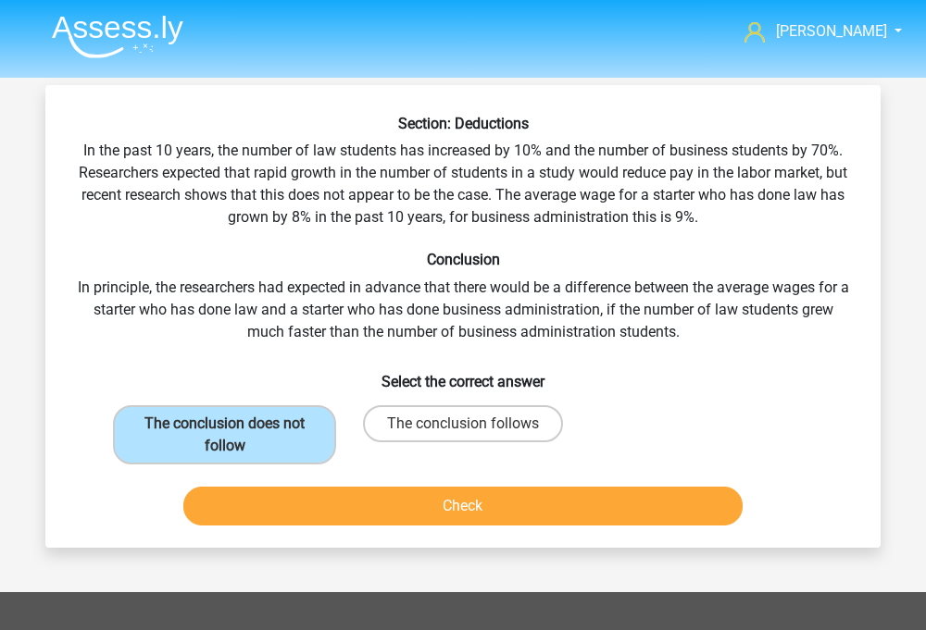
click at [354, 514] on button "Check" at bounding box center [463, 506] width 560 height 39
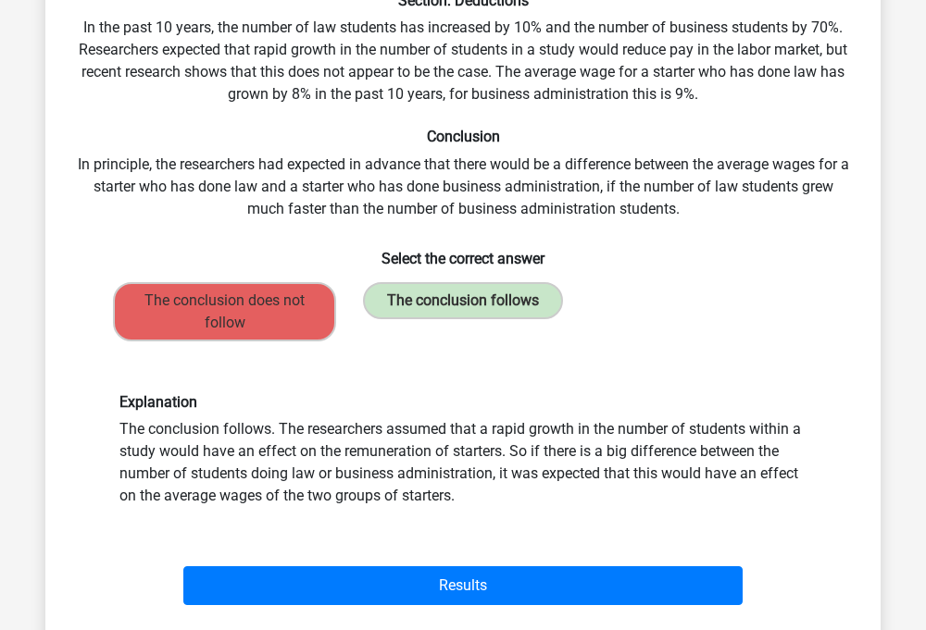
scroll to position [285, 0]
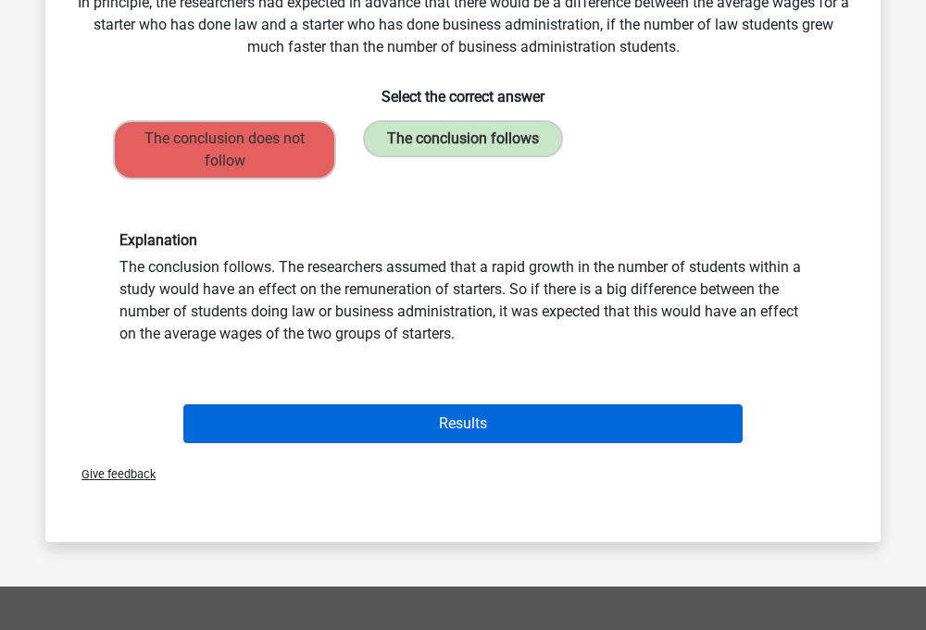
click at [381, 442] on button "Results" at bounding box center [463, 424] width 560 height 39
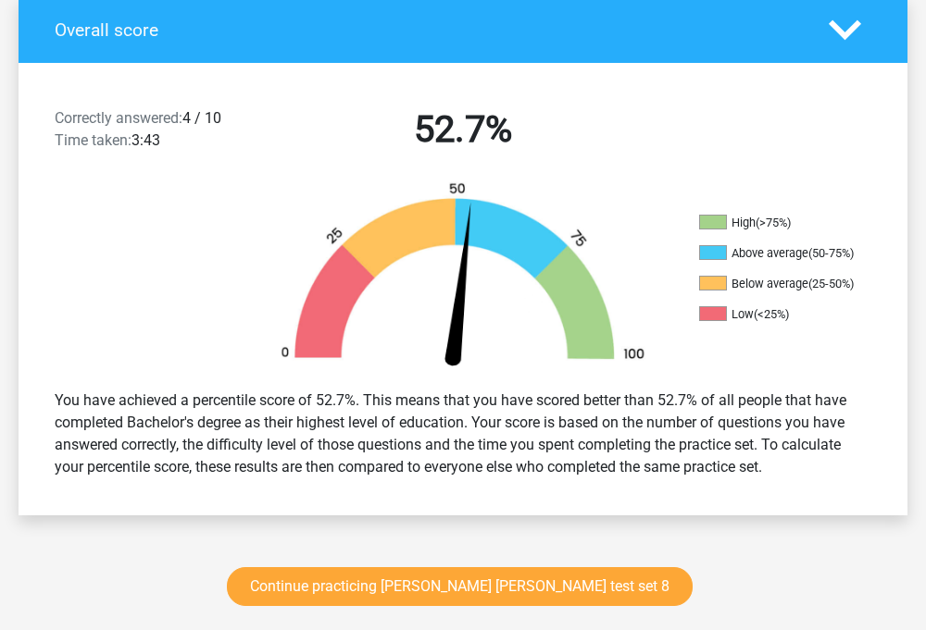
scroll to position [438, 0]
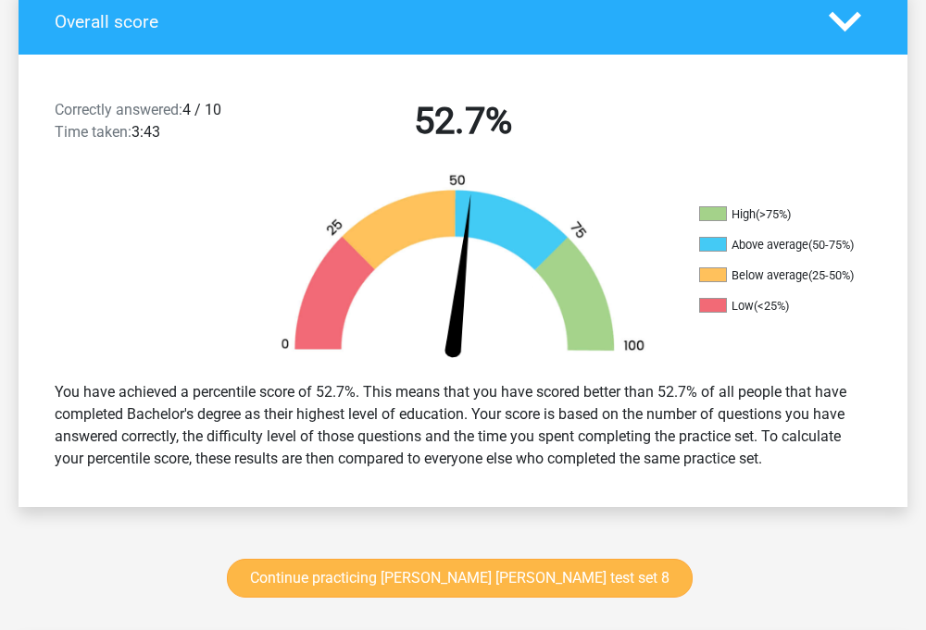
click at [387, 559] on link "Continue practicing [PERSON_NAME] [PERSON_NAME] test set 8" at bounding box center [460, 578] width 466 height 39
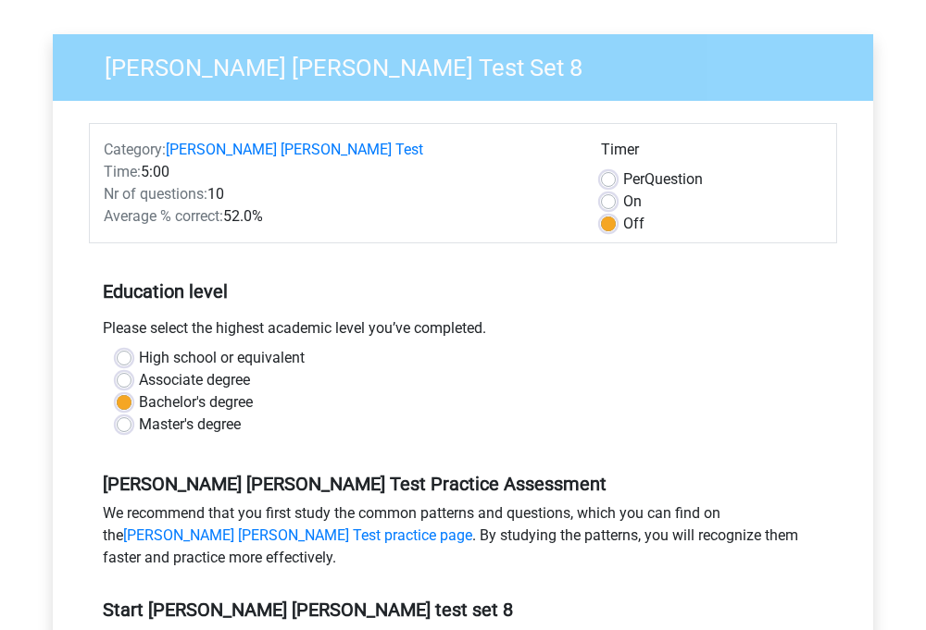
scroll to position [655, 0]
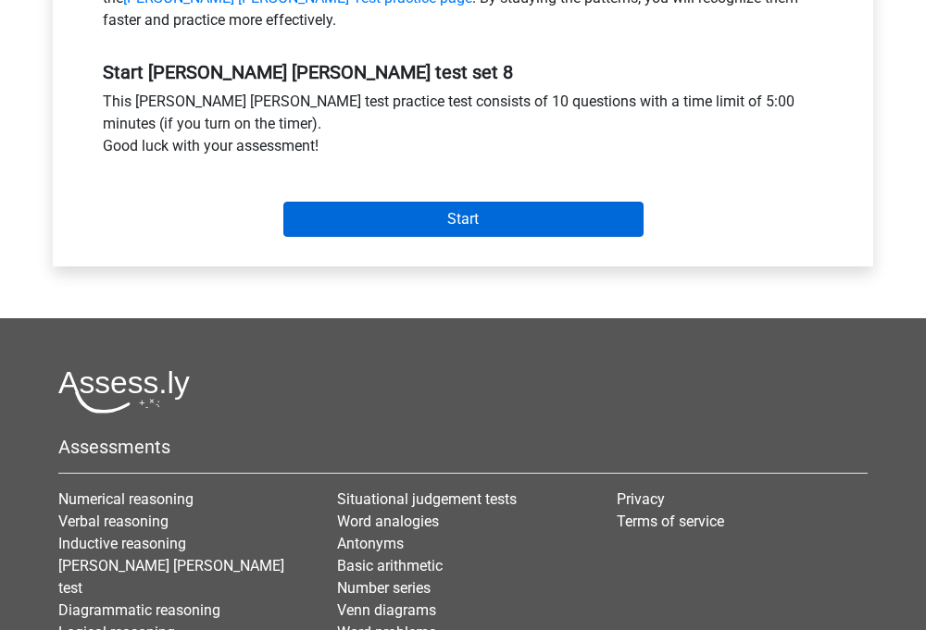
click at [485, 217] on input "Start" at bounding box center [463, 219] width 360 height 35
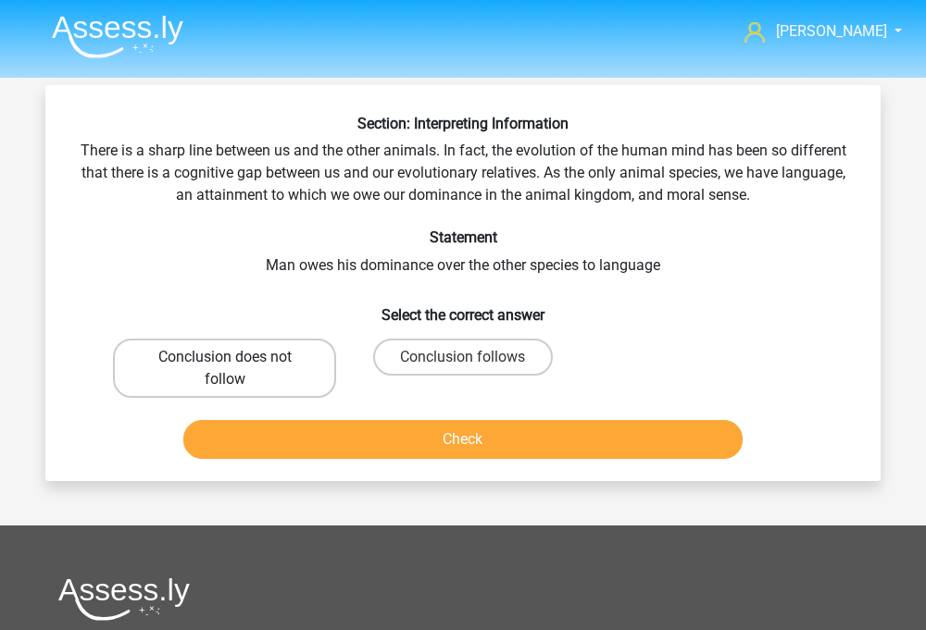
click at [318, 369] on label "Conclusion does not follow" at bounding box center [224, 368] width 223 height 59
click at [237, 369] on input "Conclusion does not follow" at bounding box center [231, 363] width 12 height 12
radio input "true"
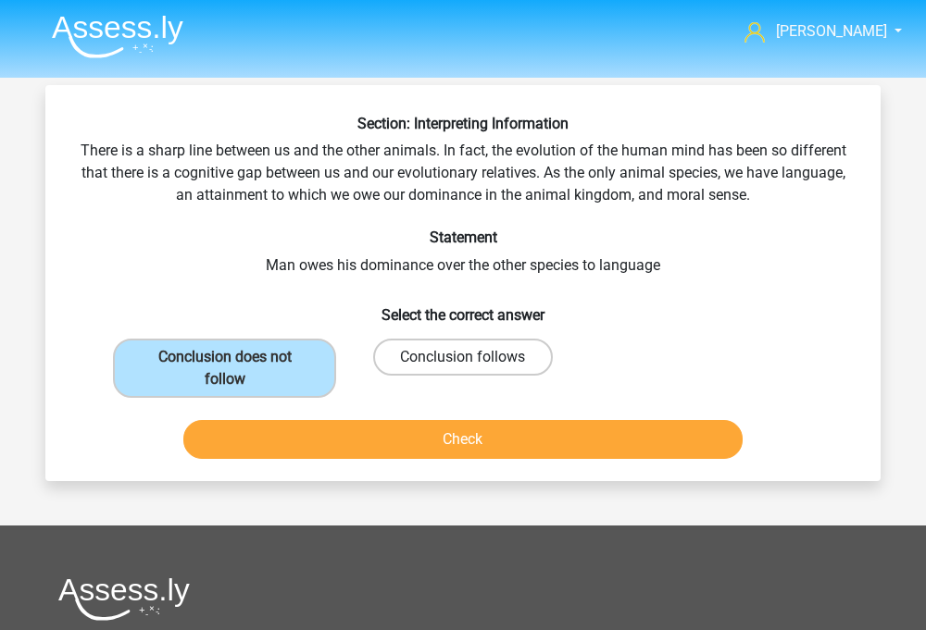
click at [449, 368] on label "Conclusion follows" at bounding box center [462, 357] width 179 height 37
click at [463, 368] on input "Conclusion follows" at bounding box center [469, 363] width 12 height 12
radio input "true"
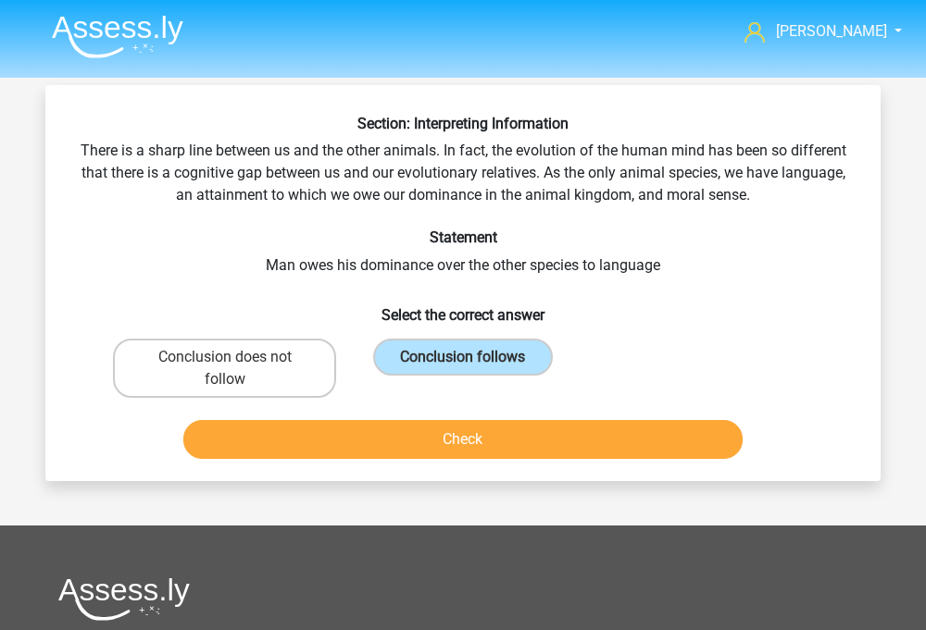
click at [448, 439] on button "Check" at bounding box center [463, 439] width 560 height 39
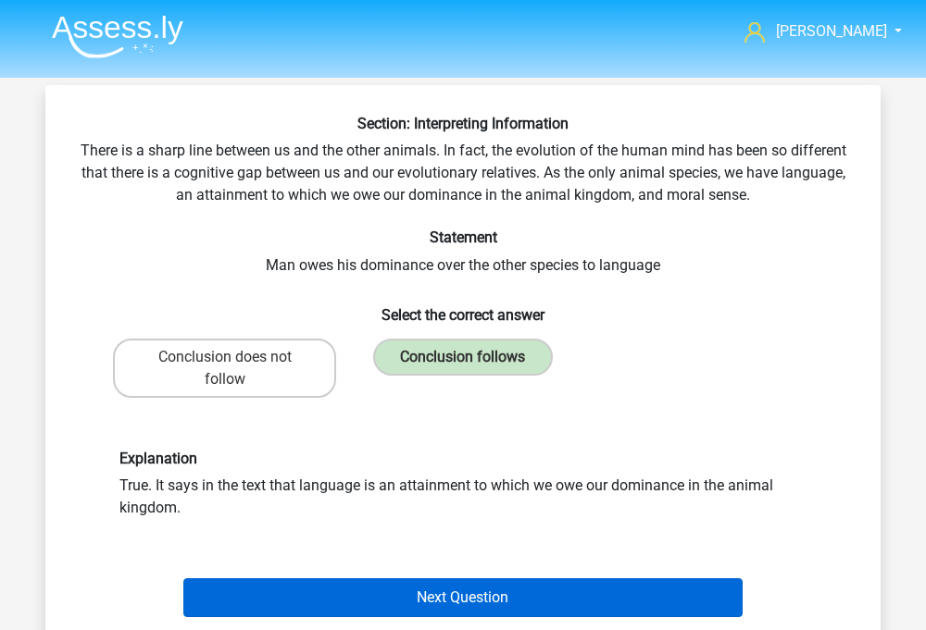
click at [460, 596] on button "Next Question" at bounding box center [463, 598] width 560 height 39
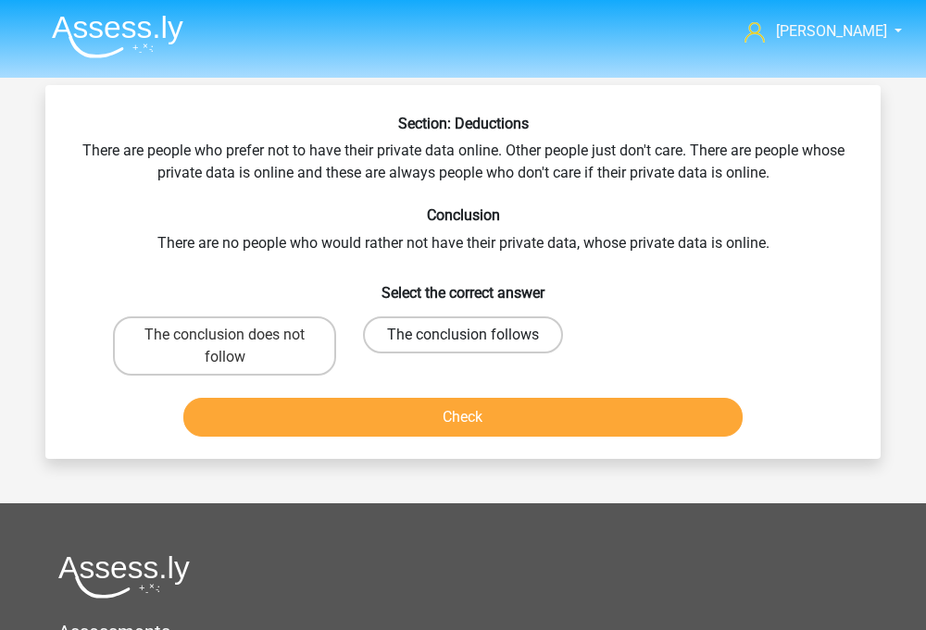
click at [430, 333] on label "The conclusion follows" at bounding box center [463, 335] width 200 height 37
click at [463, 335] on input "The conclusion follows" at bounding box center [469, 341] width 12 height 12
radio input "true"
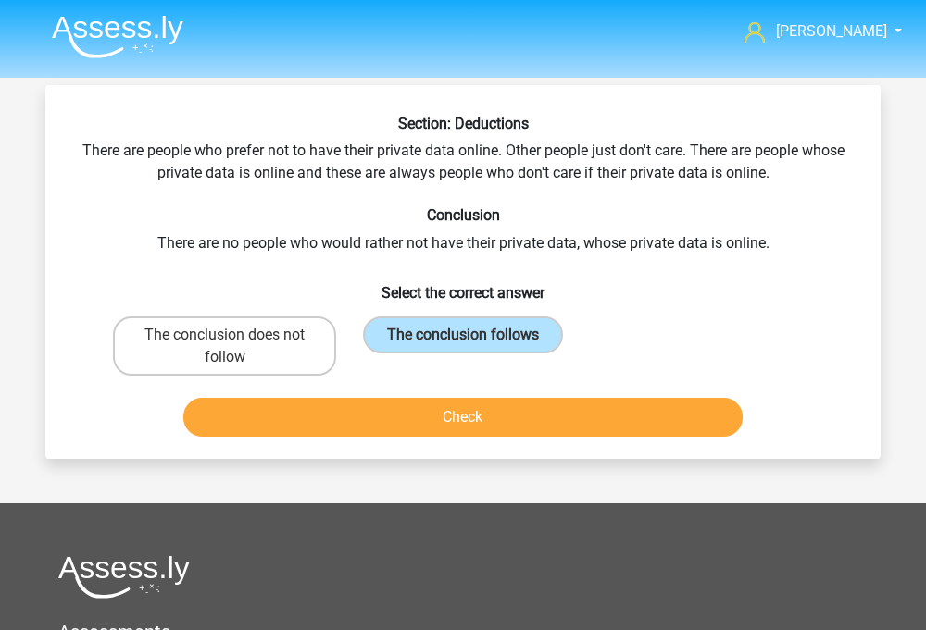
click at [434, 409] on button "Check" at bounding box center [463, 417] width 560 height 39
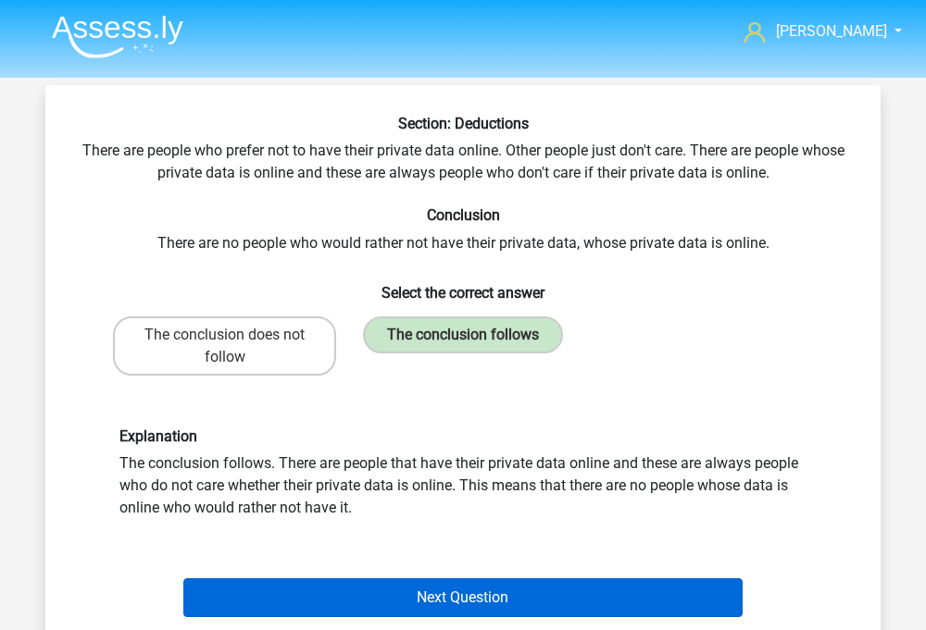
click at [382, 595] on button "Next Question" at bounding box center [463, 598] width 560 height 39
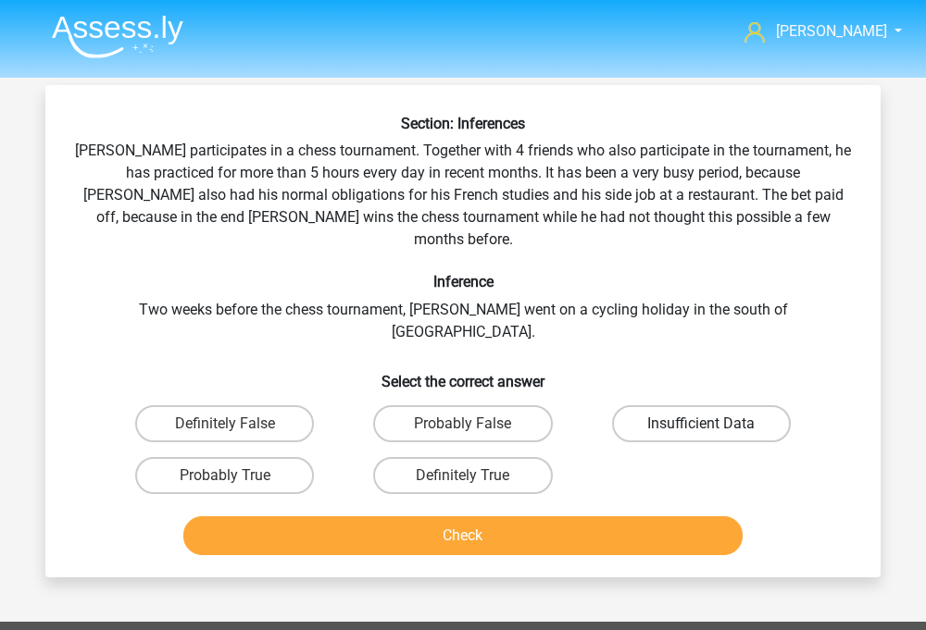
click at [733, 405] on label "Insufficient Data" at bounding box center [701, 423] width 179 height 37
click at [713, 424] on input "Insufficient Data" at bounding box center [707, 430] width 12 height 12
radio input "true"
click at [612, 517] on button "Check" at bounding box center [463, 536] width 560 height 39
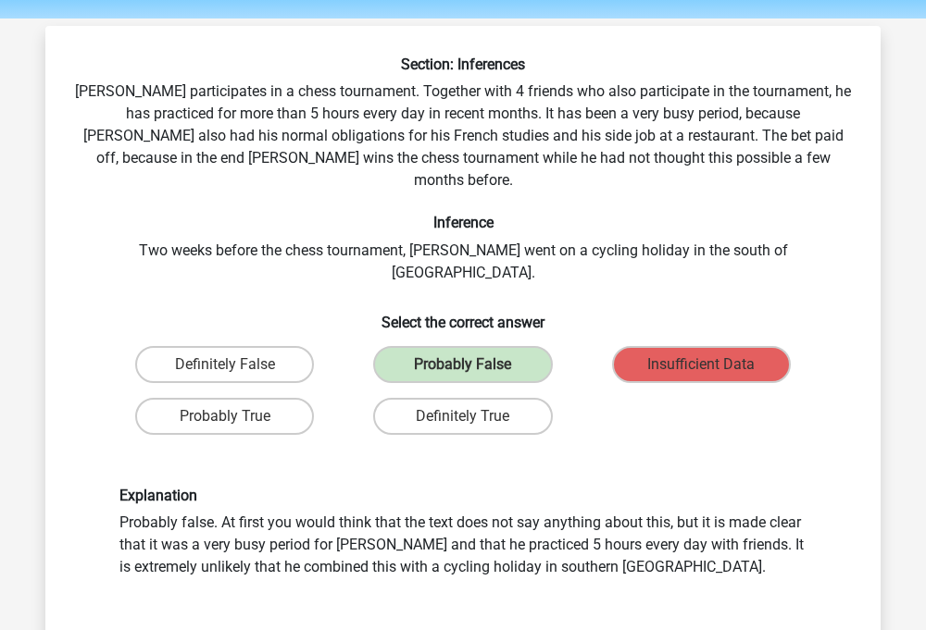
scroll to position [50, 1]
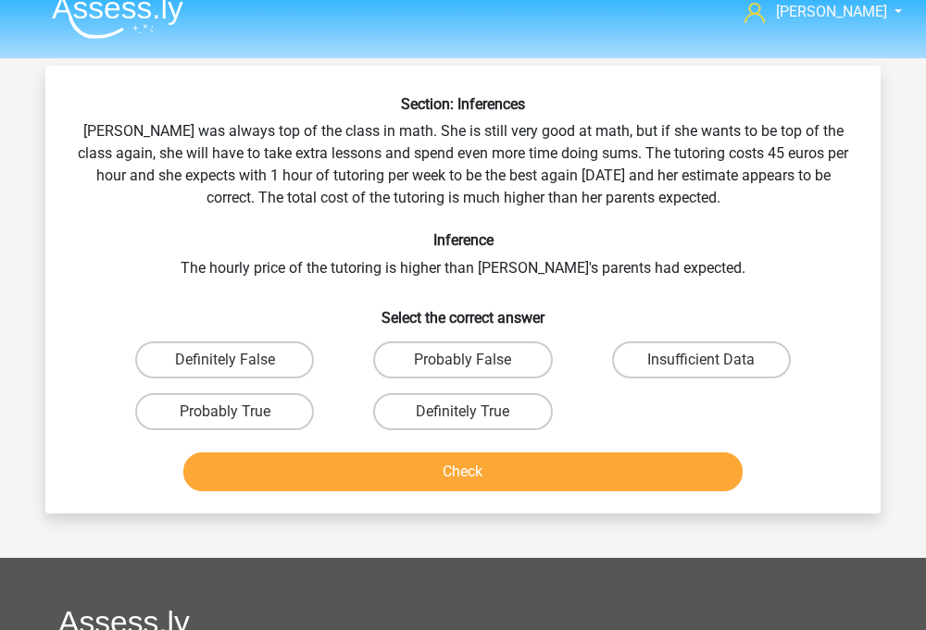
scroll to position [6, 0]
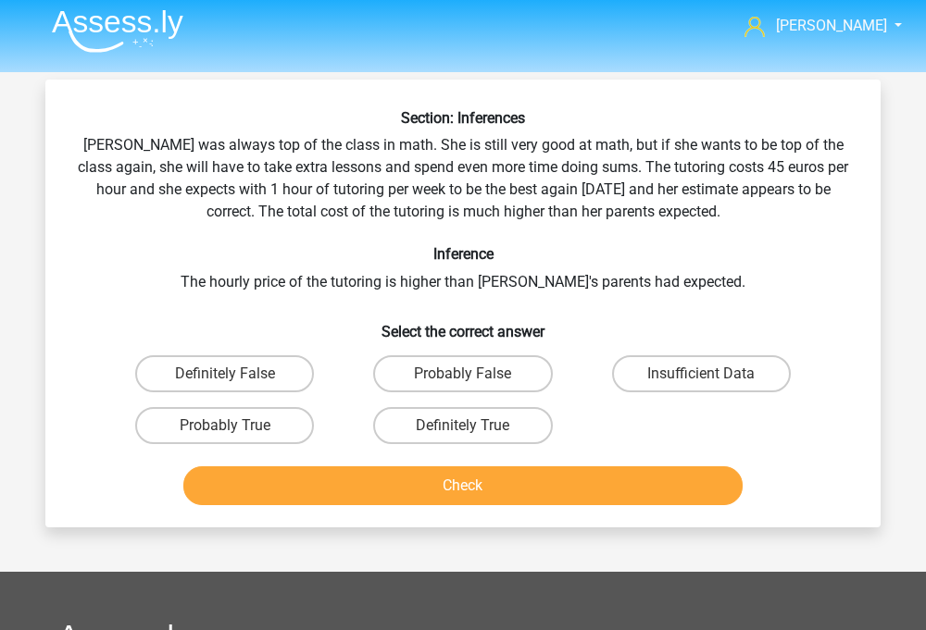
click at [507, 400] on div "Definitely True" at bounding box center [462, 426] width 238 height 52
click at [509, 417] on label "Definitely True" at bounding box center [462, 425] width 179 height 37
click at [475, 426] on input "Definitely True" at bounding box center [469, 432] width 12 height 12
radio input "true"
click at [505, 513] on div "Section: Inferences Maria was always top of the class in math. She is still ver…" at bounding box center [462, 304] width 835 height 448
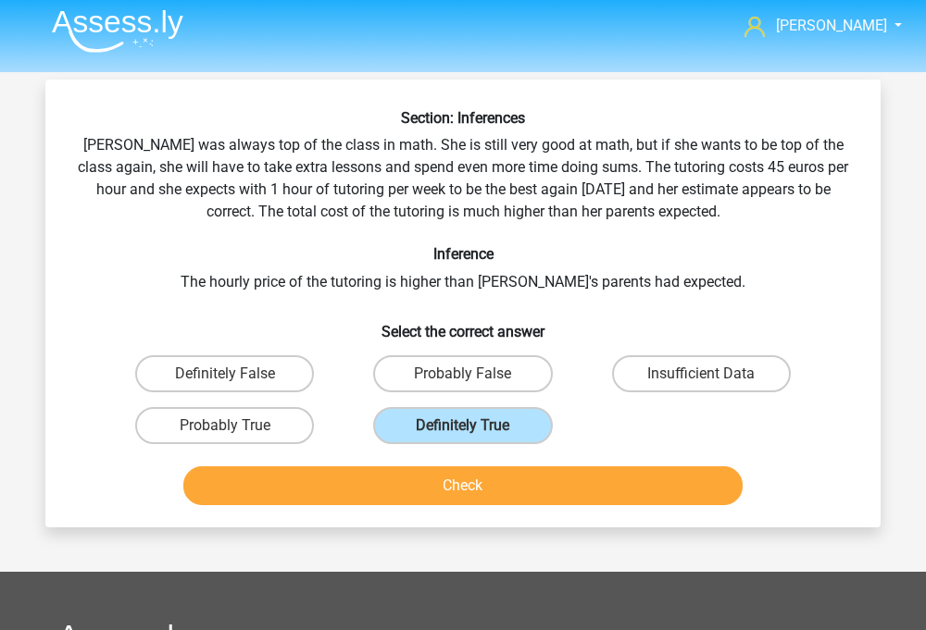
click at [497, 493] on button "Check" at bounding box center [463, 486] width 560 height 39
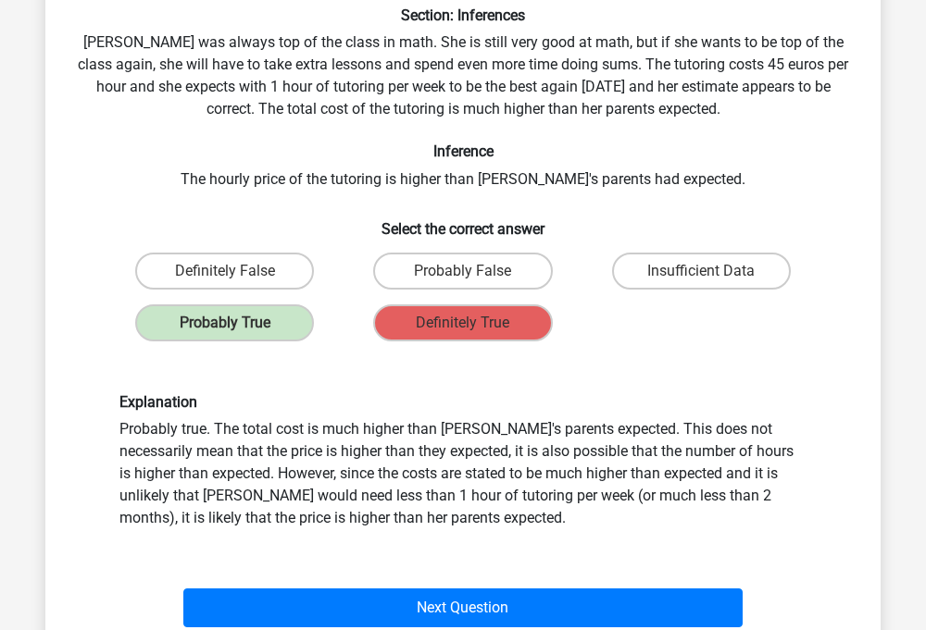
scroll to position [112, 0]
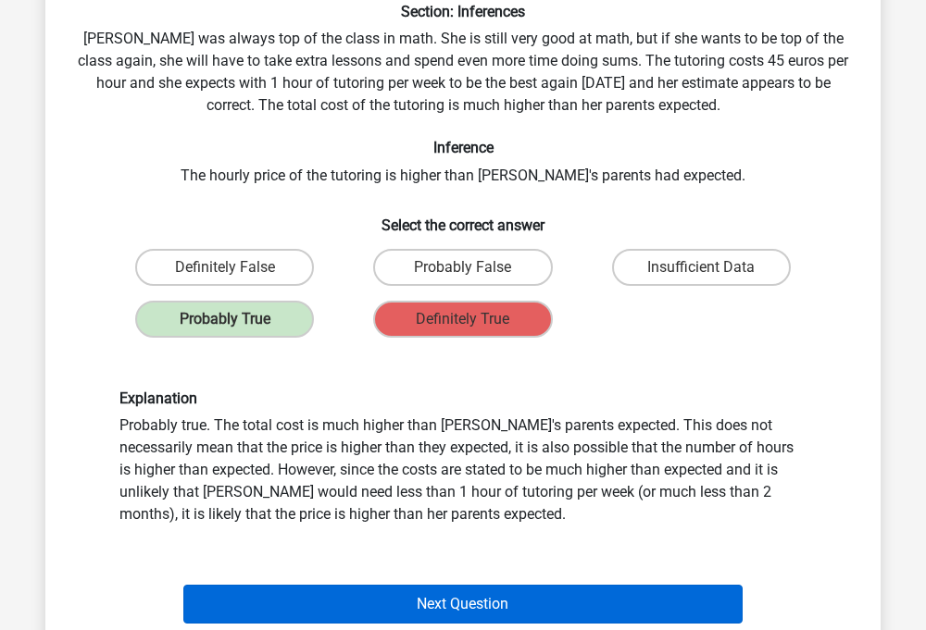
click at [457, 600] on button "Next Question" at bounding box center [463, 604] width 560 height 39
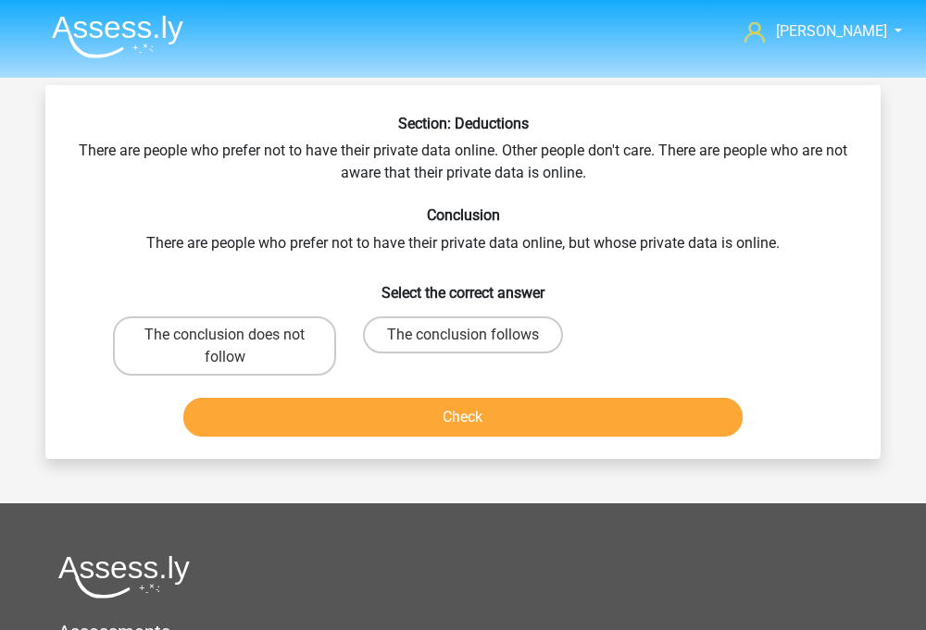
scroll to position [0, 0]
click at [444, 329] on label "The conclusion follows" at bounding box center [463, 335] width 200 height 37
click at [463, 335] on input "The conclusion follows" at bounding box center [469, 341] width 12 height 12
radio input "true"
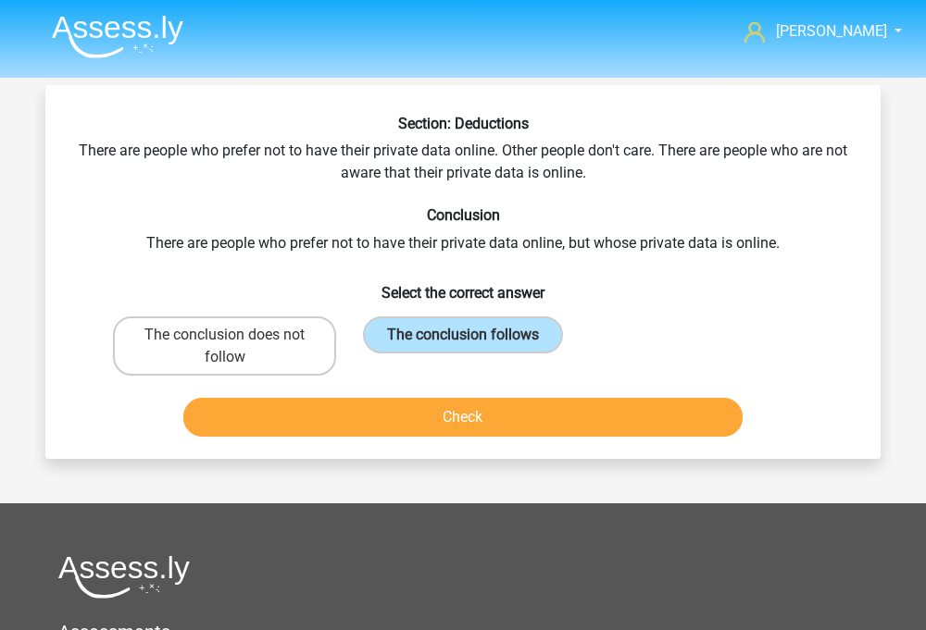
click at [443, 402] on button "Check" at bounding box center [463, 417] width 560 height 39
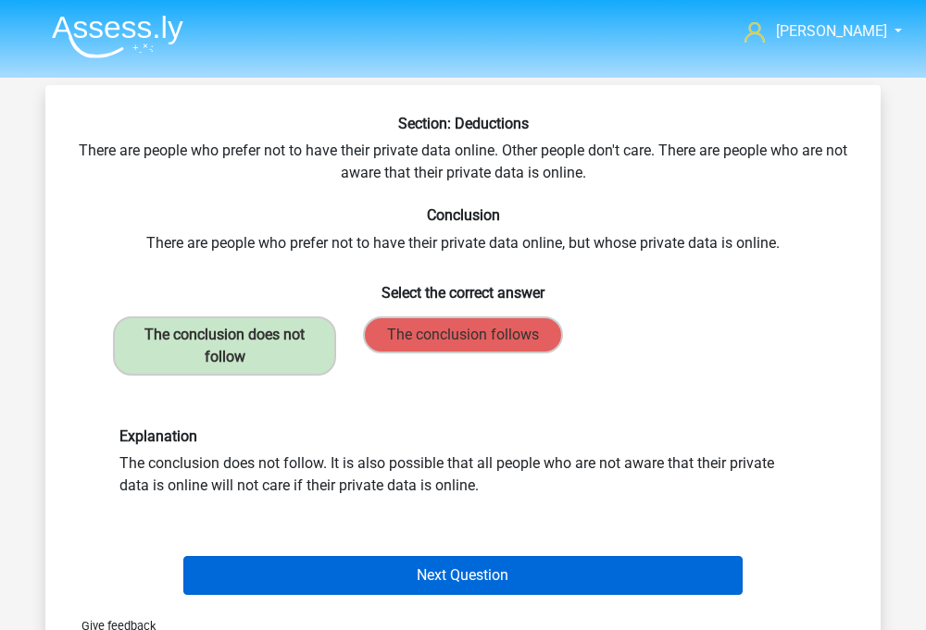
click at [415, 567] on button "Next Question" at bounding box center [463, 575] width 560 height 39
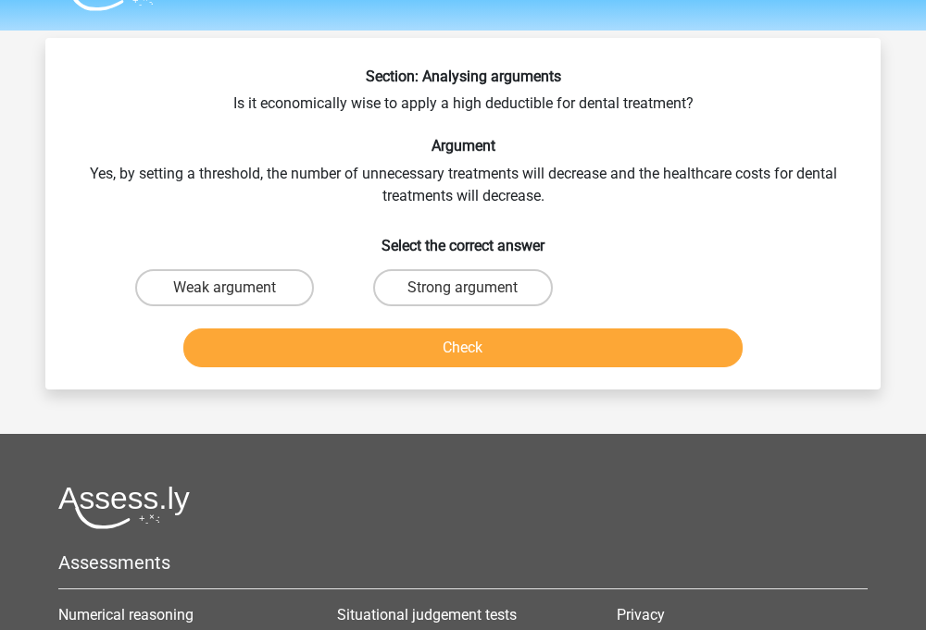
scroll to position [41, 0]
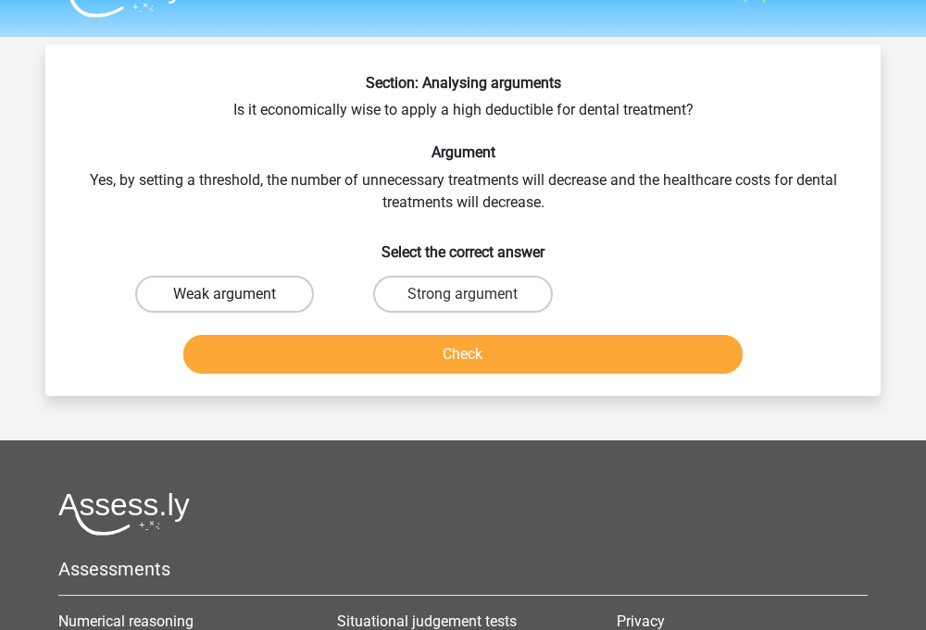
click at [256, 283] on label "Weak argument" at bounding box center [224, 294] width 179 height 37
click at [237, 294] on input "Weak argument" at bounding box center [231, 300] width 12 height 12
radio input "true"
click at [290, 368] on button "Check" at bounding box center [463, 354] width 560 height 39
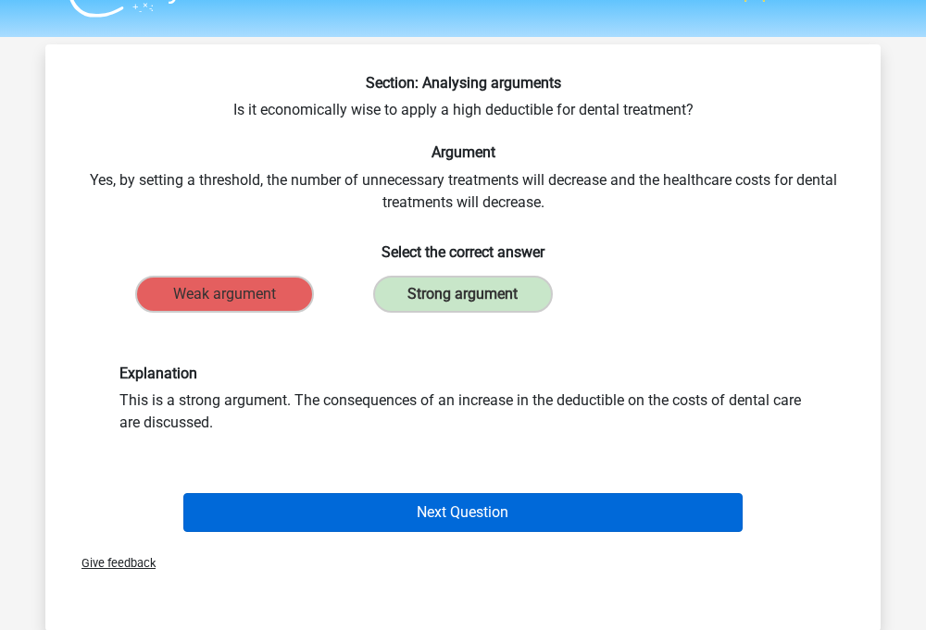
click at [355, 505] on button "Next Question" at bounding box center [463, 512] width 560 height 39
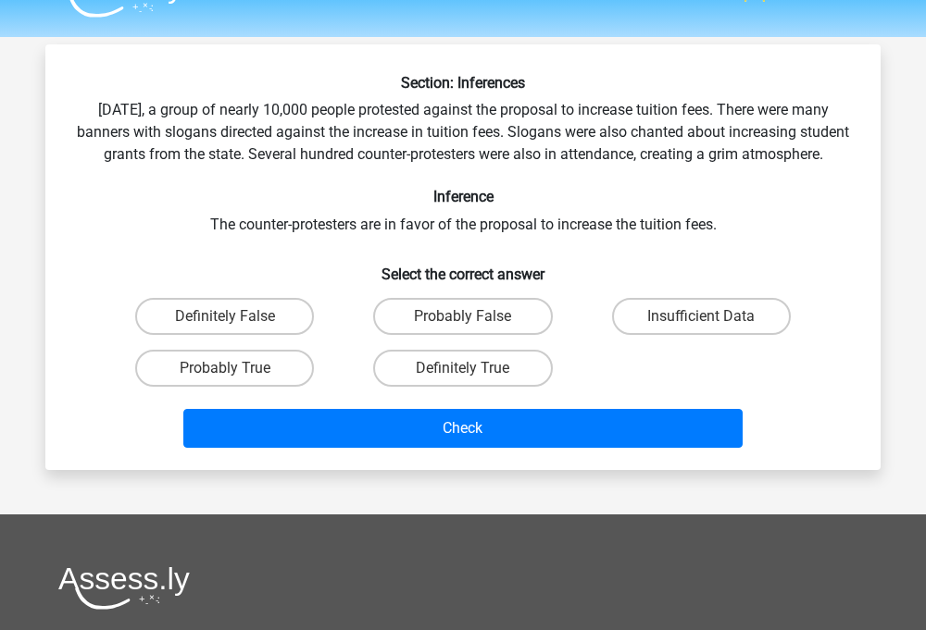
scroll to position [85, 0]
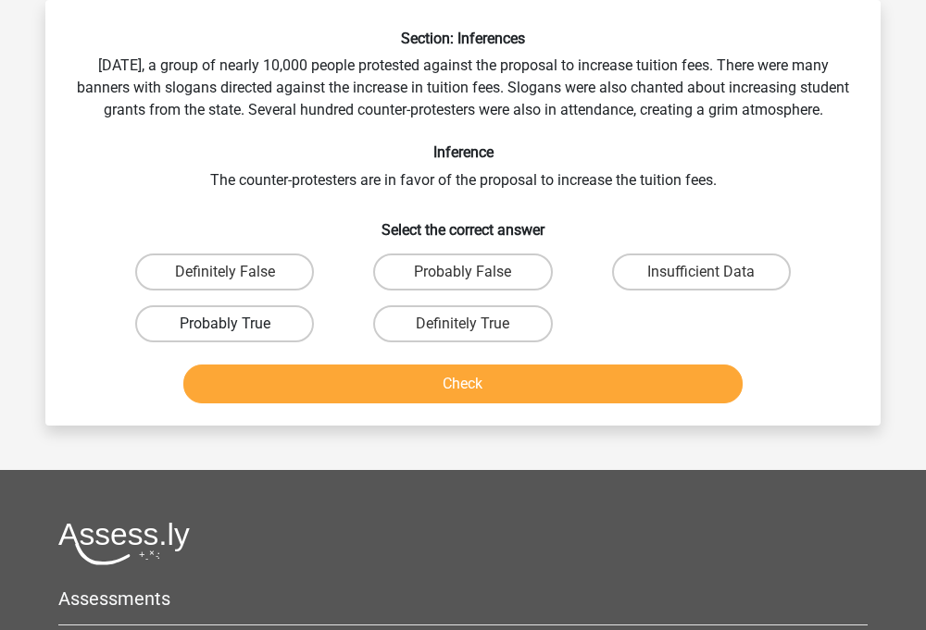
click at [296, 343] on label "Probably True" at bounding box center [224, 323] width 179 height 37
click at [237, 336] on input "Probably True" at bounding box center [231, 330] width 12 height 12
radio input "true"
click at [331, 404] on button "Check" at bounding box center [463, 384] width 560 height 39
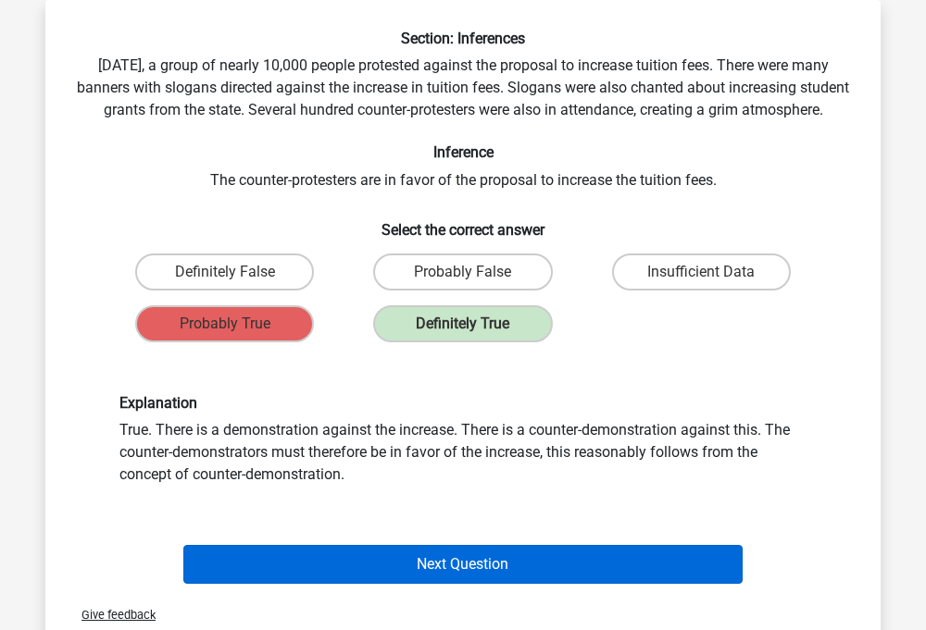
click at [377, 582] on button "Next Question" at bounding box center [463, 564] width 560 height 39
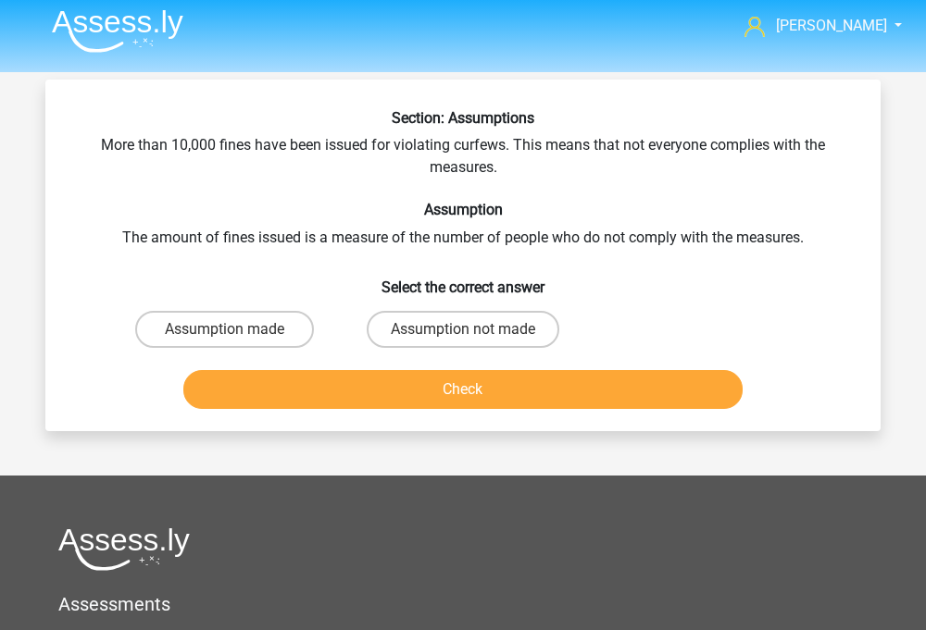
scroll to position [0, 0]
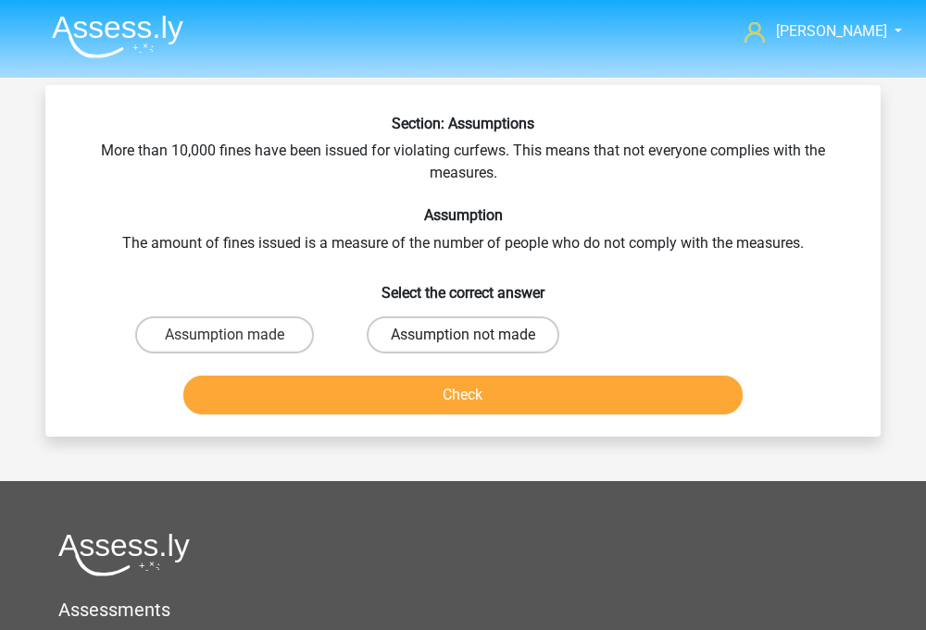
click at [399, 338] on label "Assumption not made" at bounding box center [463, 335] width 193 height 37
click at [463, 338] on input "Assumption not made" at bounding box center [469, 341] width 12 height 12
radio input "true"
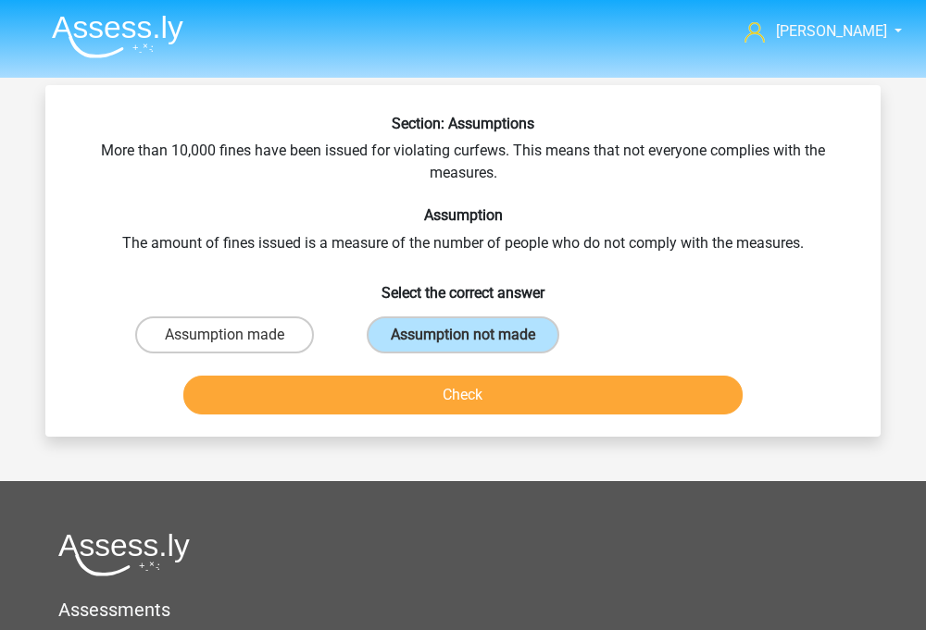
click at [416, 399] on button "Check" at bounding box center [463, 395] width 560 height 39
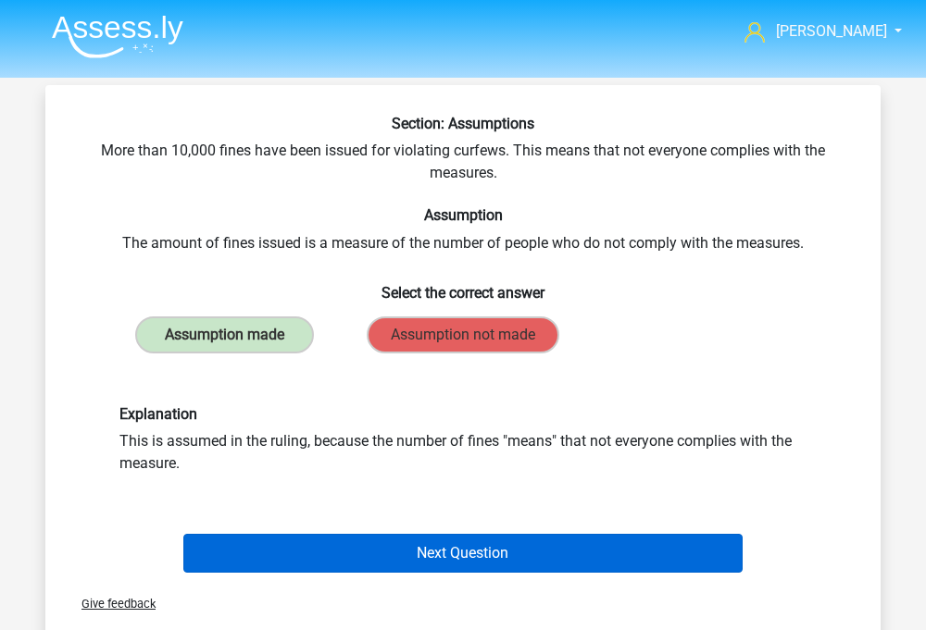
click at [389, 547] on button "Next Question" at bounding box center [463, 553] width 560 height 39
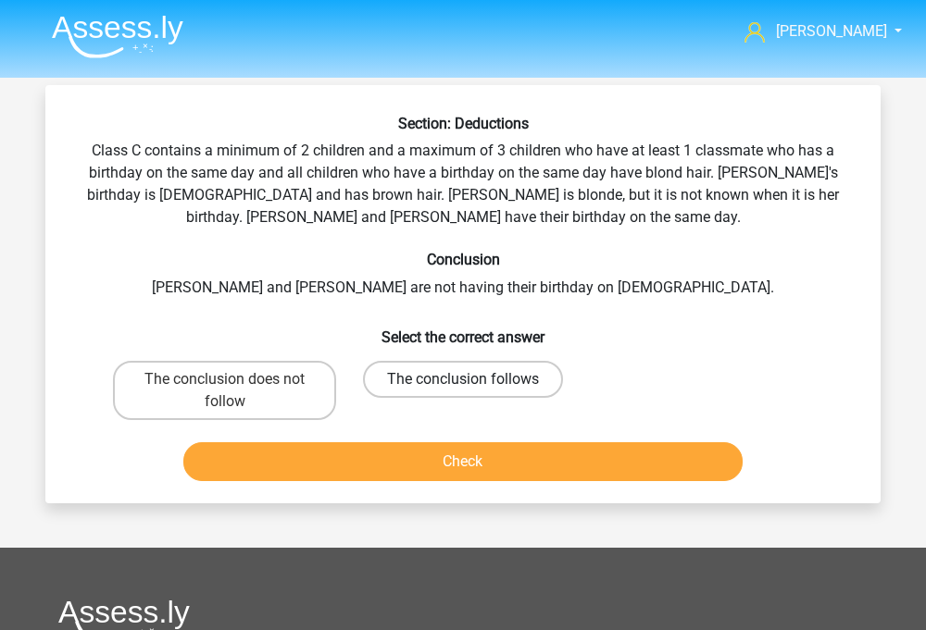
click at [441, 377] on label "The conclusion follows" at bounding box center [463, 379] width 200 height 37
click at [463, 380] on input "The conclusion follows" at bounding box center [469, 386] width 12 height 12
radio input "true"
click at [306, 387] on label "The conclusion does not follow" at bounding box center [224, 390] width 223 height 59
click at [237, 387] on input "The conclusion does not follow" at bounding box center [231, 386] width 12 height 12
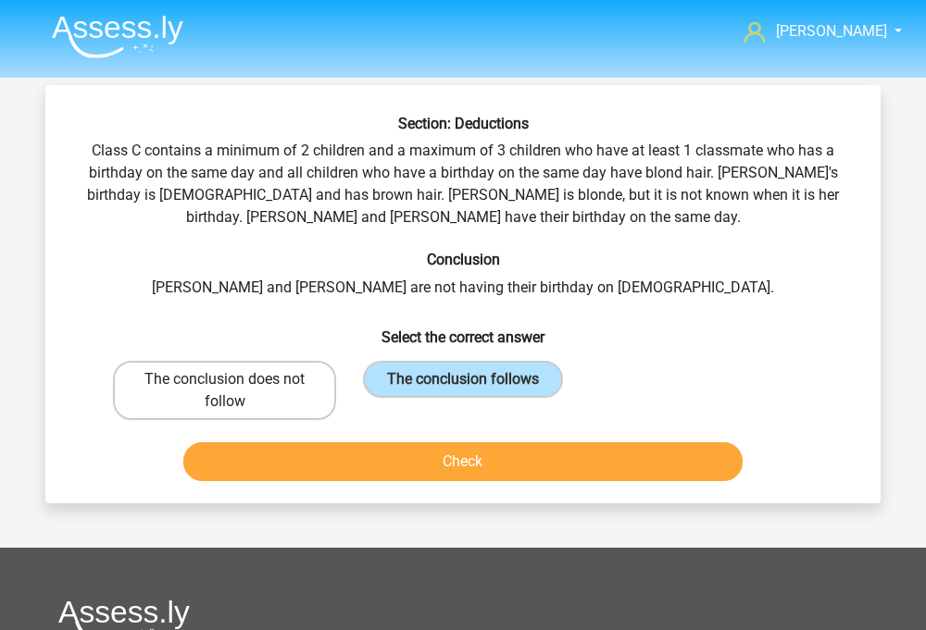
radio input "true"
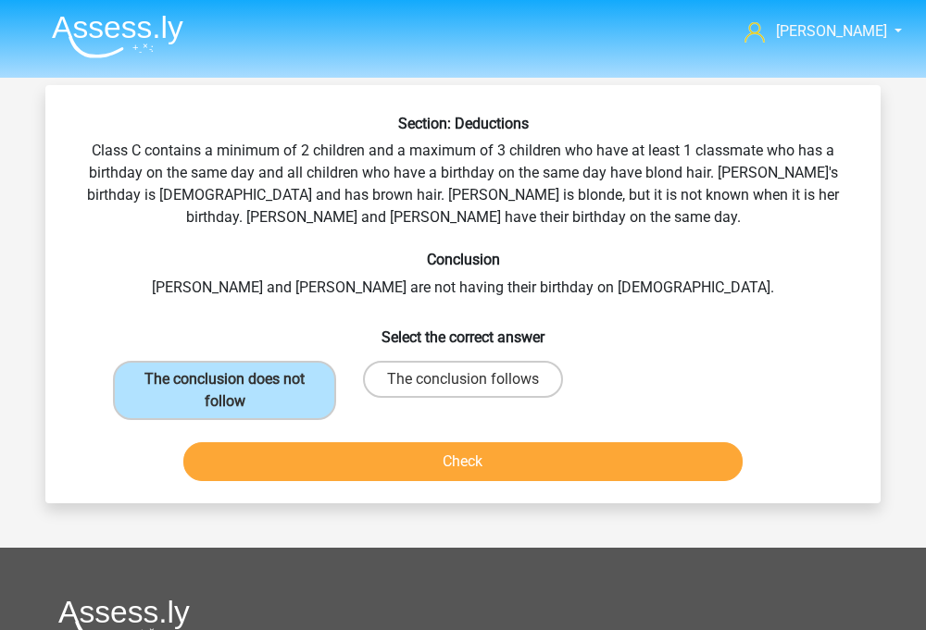
click at [350, 476] on button "Check" at bounding box center [463, 462] width 560 height 39
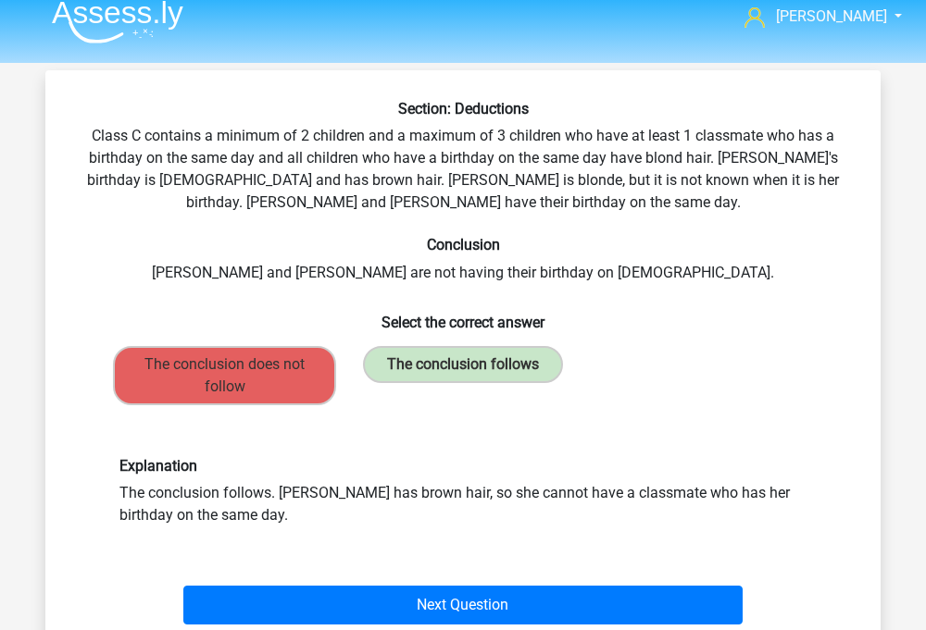
scroll to position [21, 0]
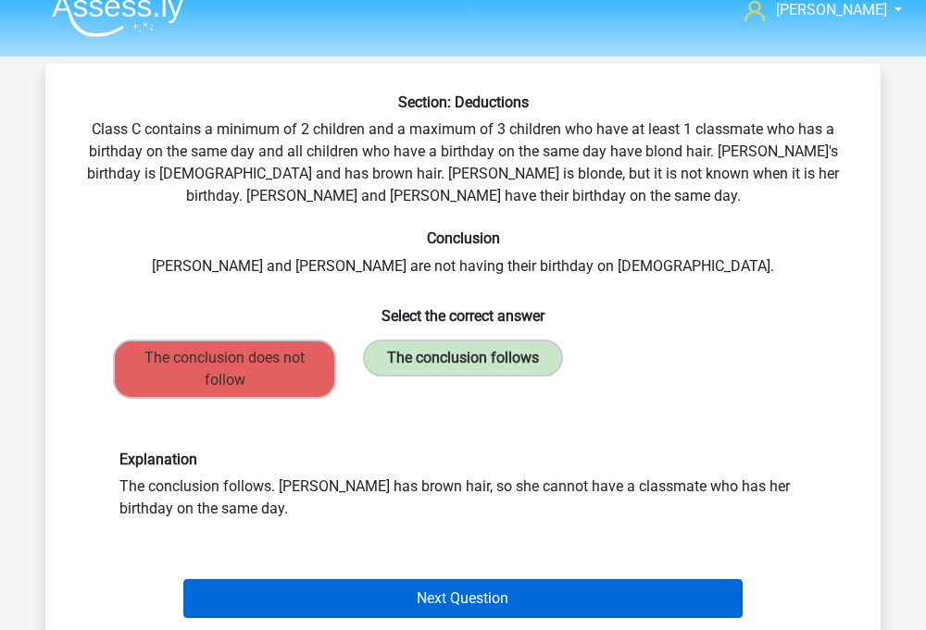
click at [386, 588] on button "Next Question" at bounding box center [463, 599] width 560 height 39
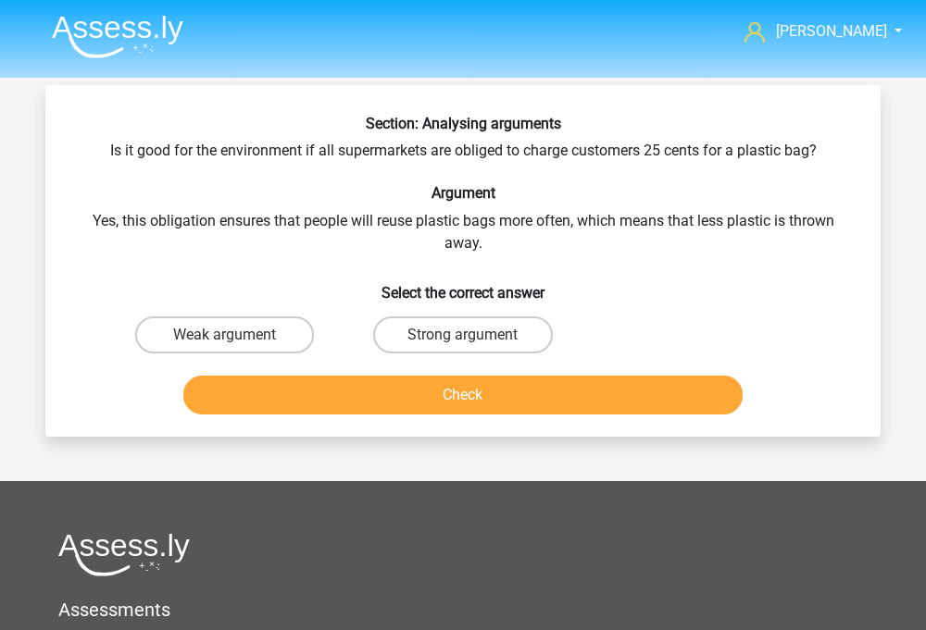
scroll to position [0, 0]
click at [402, 311] on div "Strong argument" at bounding box center [462, 335] width 238 height 52
click at [409, 343] on label "Strong argument" at bounding box center [462, 335] width 179 height 37
click at [463, 343] on input "Strong argument" at bounding box center [469, 341] width 12 height 12
radio input "true"
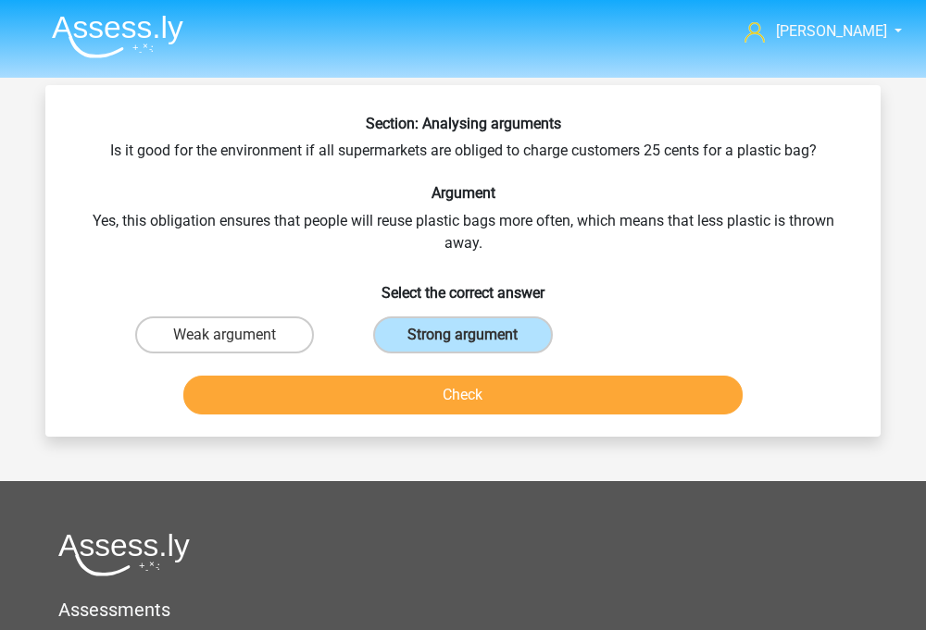
click at [409, 386] on button "Check" at bounding box center [463, 395] width 560 height 39
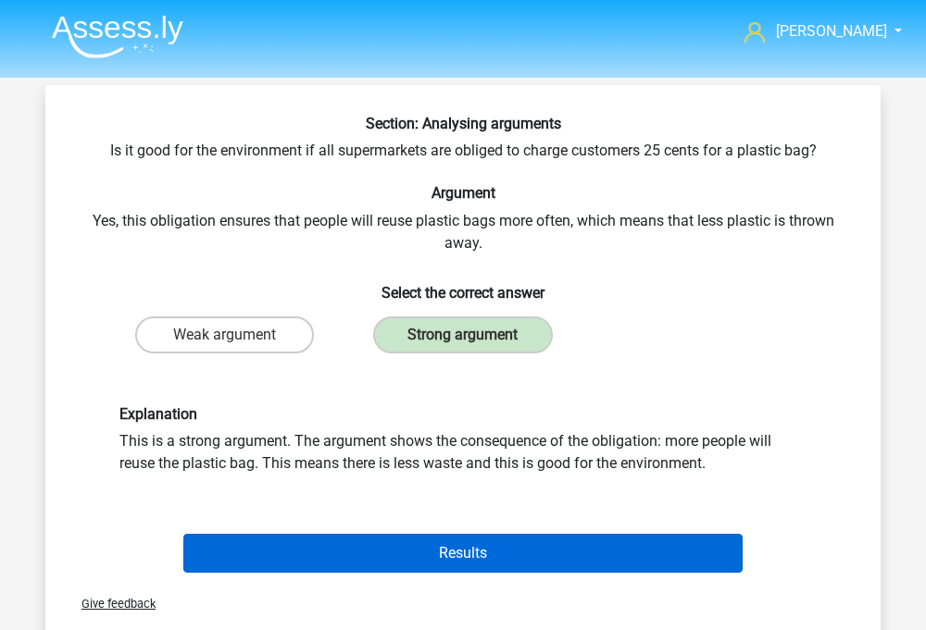
click at [370, 562] on button "Results" at bounding box center [463, 553] width 560 height 39
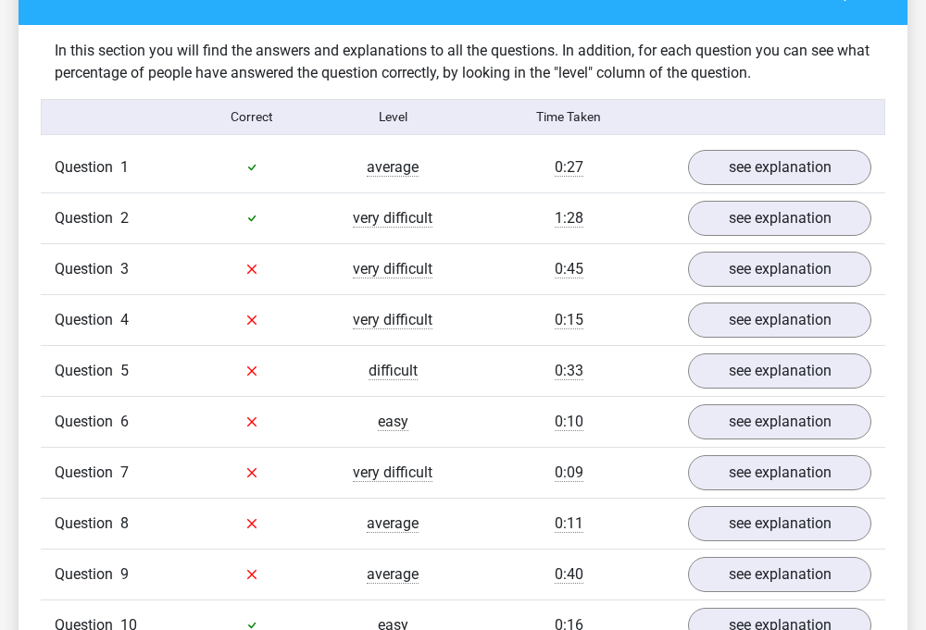
scroll to position [1119, 0]
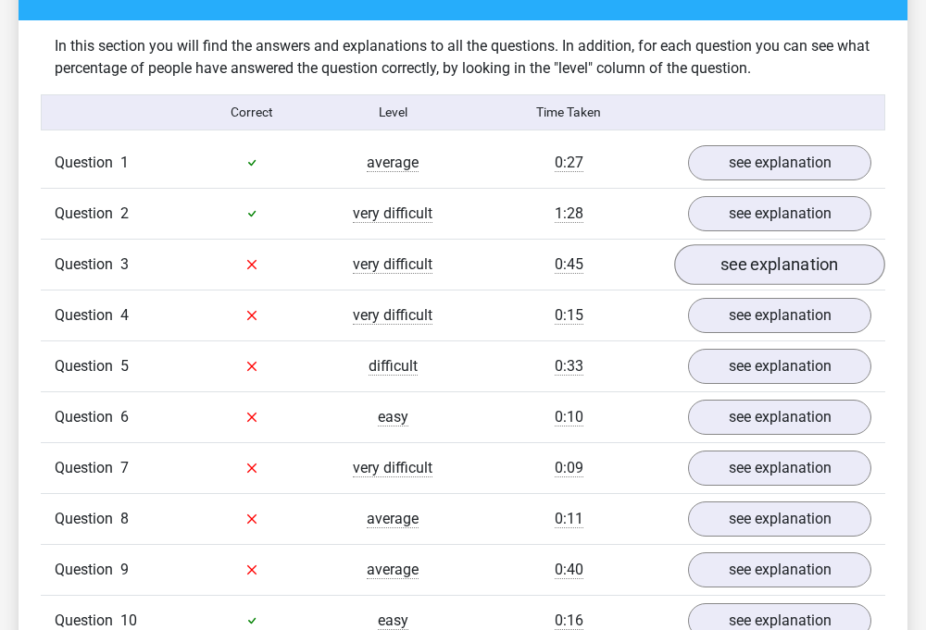
click at [746, 247] on link "see explanation" at bounding box center [779, 264] width 211 height 41
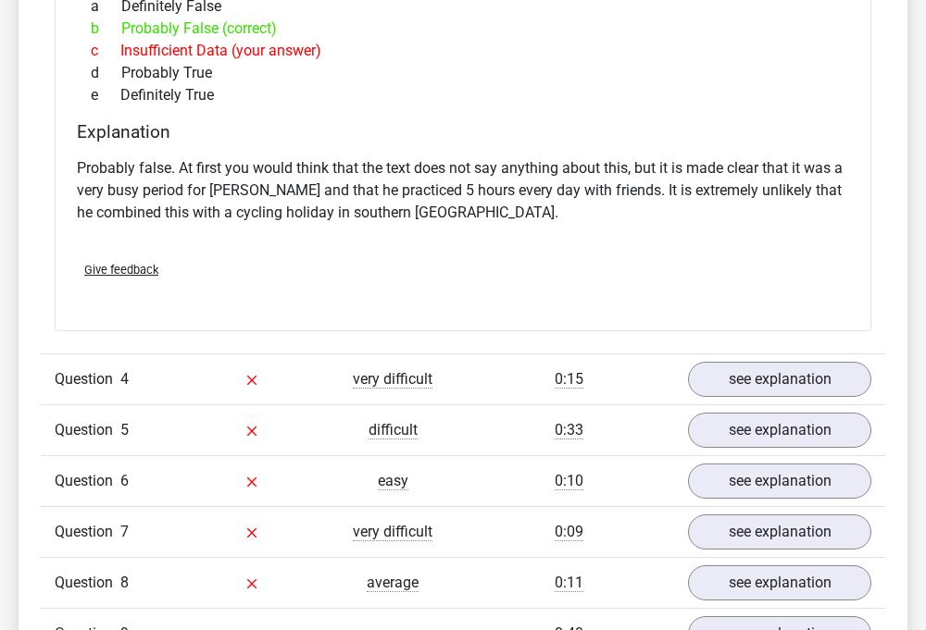
scroll to position [1703, 0]
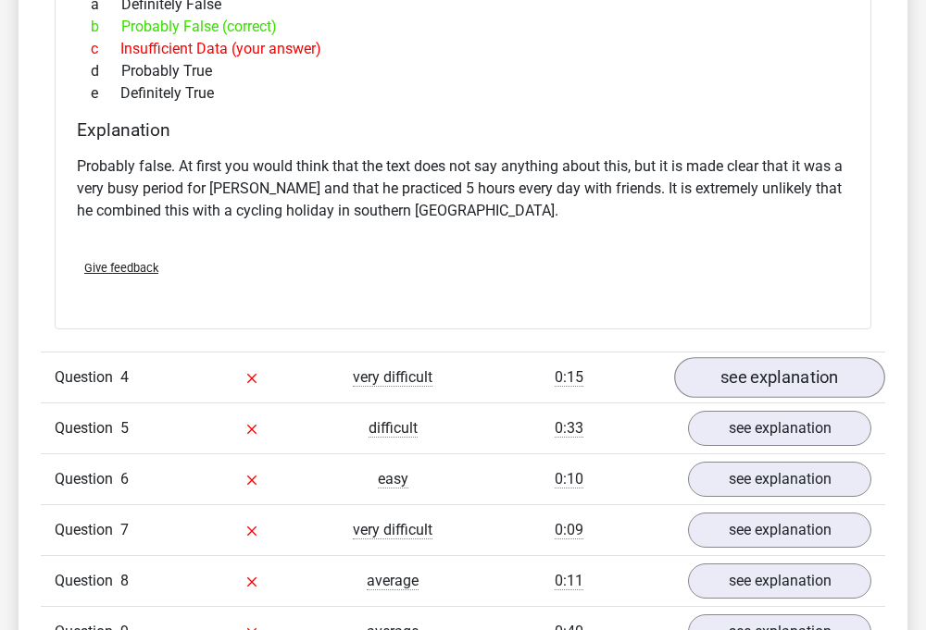
click at [717, 357] on link "see explanation" at bounding box center [779, 377] width 211 height 41
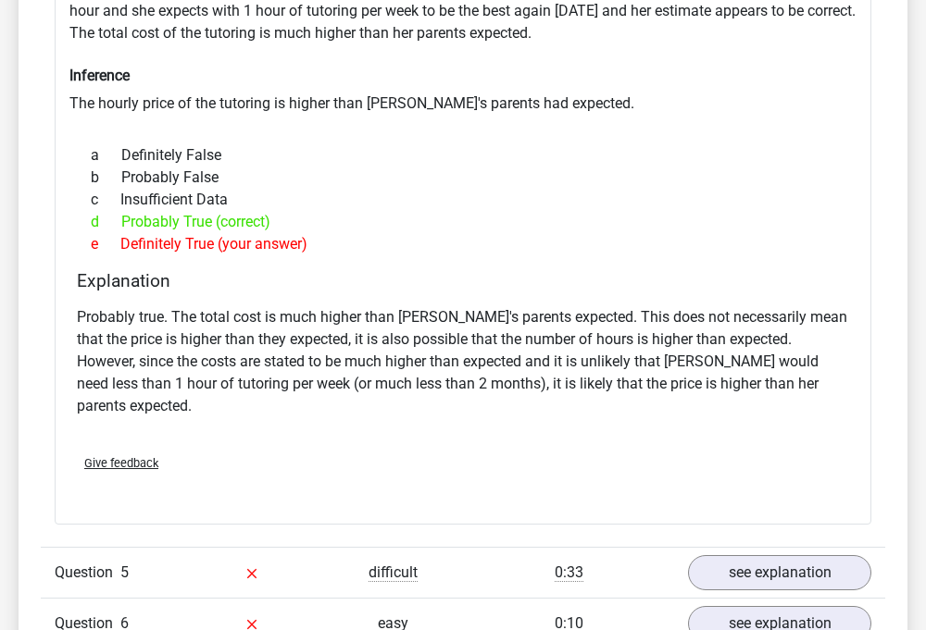
scroll to position [2347, 0]
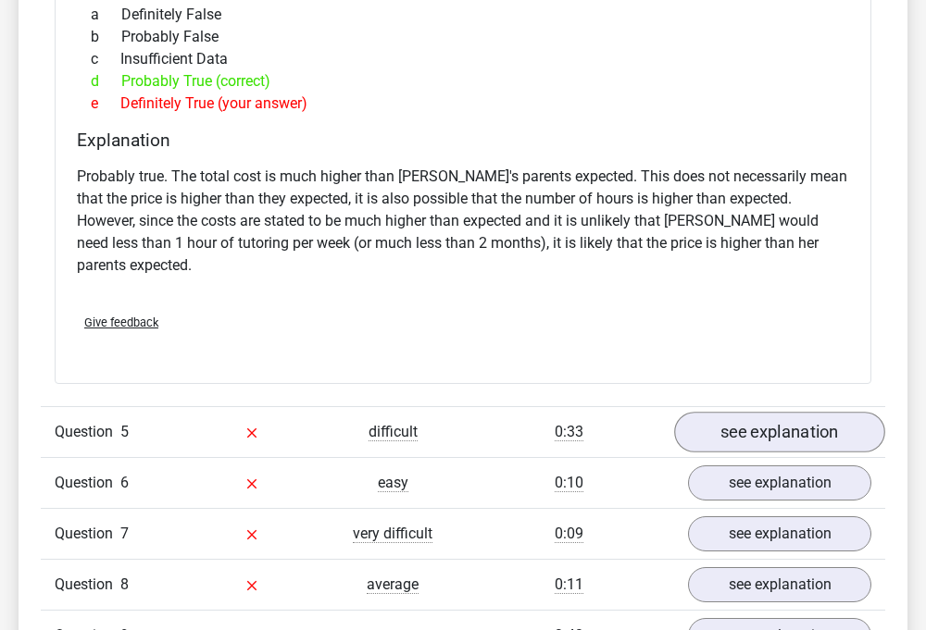
click at [719, 412] on link "see explanation" at bounding box center [779, 432] width 211 height 41
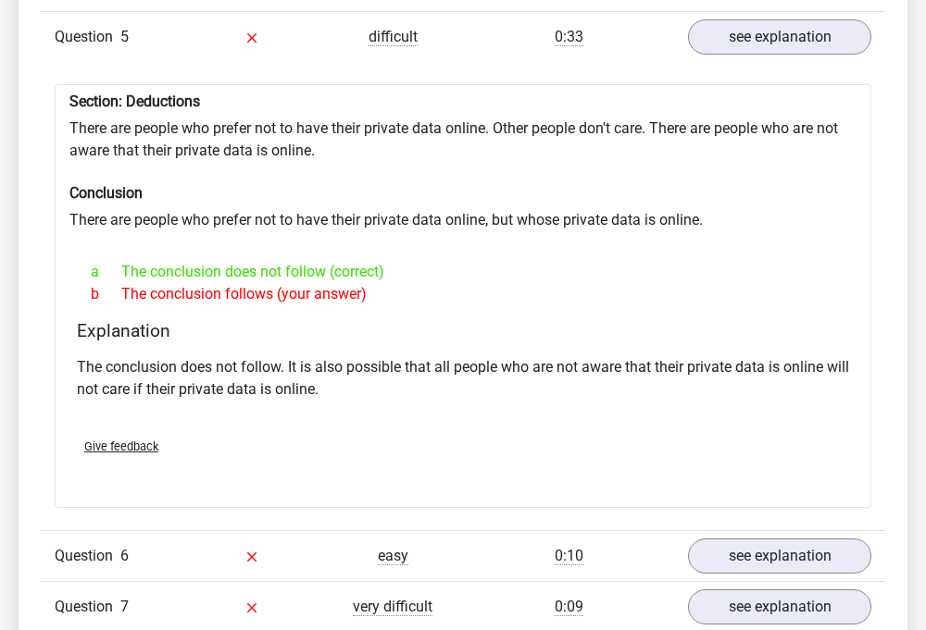
scroll to position [2863, 0]
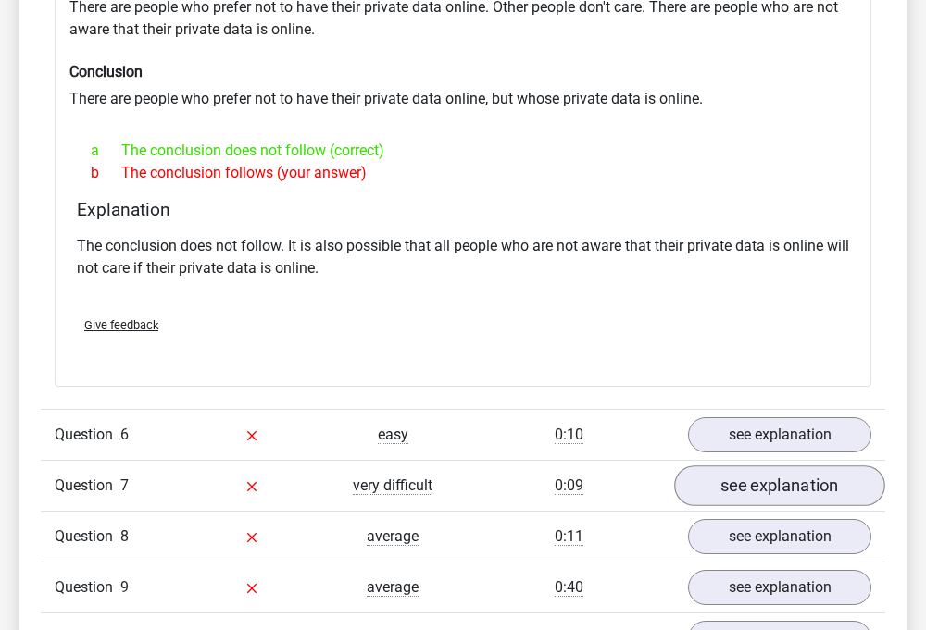
click at [770, 467] on link "see explanation" at bounding box center [779, 487] width 211 height 41
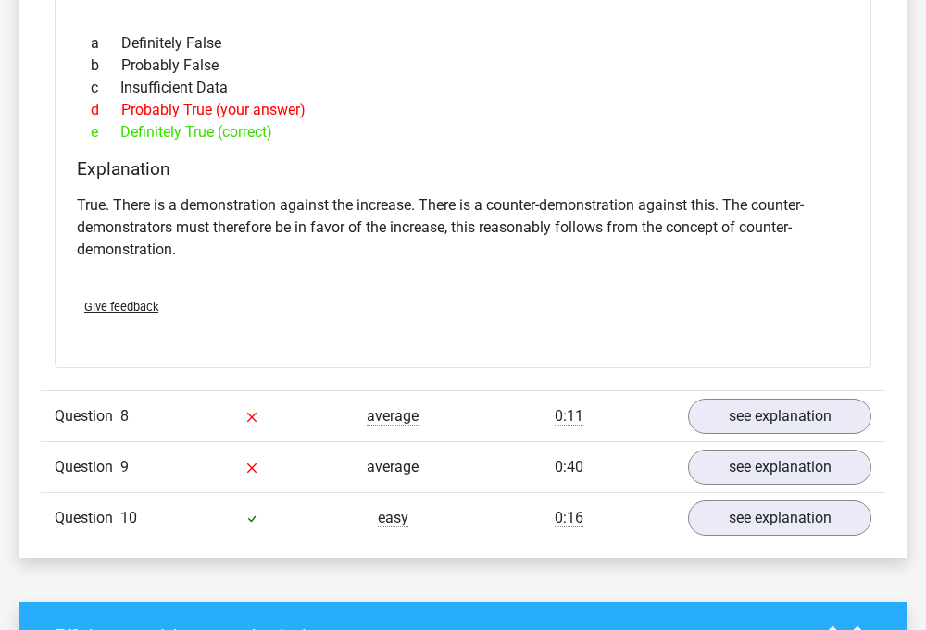
scroll to position [3640, 0]
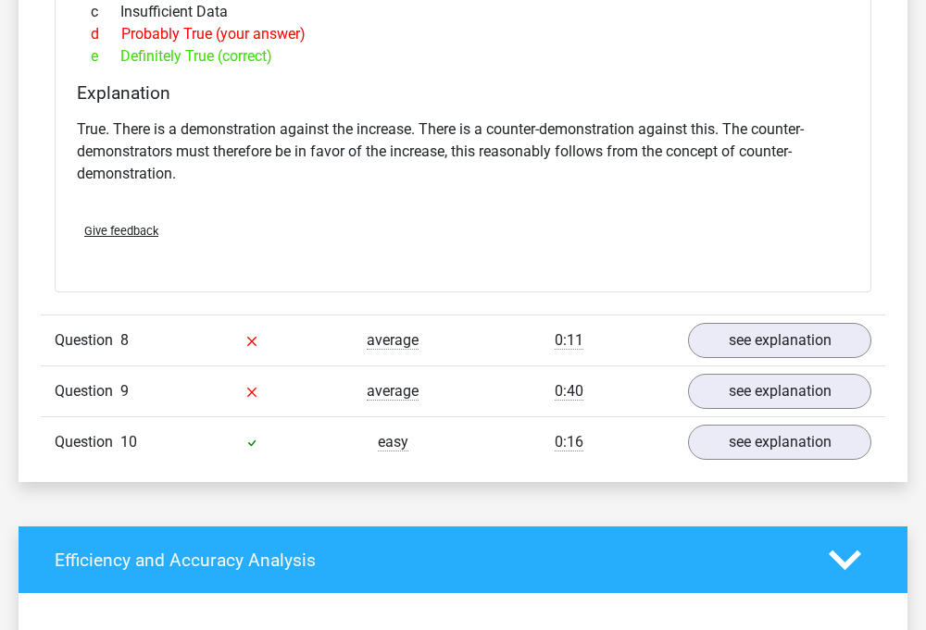
click at [769, 315] on div "Question 8 average 0:11 see explanation" at bounding box center [463, 340] width 844 height 51
click at [767, 320] on link "see explanation" at bounding box center [779, 340] width 211 height 41
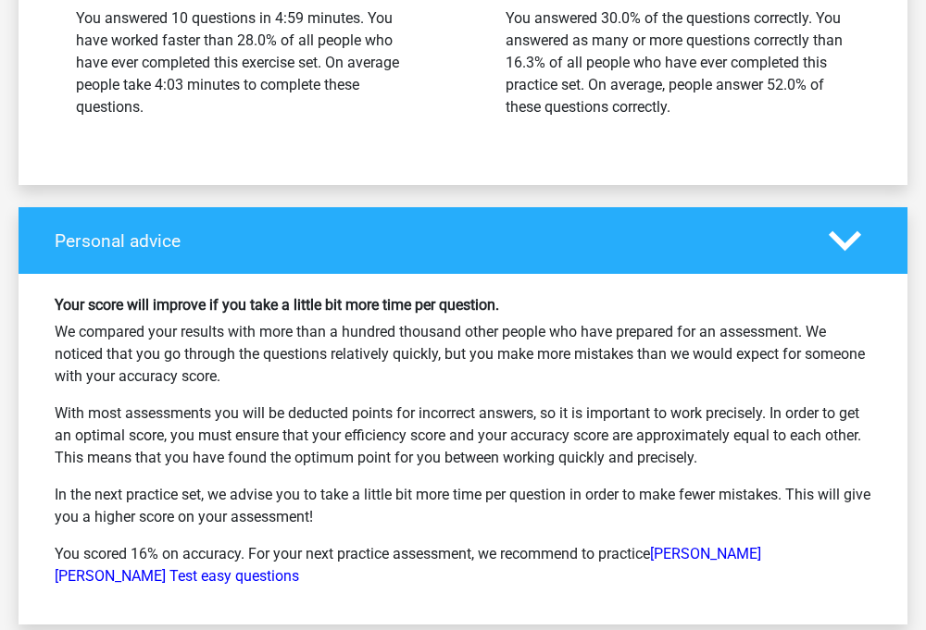
scroll to position [5084, 0]
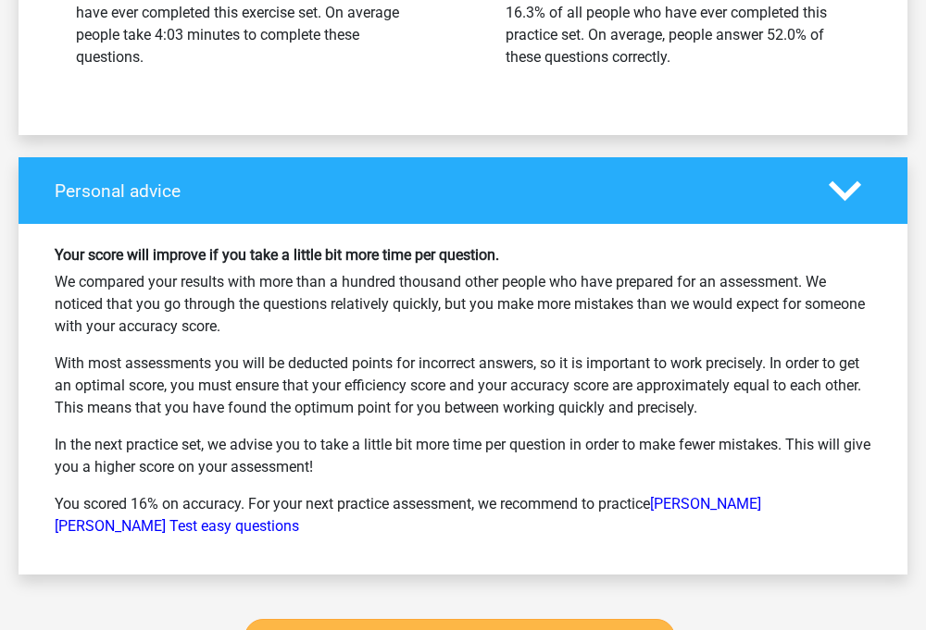
click at [579, 619] on link "Continue practicing [PERSON_NAME] [PERSON_NAME] test" at bounding box center [459, 638] width 430 height 39
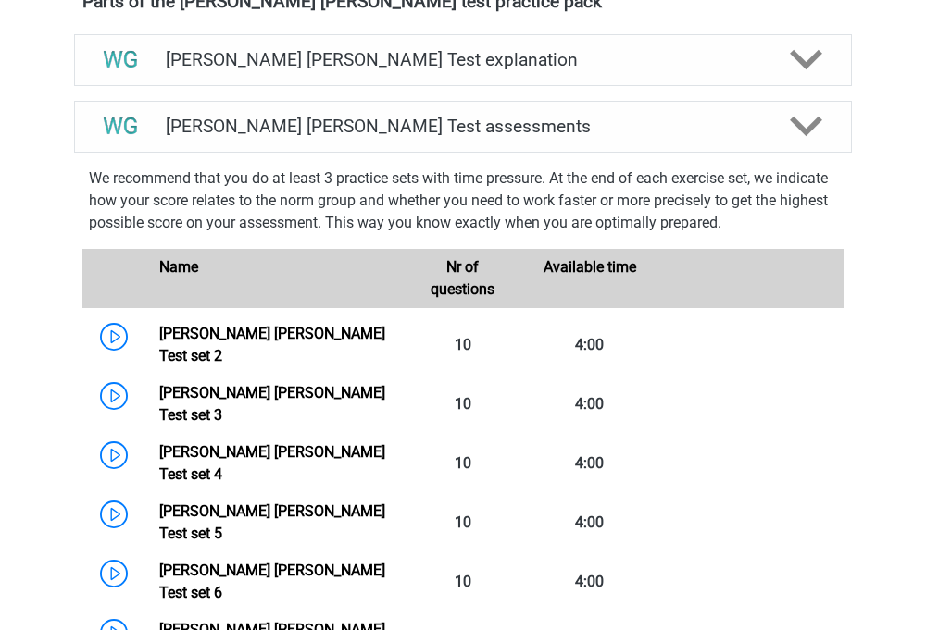
scroll to position [934, 0]
